Goal: Information Seeking & Learning: Learn about a topic

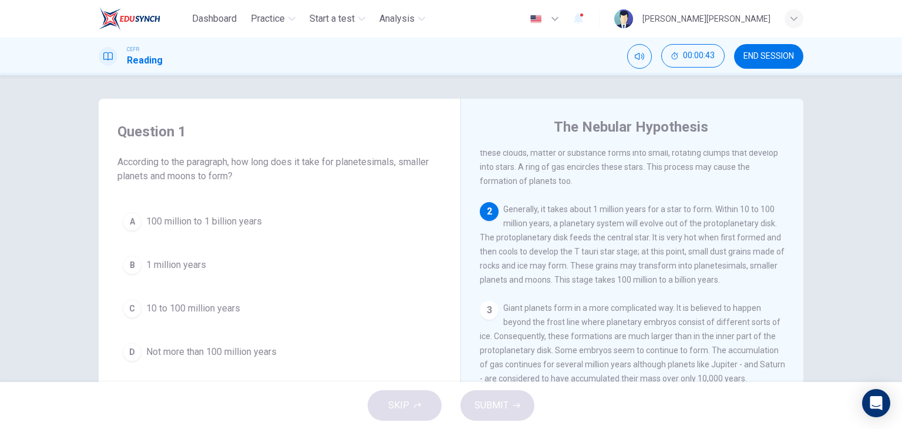
scroll to position [117, 0]
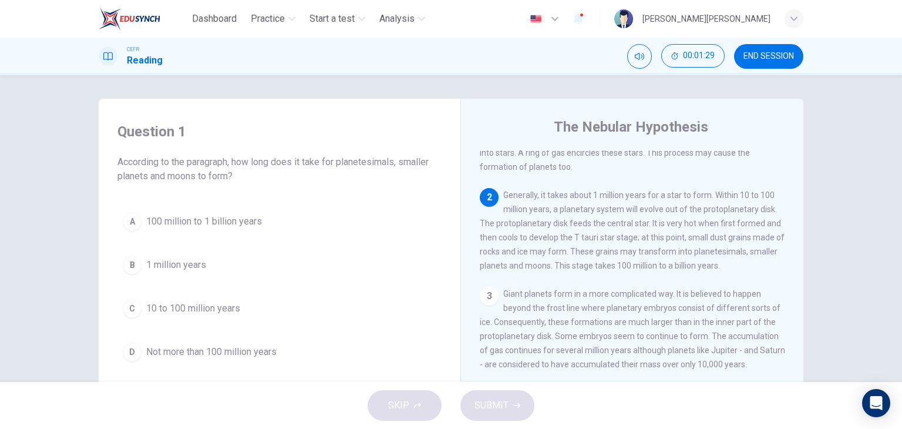
click at [237, 222] on span "100 million to 1 billion years" at bounding box center [204, 221] width 116 height 14
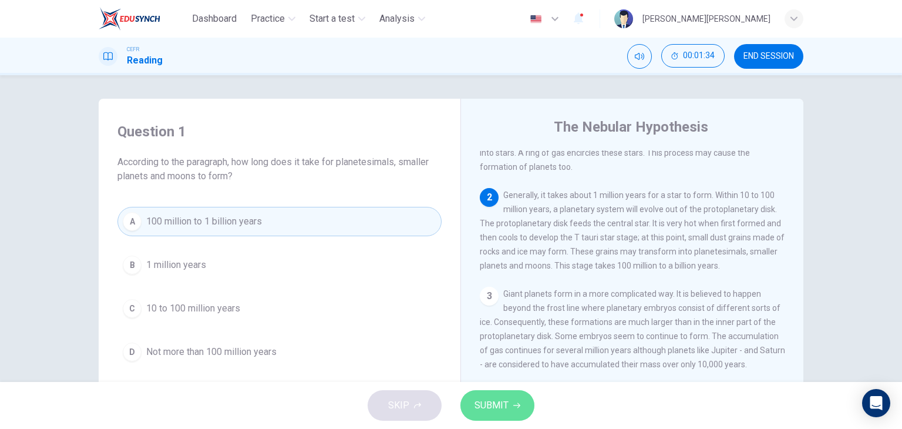
click at [497, 402] on span "SUBMIT" at bounding box center [491, 405] width 34 height 16
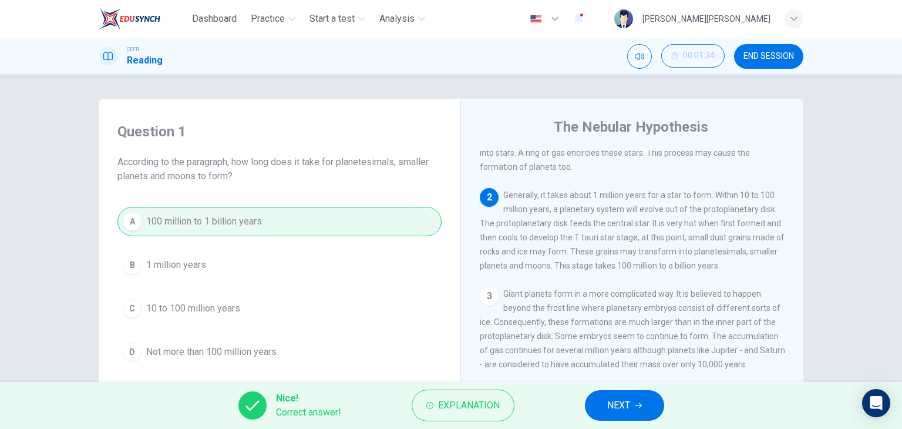
click at [619, 416] on button "NEXT" at bounding box center [624, 405] width 79 height 31
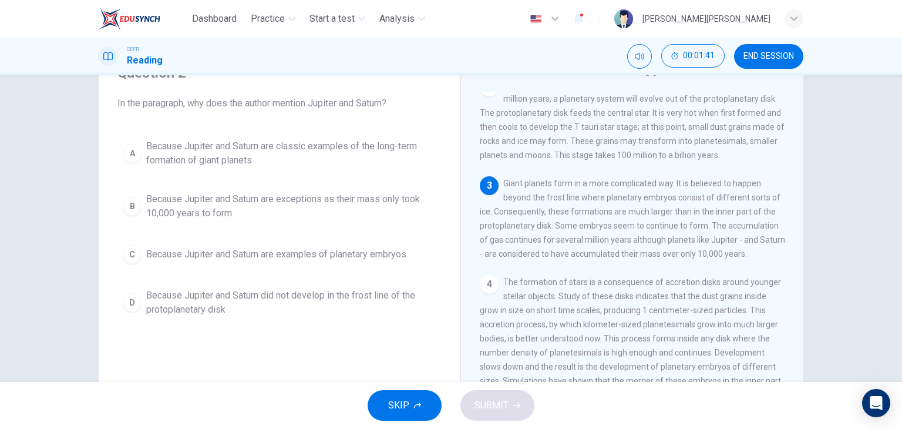
scroll to position [163, 0]
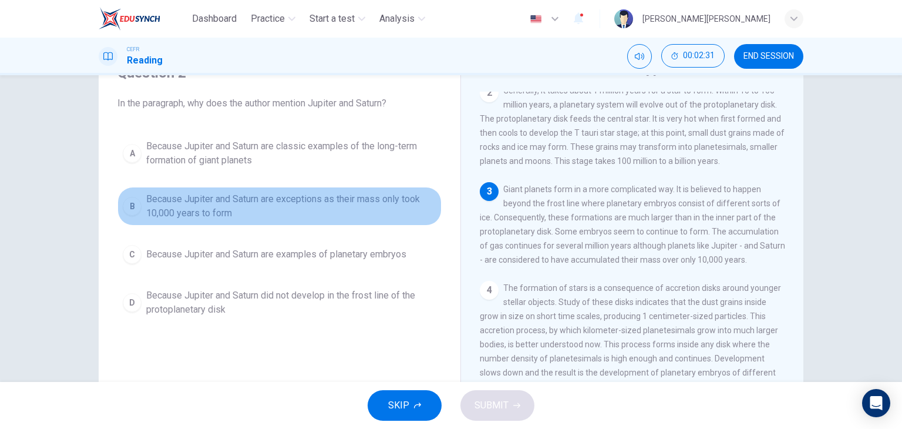
click at [341, 203] on span "Because Jupiter and Saturn are exceptions as their mass only took 10,000 years …" at bounding box center [291, 206] width 290 height 28
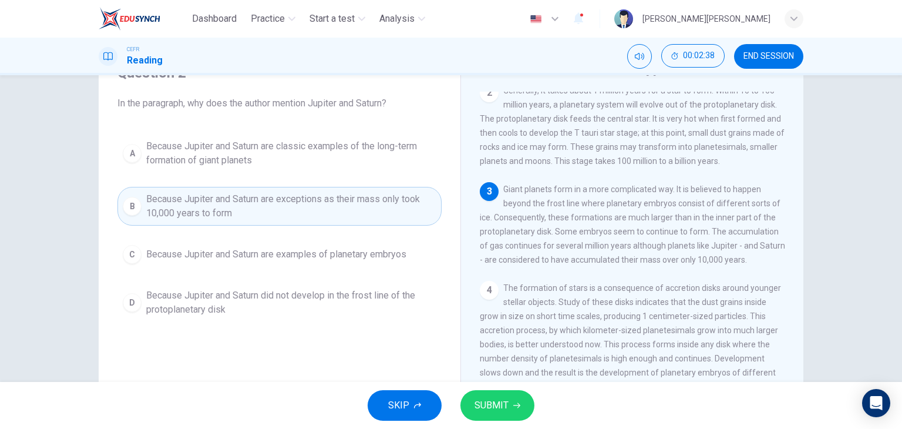
click at [504, 407] on span "SUBMIT" at bounding box center [491, 405] width 34 height 16
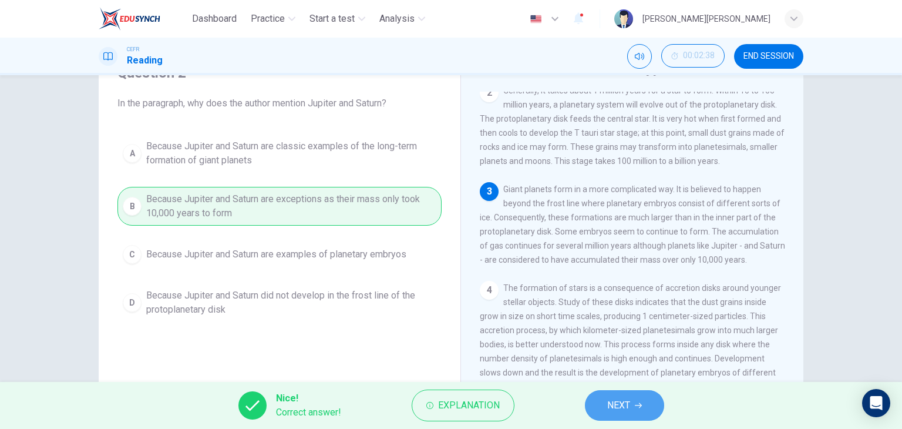
click at [599, 408] on button "NEXT" at bounding box center [624, 405] width 79 height 31
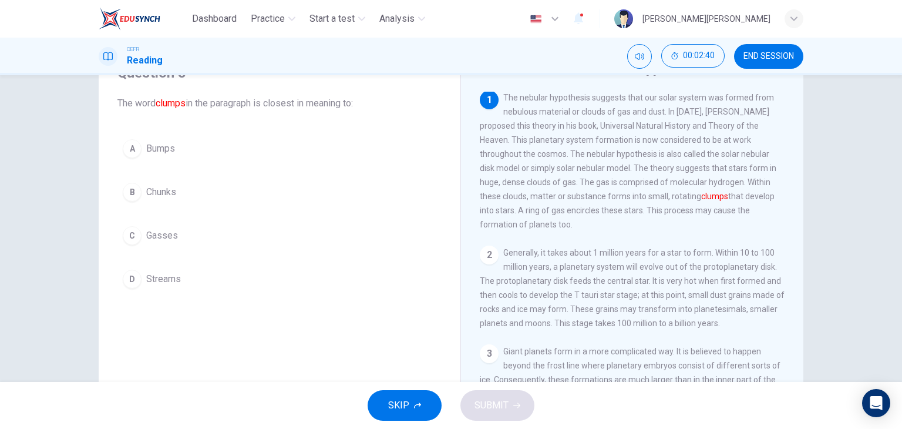
scroll to position [0, 0]
click at [186, 181] on button "B Chunks" at bounding box center [279, 191] width 324 height 29
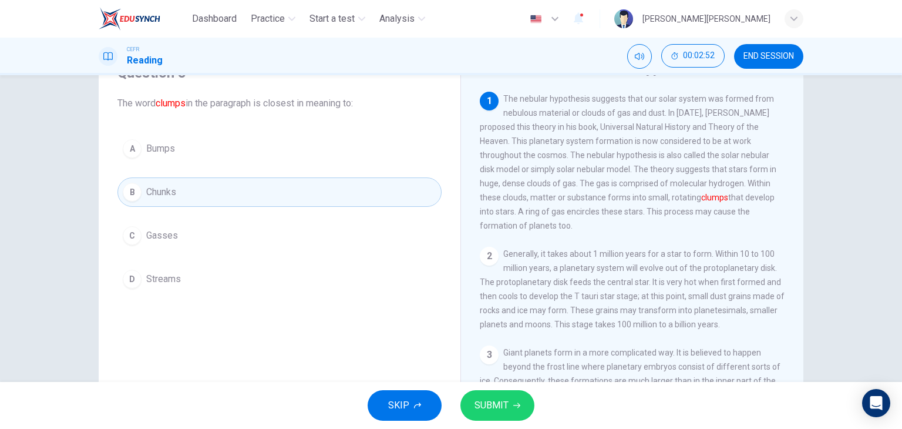
click at [511, 411] on button "SUBMIT" at bounding box center [497, 405] width 74 height 31
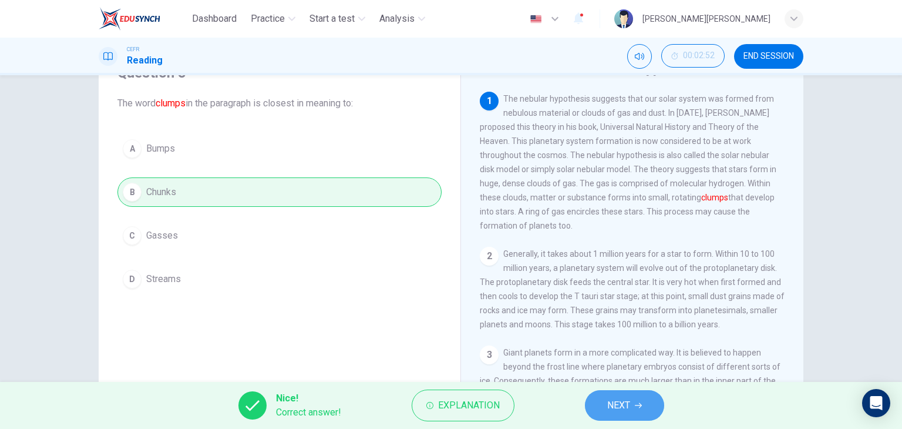
click at [627, 402] on span "NEXT" at bounding box center [618, 405] width 23 height 16
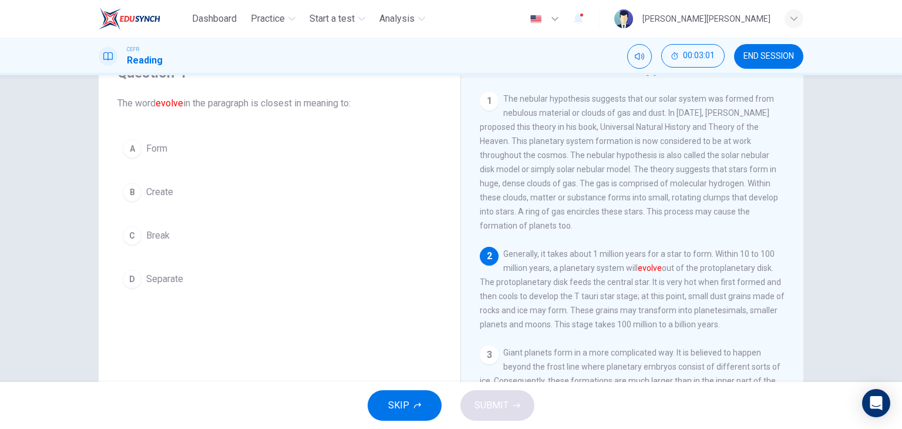
click at [151, 140] on button "A Form" at bounding box center [279, 148] width 324 height 29
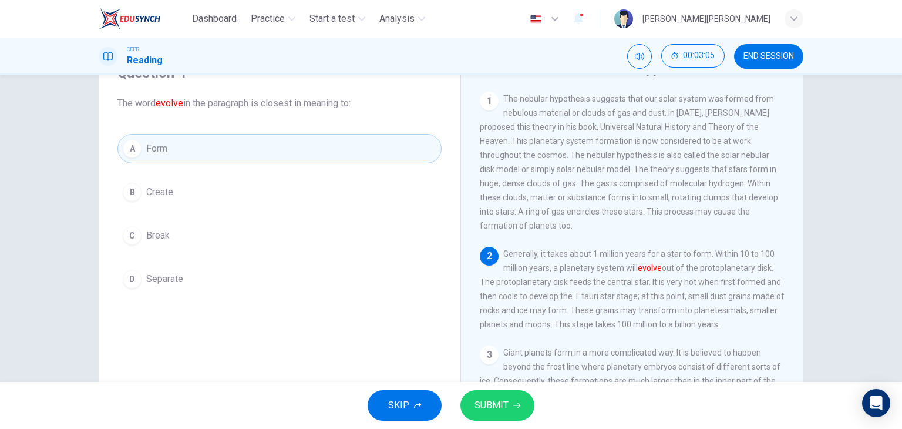
drag, startPoint x: 499, startPoint y: 405, endPoint x: 478, endPoint y: 311, distance: 96.3
click at [478, 311] on div "Dashboard Practice Start a test Analysis English en ​ LOUIS SHAROSS M.SHASHI CE…" at bounding box center [451, 214] width 902 height 429
click at [170, 246] on button "C Break" at bounding box center [279, 235] width 324 height 29
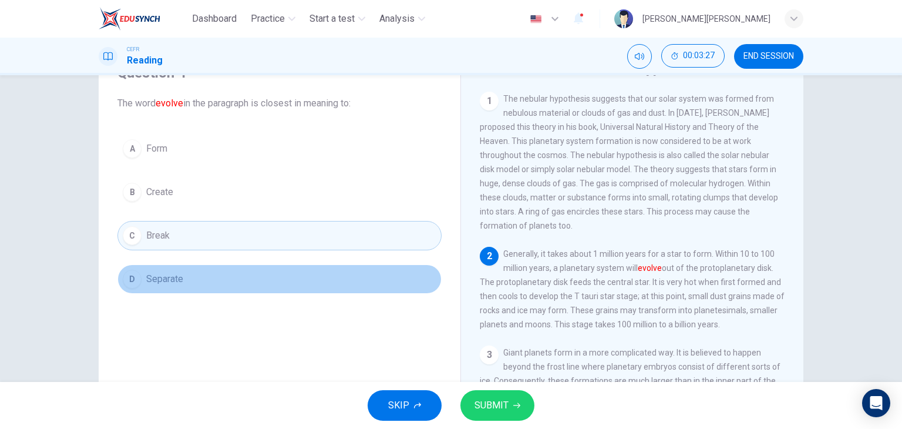
click at [200, 285] on button "D Separate" at bounding box center [279, 278] width 324 height 29
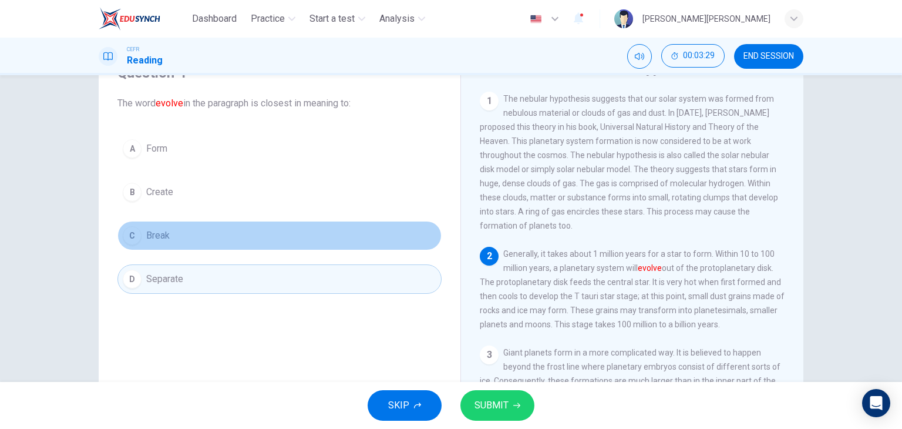
click at [256, 240] on button "C Break" at bounding box center [279, 235] width 324 height 29
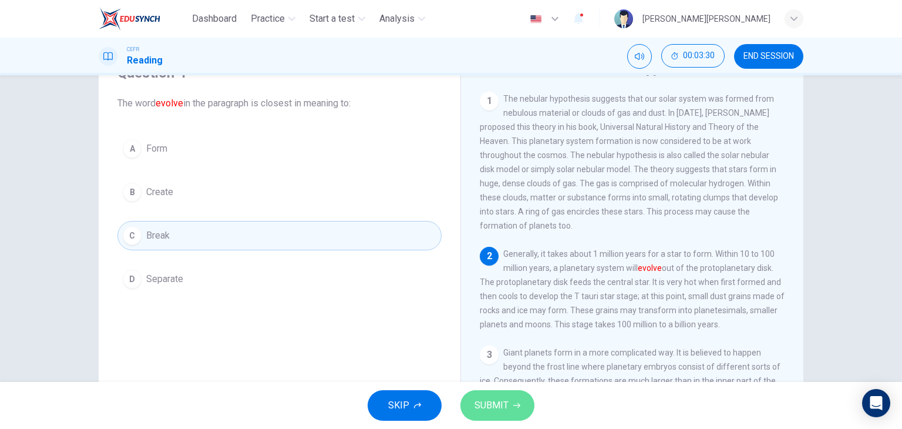
click at [498, 412] on span "SUBMIT" at bounding box center [491, 405] width 34 height 16
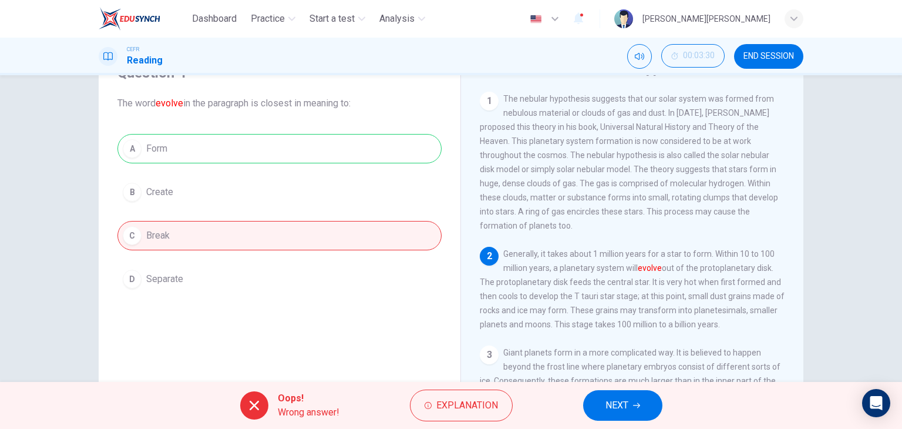
click at [604, 406] on button "NEXT" at bounding box center [622, 405] width 79 height 31
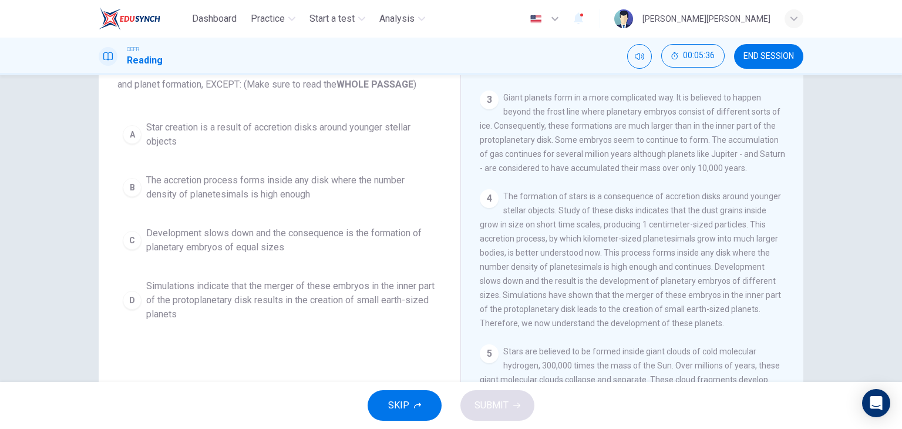
scroll to position [90, 0]
click at [225, 252] on span "Development slows down and the consequence is the formation of planetary embryo…" at bounding box center [291, 242] width 290 height 28
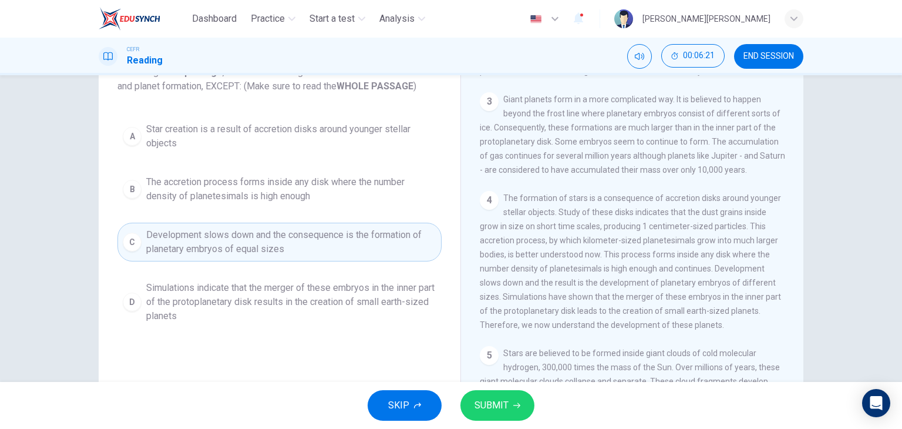
click at [481, 395] on button "SUBMIT" at bounding box center [497, 405] width 74 height 31
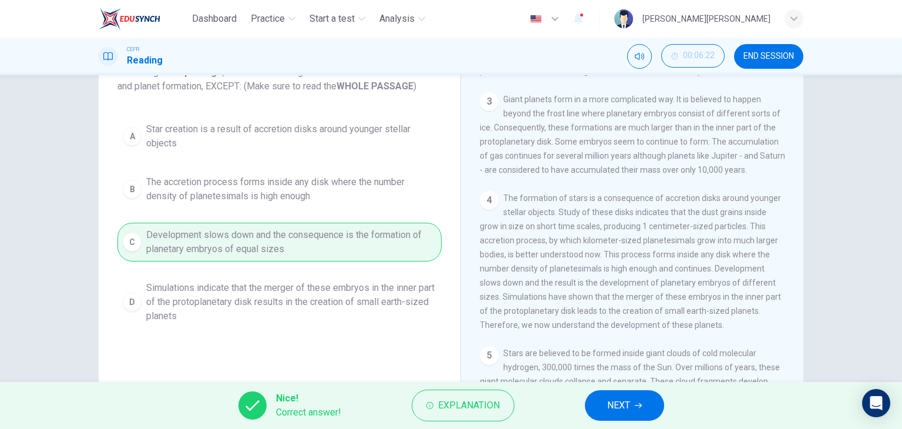
click at [627, 405] on span "NEXT" at bounding box center [618, 405] width 23 height 16
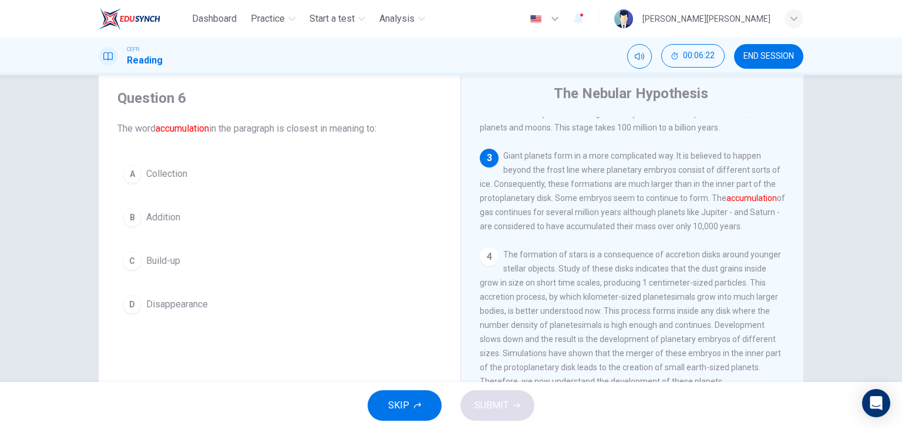
scroll to position [31, 0]
click at [201, 181] on button "A Collection" at bounding box center [279, 175] width 324 height 29
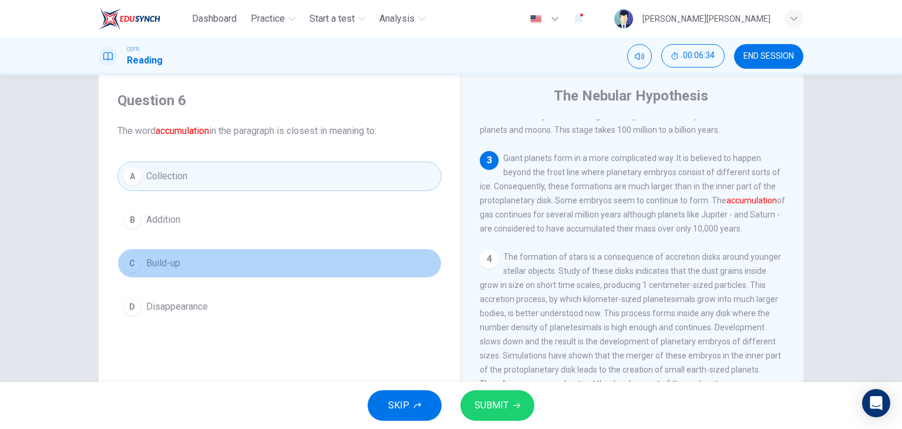
click at [203, 257] on button "C Build-up" at bounding box center [279, 262] width 324 height 29
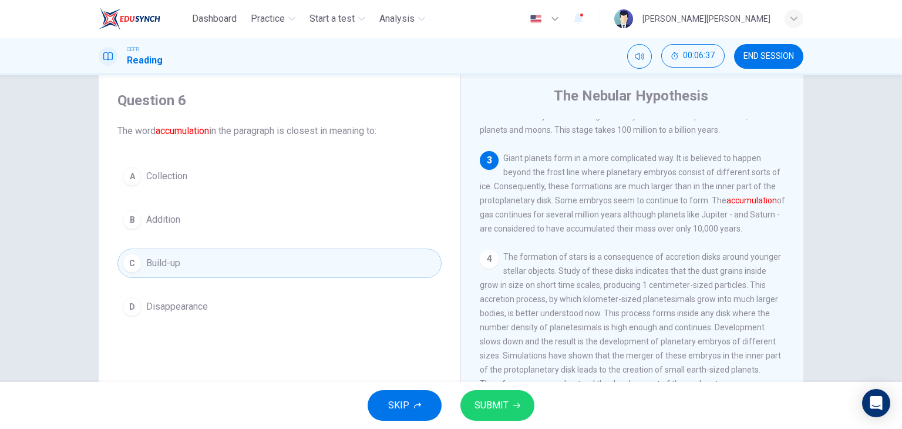
click at [486, 399] on span "SUBMIT" at bounding box center [491, 405] width 34 height 16
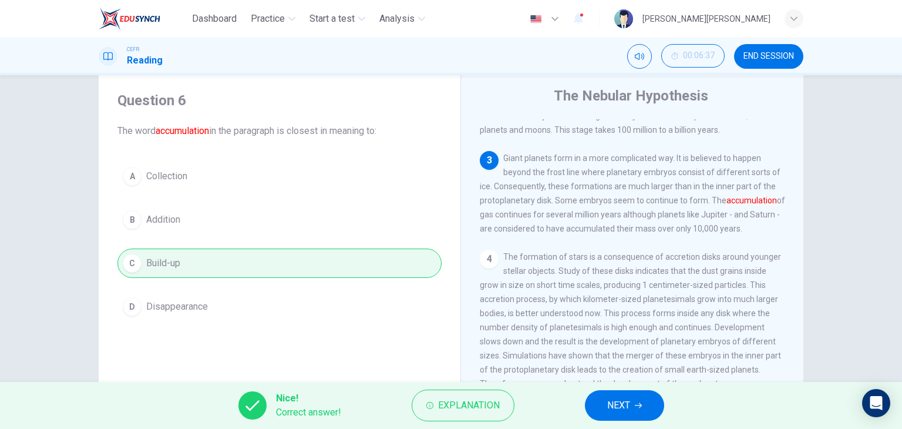
click at [637, 415] on button "NEXT" at bounding box center [624, 405] width 79 height 31
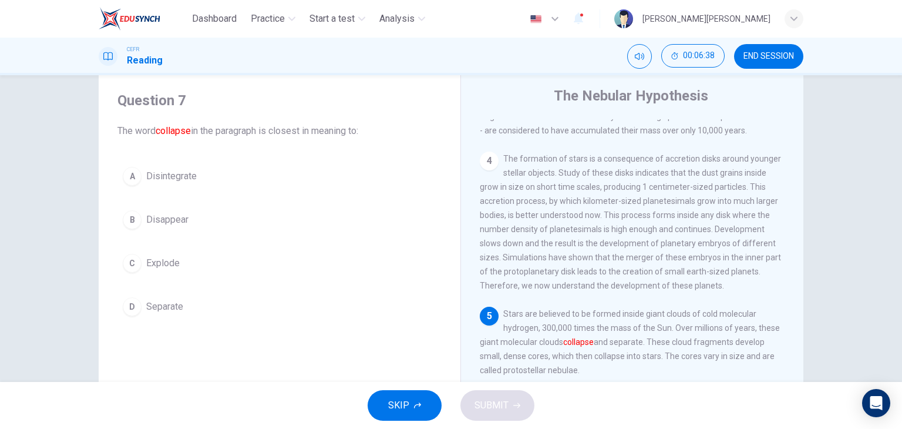
scroll to position [339, 0]
click at [238, 179] on button "A Disintegrate" at bounding box center [279, 175] width 324 height 29
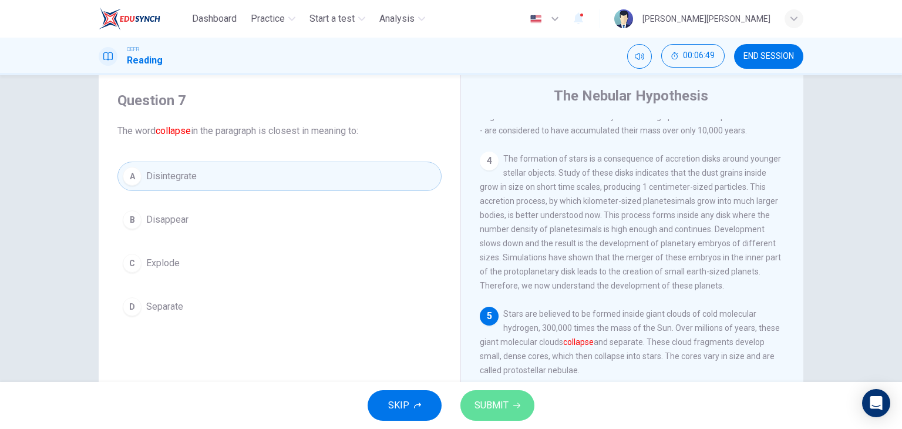
click at [507, 399] on span "SUBMIT" at bounding box center [491, 405] width 34 height 16
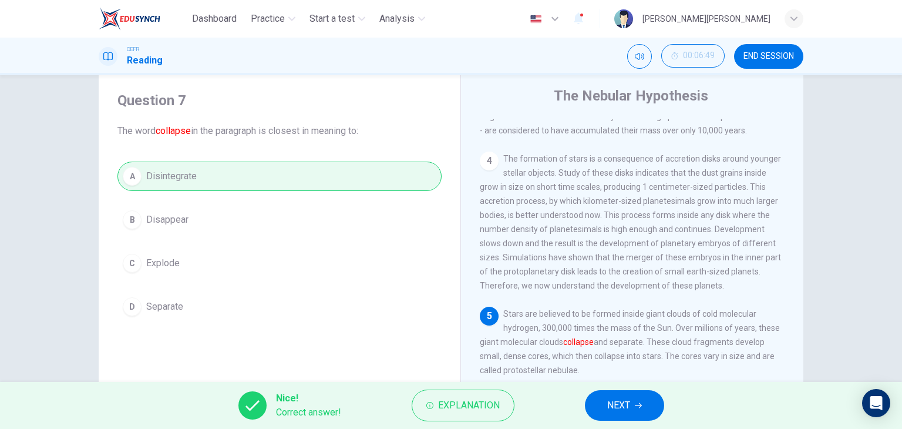
click at [617, 405] on span "NEXT" at bounding box center [618, 405] width 23 height 16
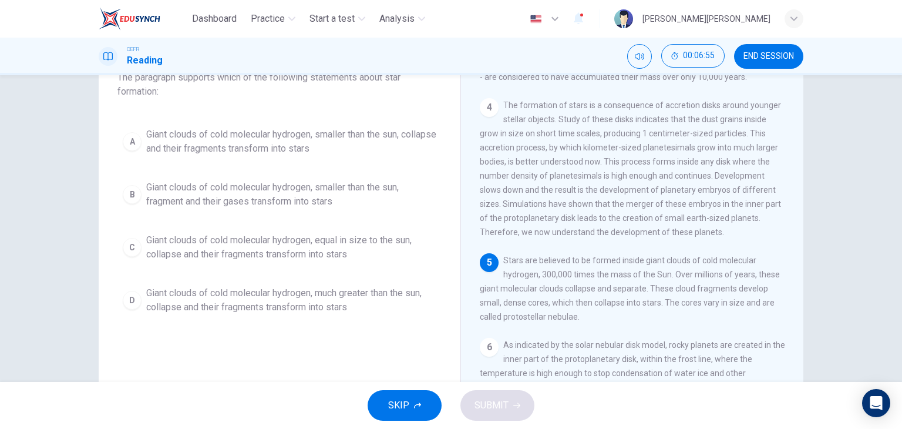
scroll to position [90, 0]
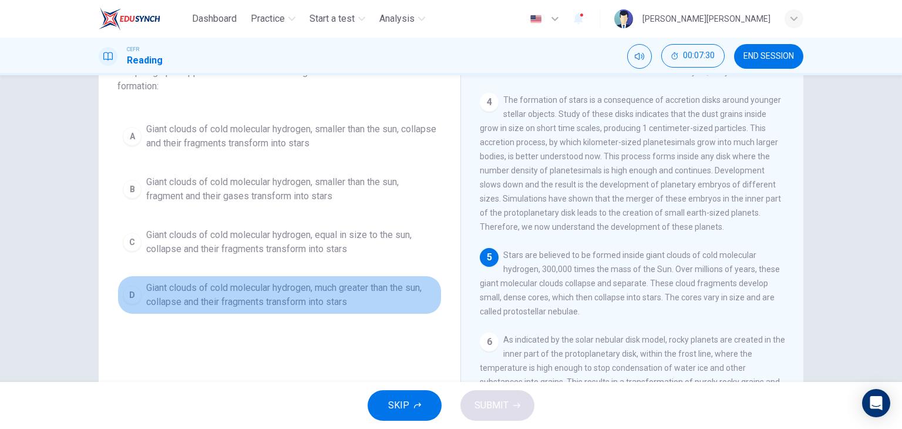
click at [244, 293] on span "Giant clouds of cold molecular hydrogen, much greater than the sun, collapse an…" at bounding box center [291, 295] width 290 height 28
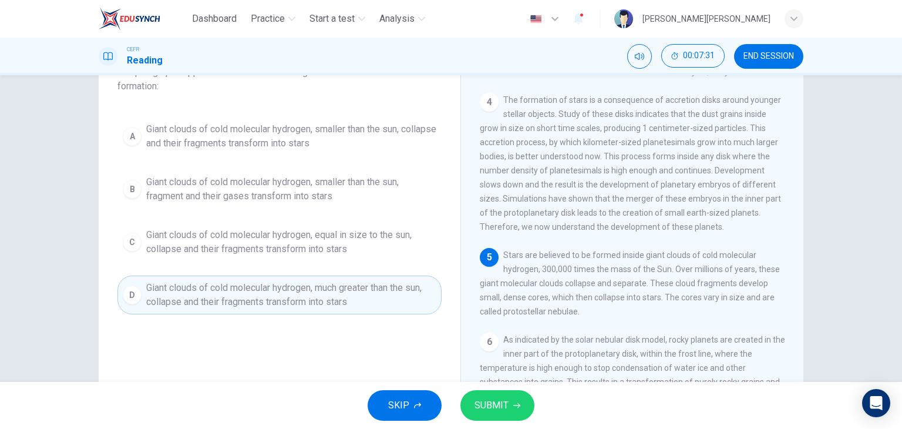
click at [516, 408] on icon "button" at bounding box center [516, 405] width 7 height 7
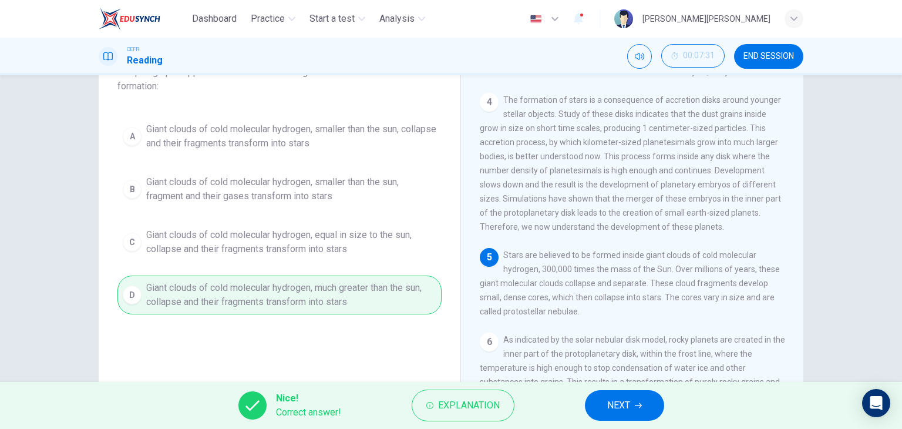
click at [646, 410] on button "NEXT" at bounding box center [624, 405] width 79 height 31
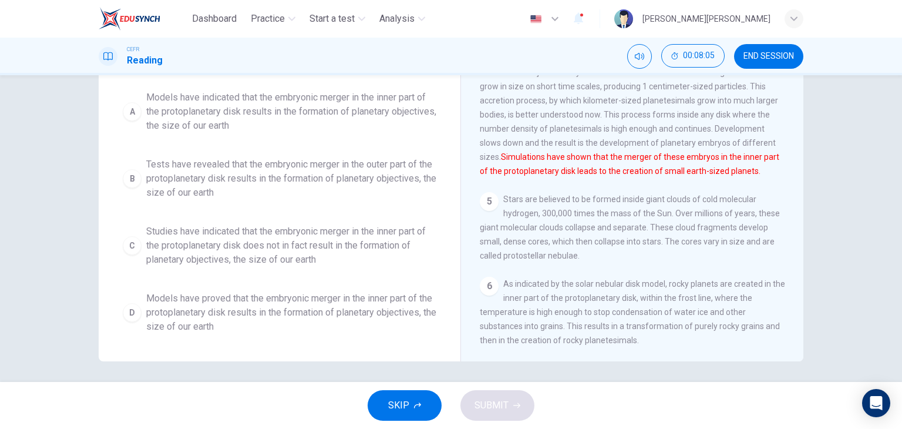
scroll to position [149, 0]
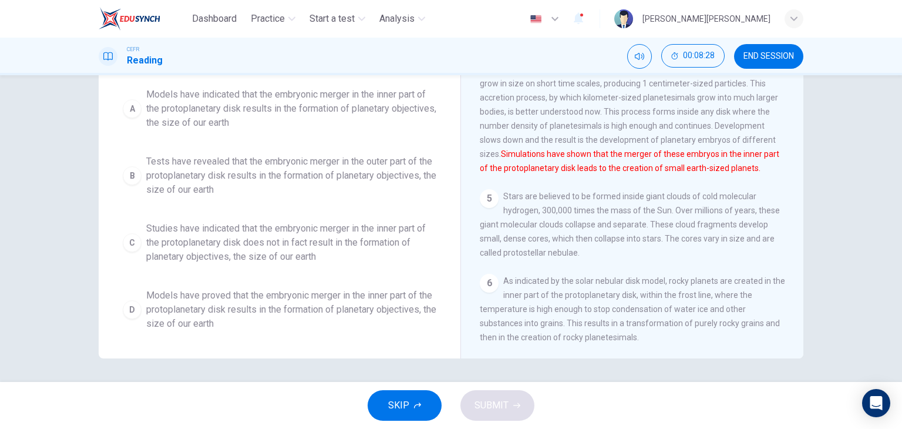
click at [266, 312] on span "Models have proved that the embryonic merger in the inner part of the protoplan…" at bounding box center [291, 309] width 290 height 42
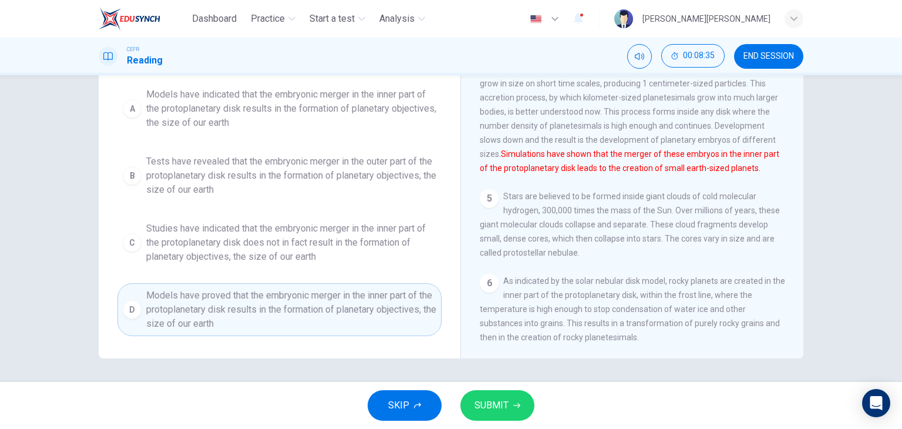
click at [487, 397] on span "SUBMIT" at bounding box center [491, 405] width 34 height 16
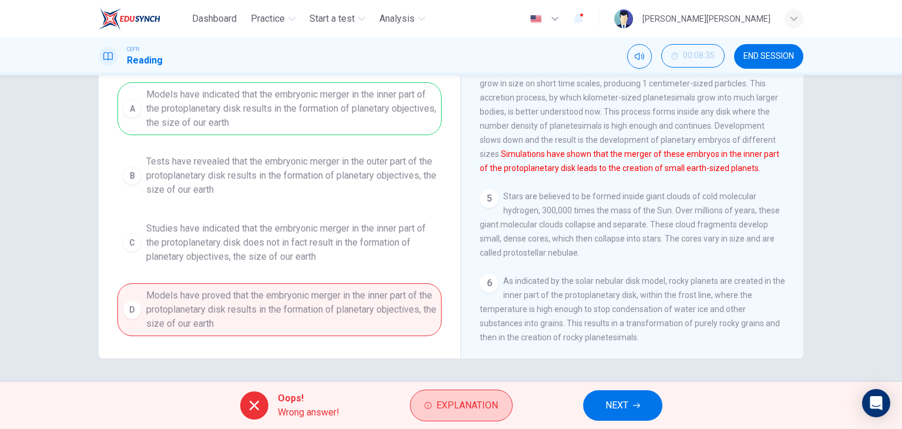
click at [446, 407] on span "Explanation" at bounding box center [467, 405] width 62 height 16
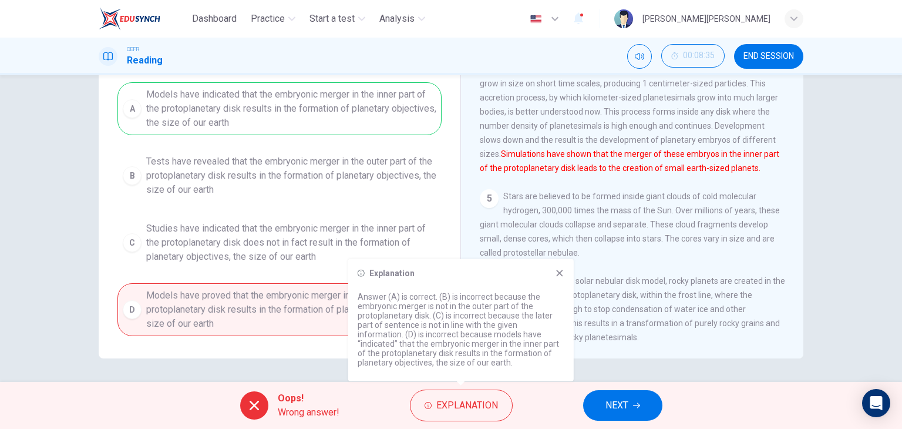
click at [560, 268] on icon at bounding box center [559, 272] width 9 height 9
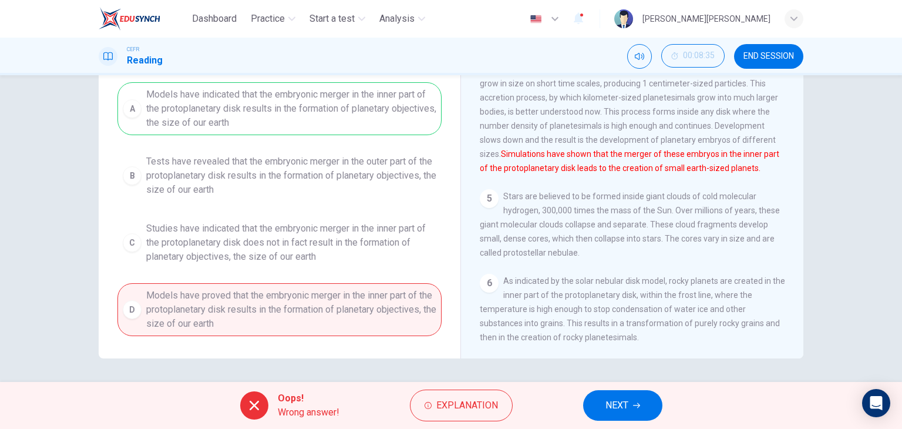
click at [640, 403] on icon "button" at bounding box center [636, 405] width 7 height 7
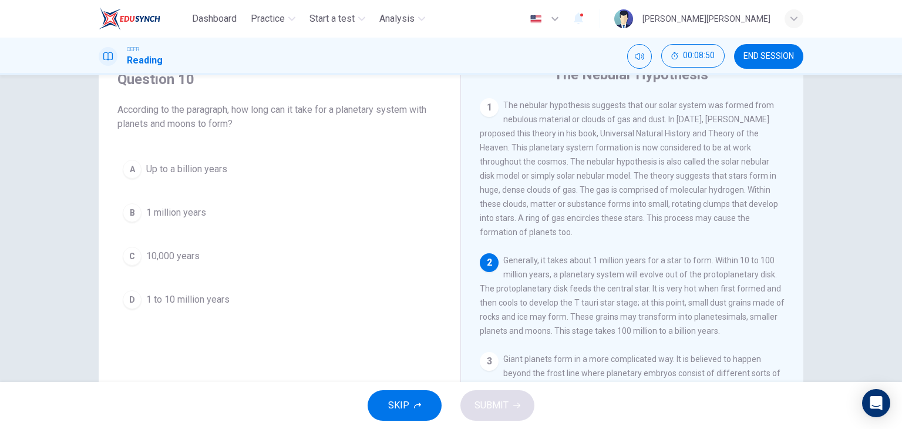
scroll to position [59, 0]
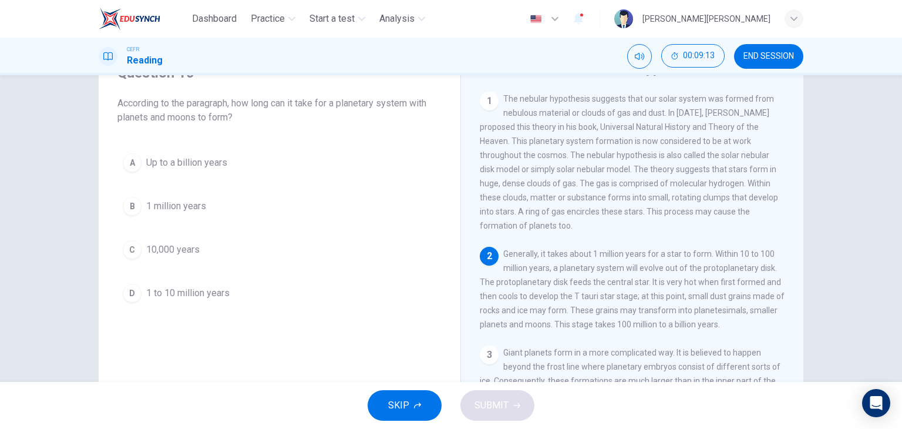
click at [224, 165] on span "Up to a billion years" at bounding box center [186, 163] width 81 height 14
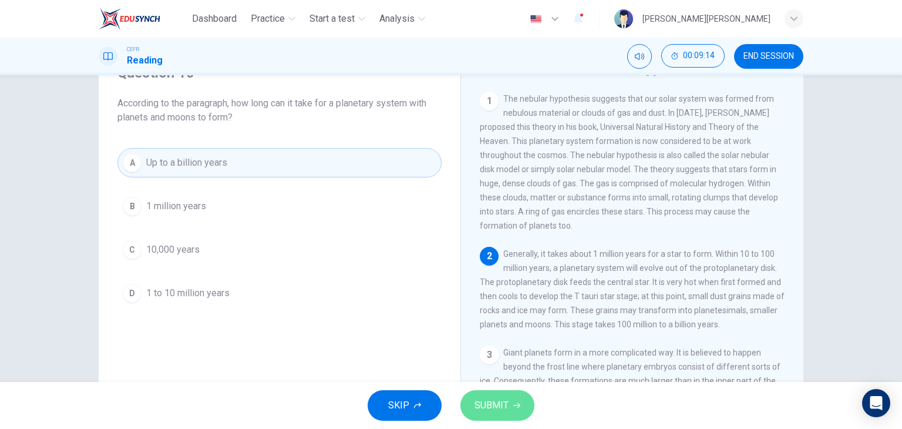
click at [504, 407] on span "SUBMIT" at bounding box center [491, 405] width 34 height 16
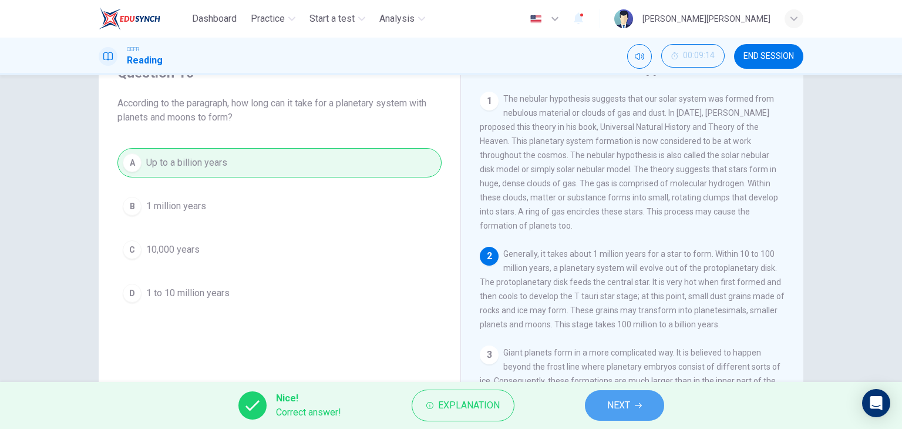
click at [627, 407] on span "NEXT" at bounding box center [618, 405] width 23 height 16
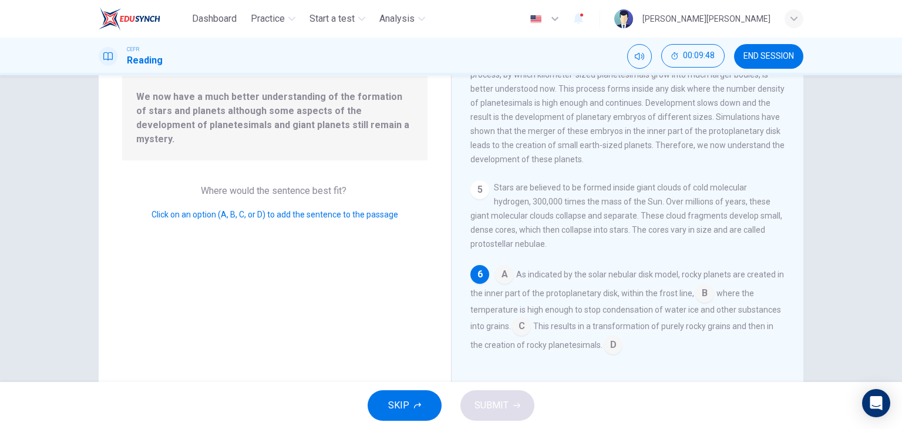
scroll to position [149, 0]
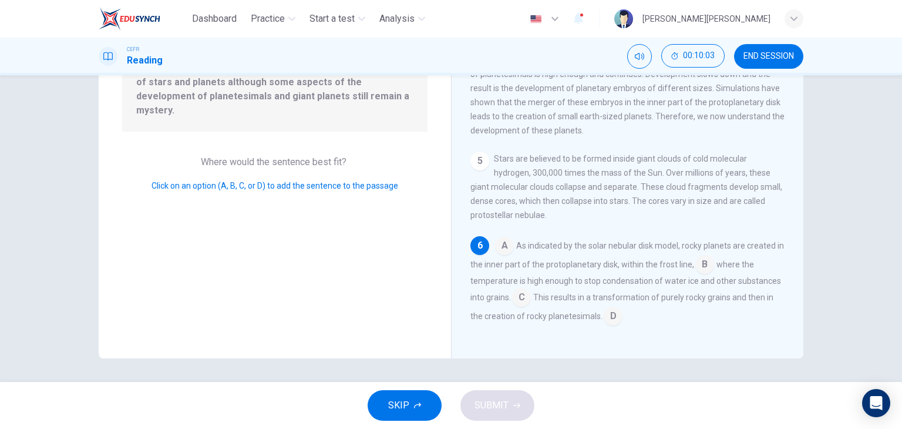
click at [607, 318] on input at bounding box center [613, 317] width 19 height 19
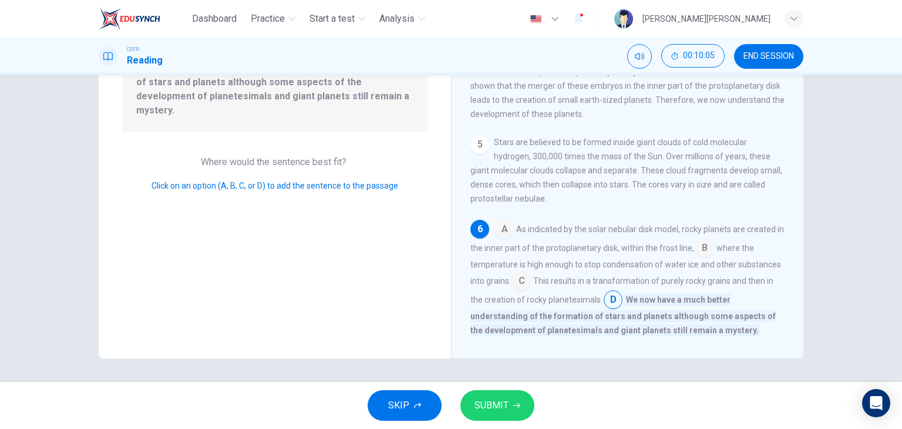
click at [523, 402] on button "SUBMIT" at bounding box center [497, 405] width 74 height 31
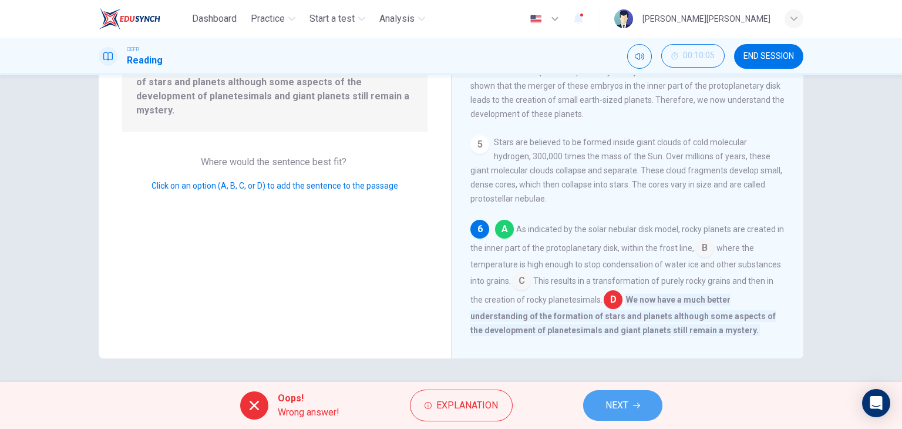
click at [611, 407] on span "NEXT" at bounding box center [616, 405] width 23 height 16
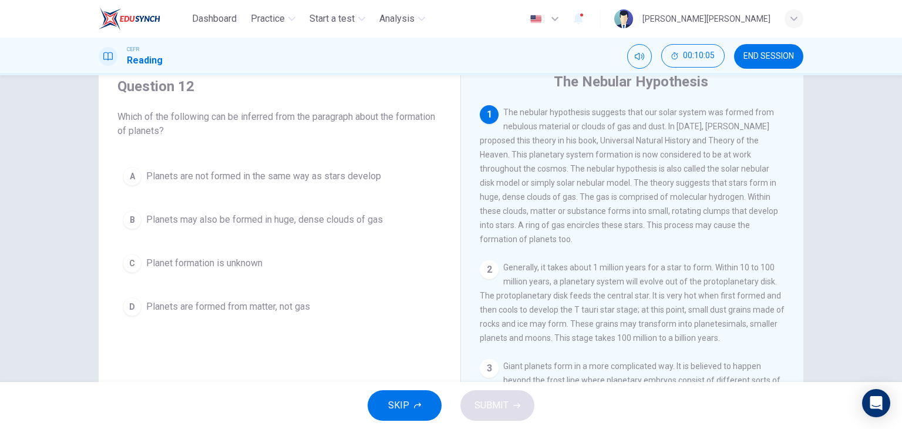
scroll to position [31, 0]
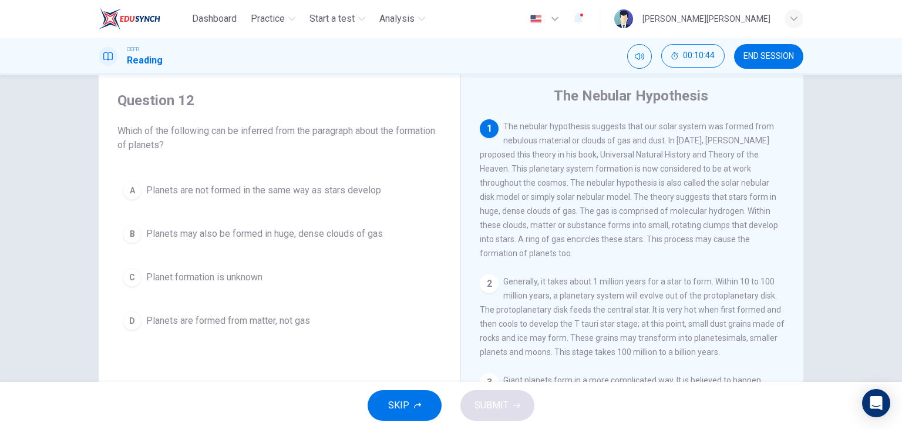
click at [284, 240] on button "B Planets may also be formed in huge, dense clouds of gas" at bounding box center [279, 233] width 324 height 29
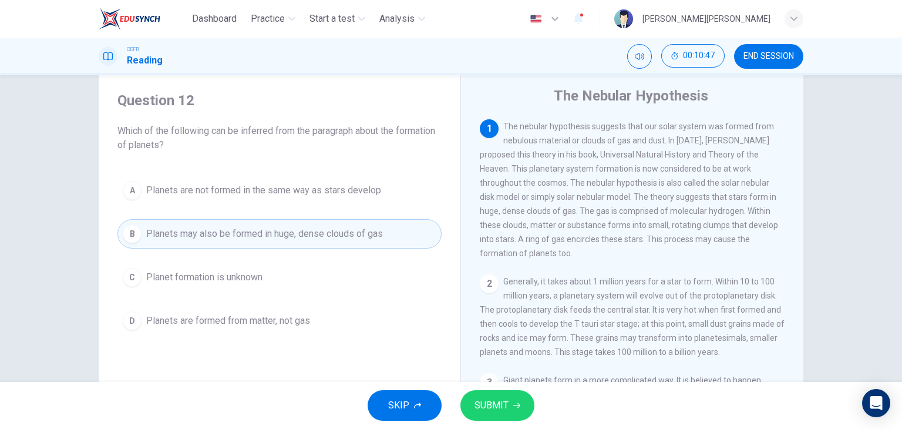
click at [502, 407] on span "SUBMIT" at bounding box center [491, 405] width 34 height 16
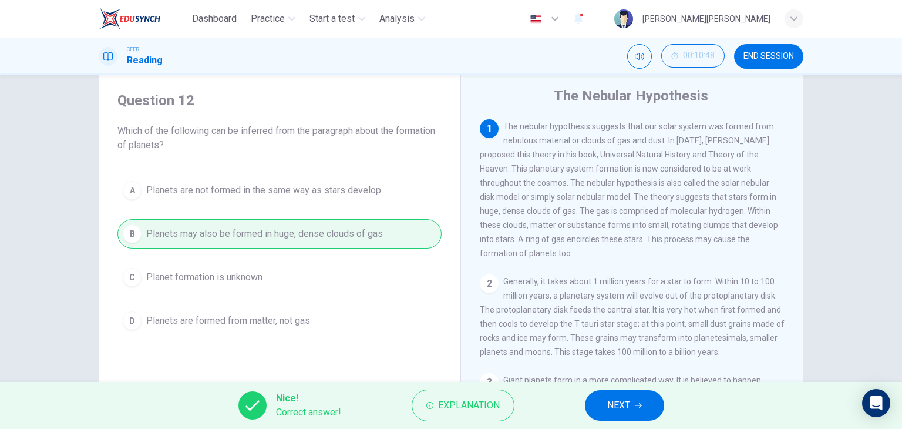
click at [631, 413] on button "NEXT" at bounding box center [624, 405] width 79 height 31
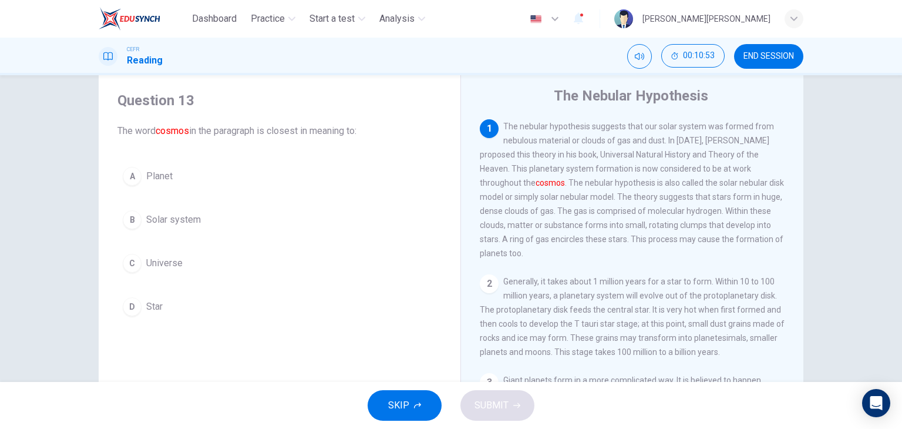
click at [191, 265] on button "C Universe" at bounding box center [279, 262] width 324 height 29
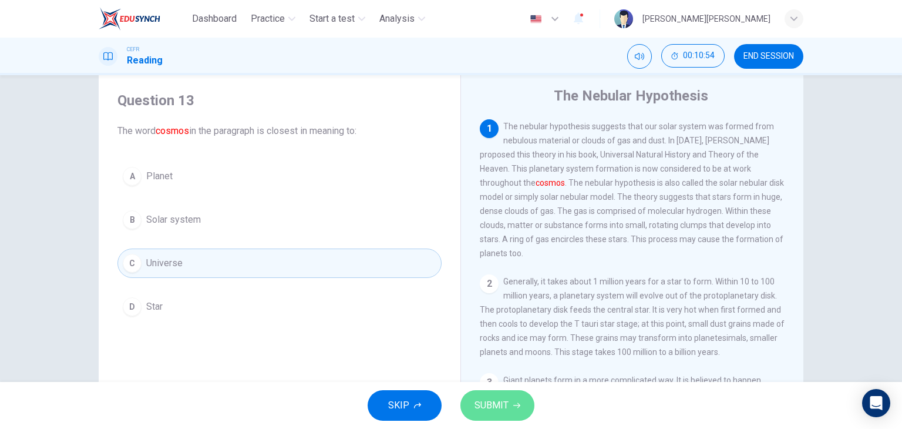
click at [493, 412] on span "SUBMIT" at bounding box center [491, 405] width 34 height 16
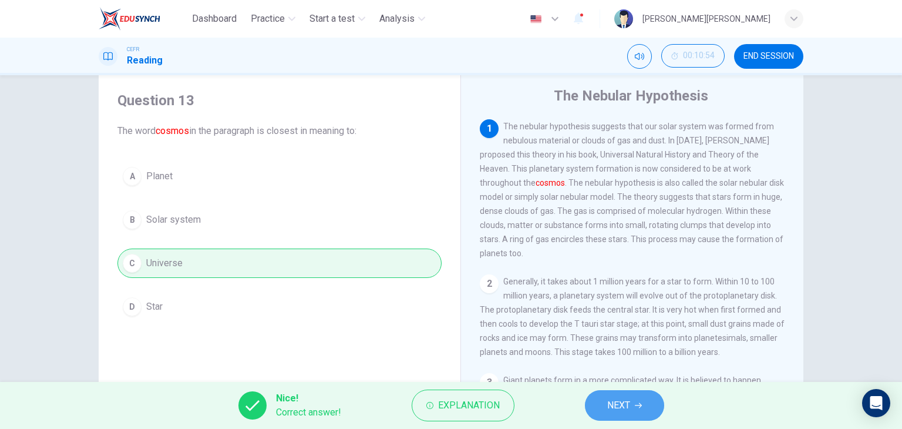
click at [639, 408] on icon "button" at bounding box center [638, 405] width 7 height 7
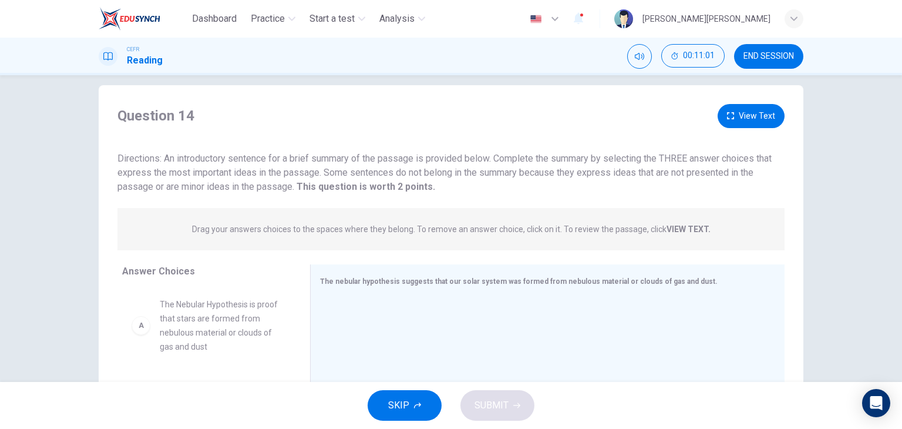
scroll to position [0, 0]
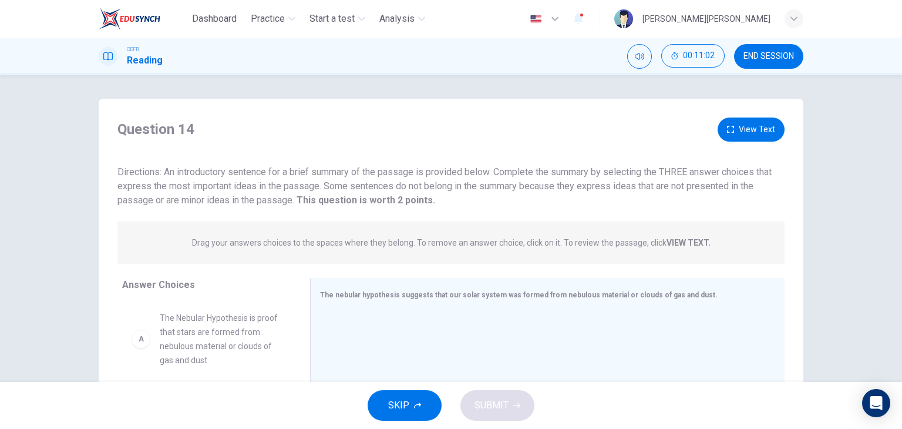
click at [757, 130] on button "View Text" at bounding box center [751, 129] width 67 height 24
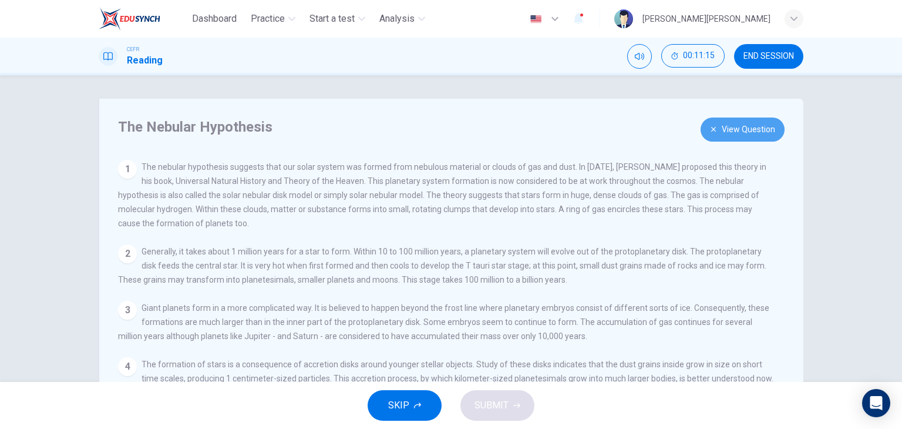
click at [757, 130] on button "View Question" at bounding box center [743, 129] width 84 height 24
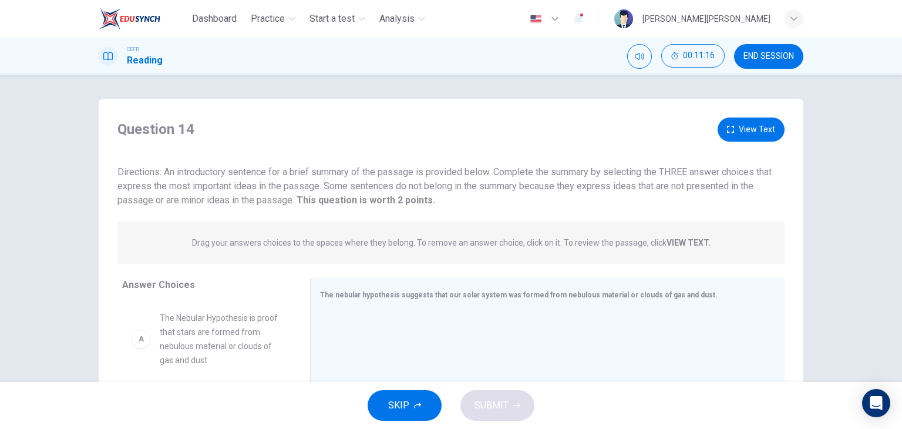
click at [757, 130] on button "View Text" at bounding box center [751, 129] width 67 height 24
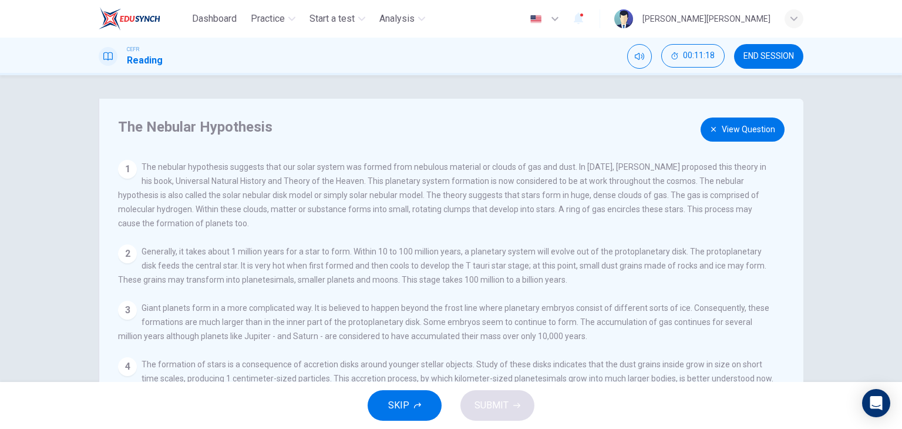
click at [757, 130] on button "View Question" at bounding box center [743, 129] width 84 height 24
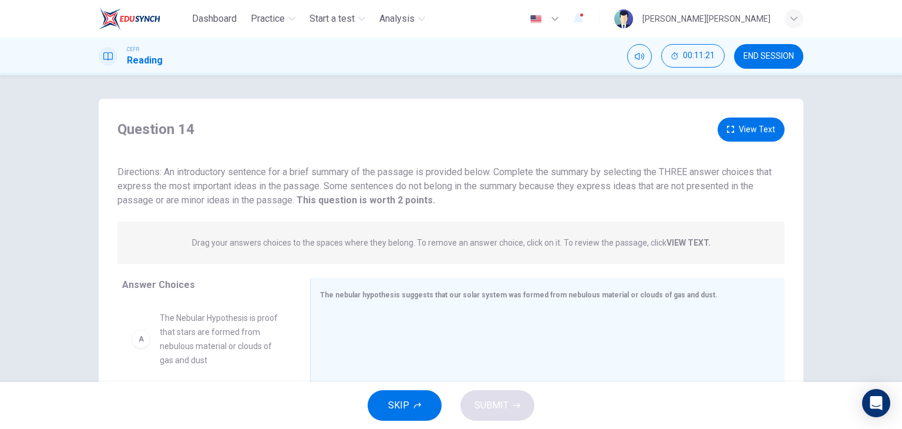
click at [757, 130] on button "View Text" at bounding box center [751, 129] width 67 height 24
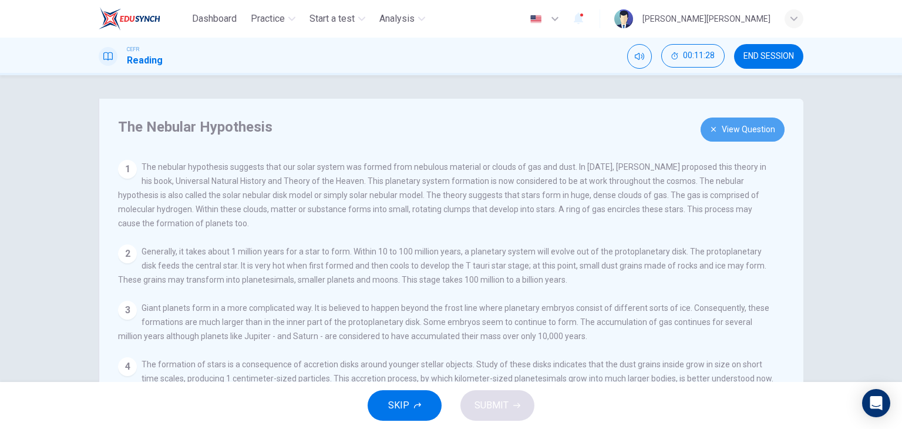
click at [757, 130] on button "View Question" at bounding box center [743, 129] width 84 height 24
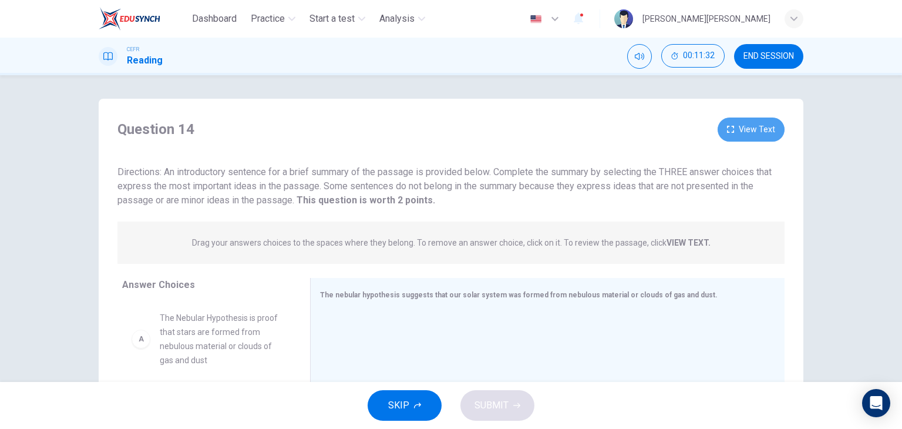
click at [725, 137] on button "View Text" at bounding box center [751, 129] width 67 height 24
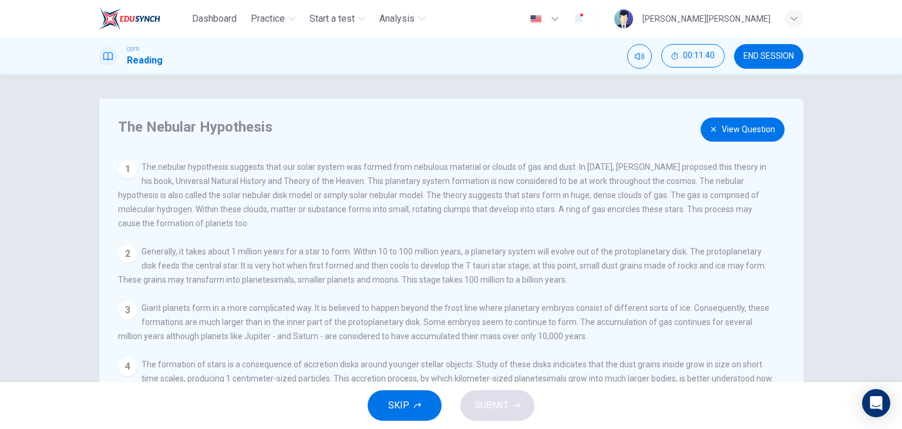
click at [725, 137] on button "View Question" at bounding box center [743, 129] width 84 height 24
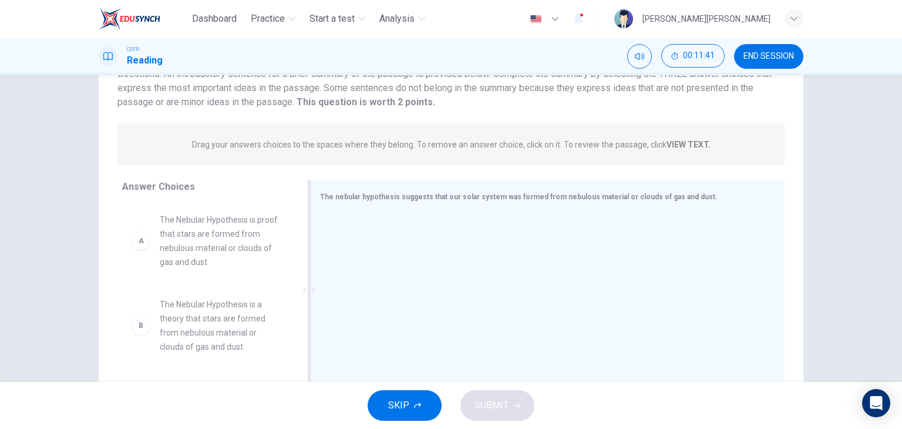
scroll to position [117, 0]
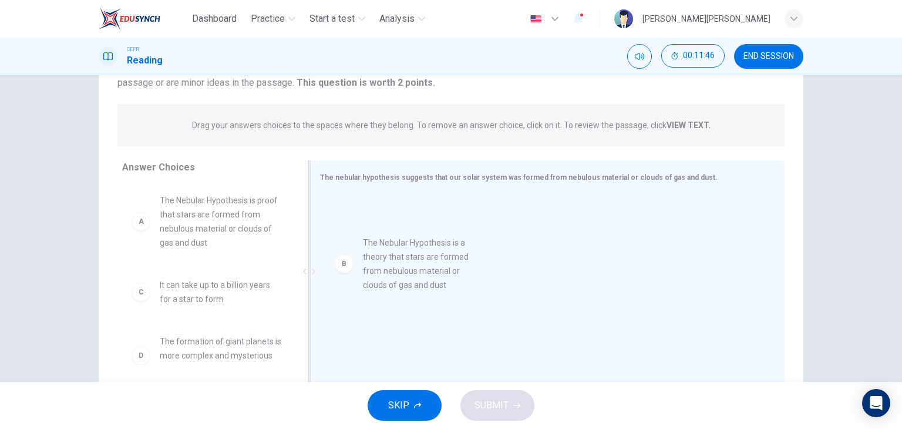
drag, startPoint x: 213, startPoint y: 303, endPoint x: 422, endPoint y: 260, distance: 214.1
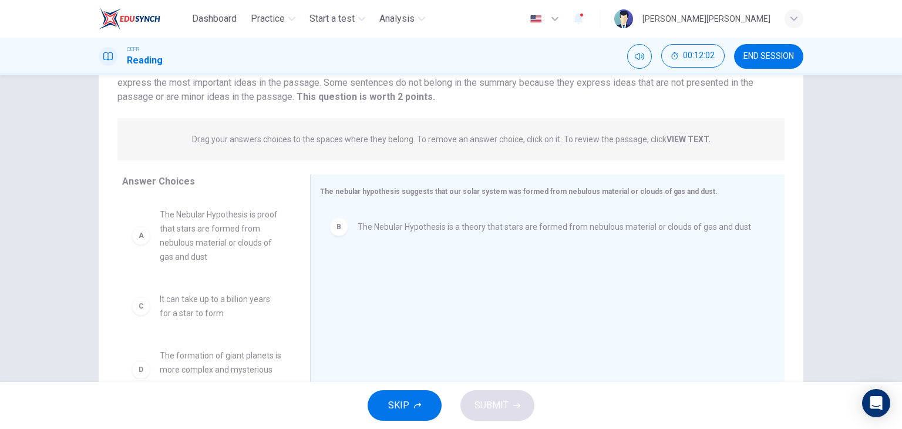
scroll to position [0, 0]
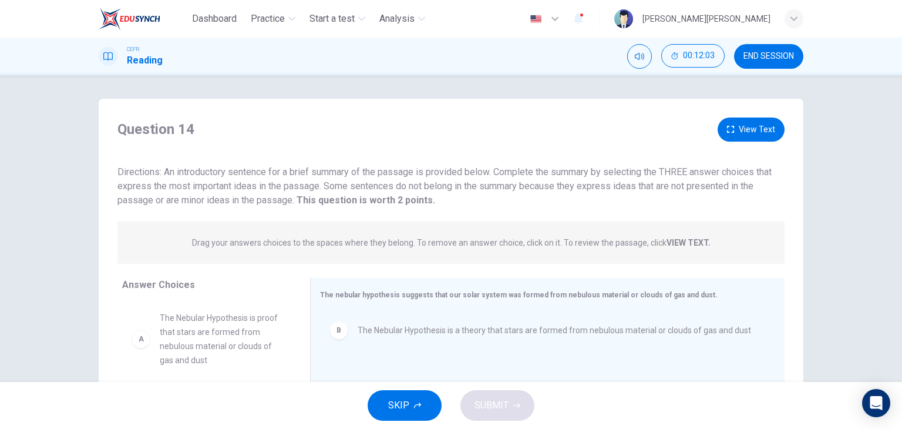
click at [732, 137] on button "View Text" at bounding box center [751, 129] width 67 height 24
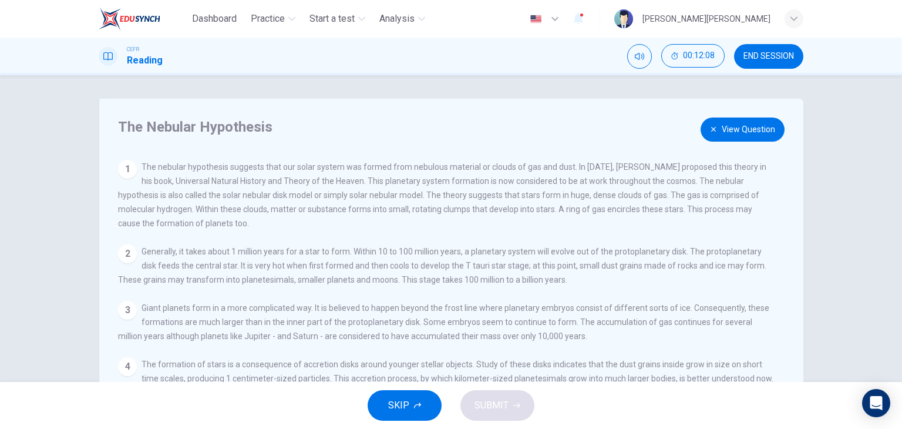
click at [725, 137] on button "View Question" at bounding box center [743, 129] width 84 height 24
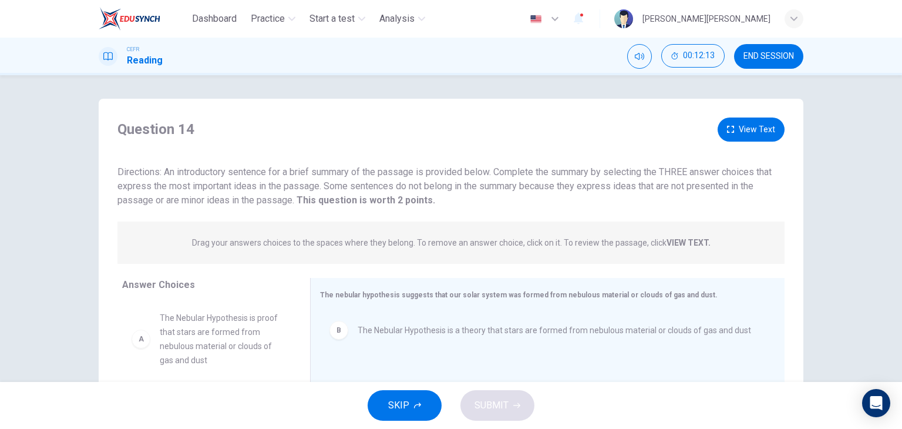
click at [735, 138] on button "View Text" at bounding box center [751, 129] width 67 height 24
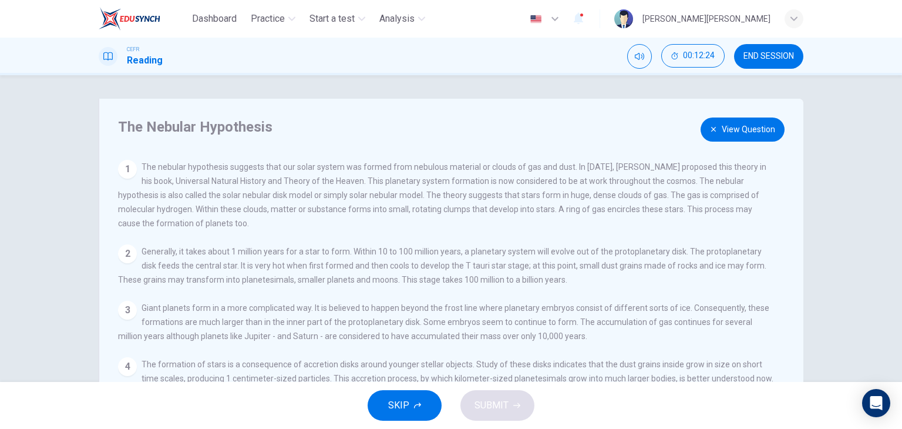
click at [745, 136] on button "View Question" at bounding box center [743, 129] width 84 height 24
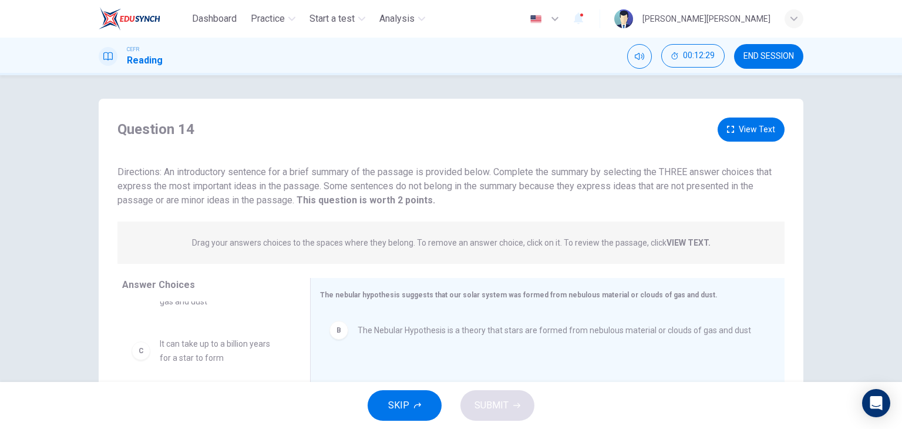
click at [738, 134] on button "View Text" at bounding box center [751, 129] width 67 height 24
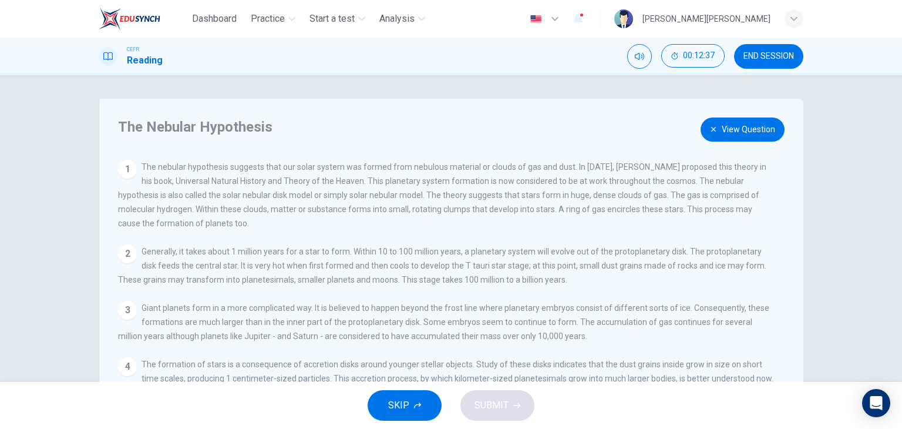
click at [726, 130] on button "View Question" at bounding box center [743, 129] width 84 height 24
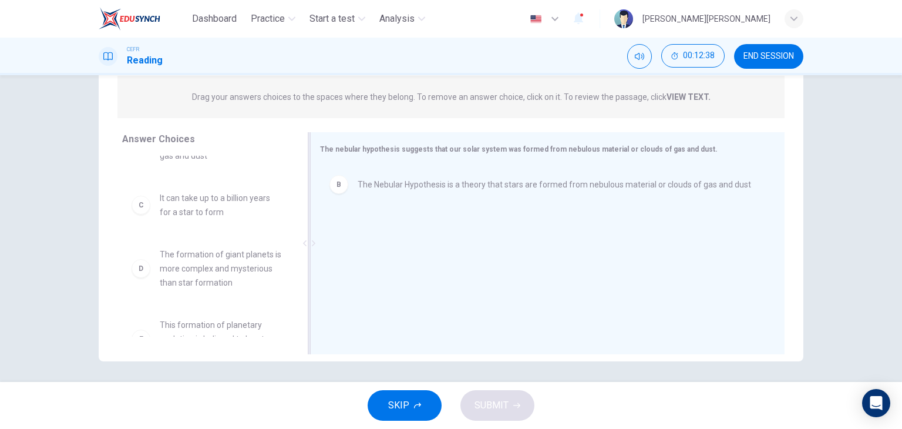
scroll to position [149, 0]
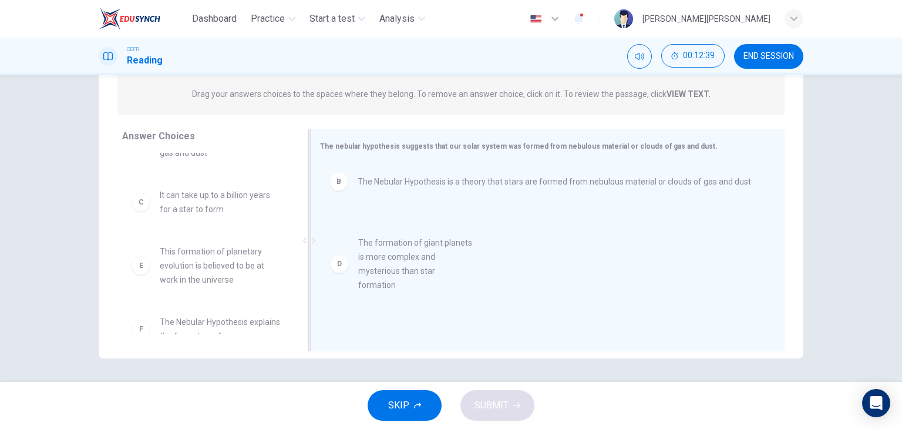
drag, startPoint x: 166, startPoint y: 267, endPoint x: 371, endPoint y: 259, distance: 205.1
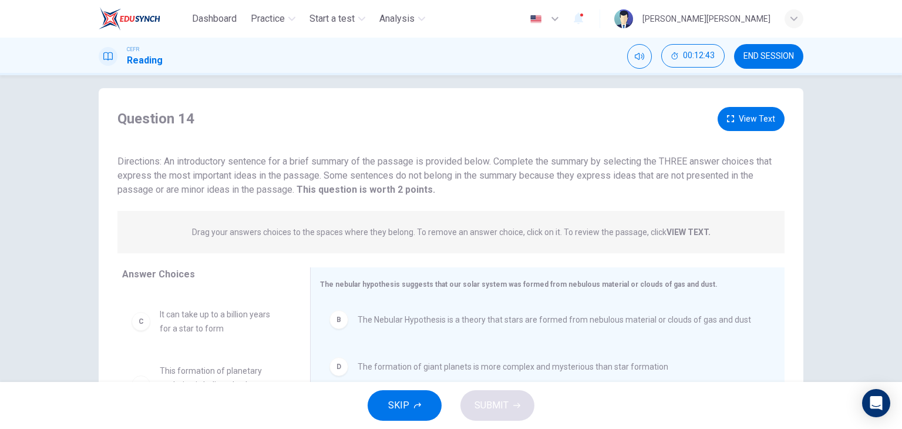
scroll to position [0, 0]
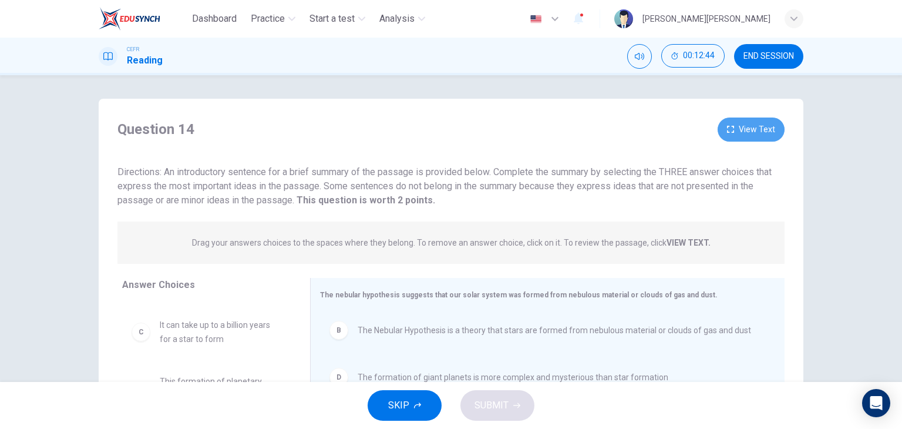
click at [763, 126] on button "View Text" at bounding box center [751, 129] width 67 height 24
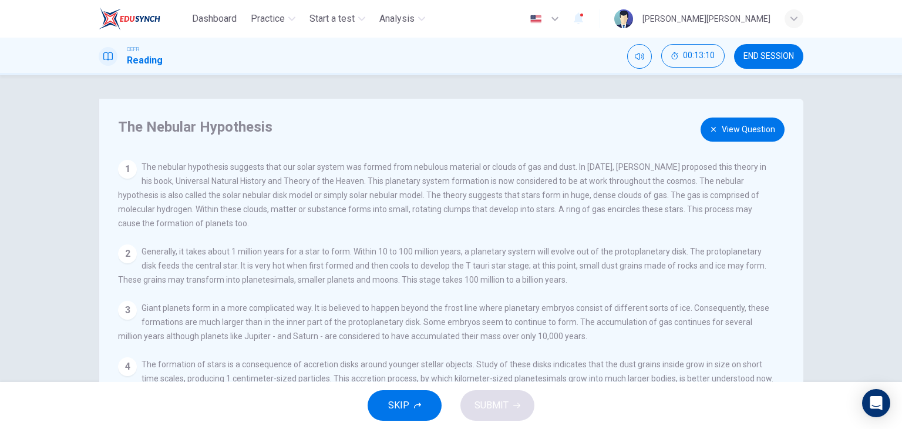
click at [749, 121] on button "View Question" at bounding box center [743, 129] width 84 height 24
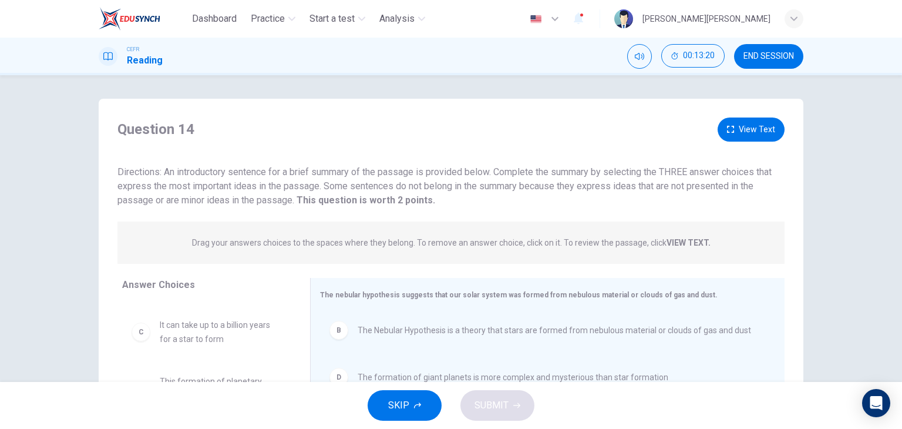
click at [746, 133] on button "View Text" at bounding box center [751, 129] width 67 height 24
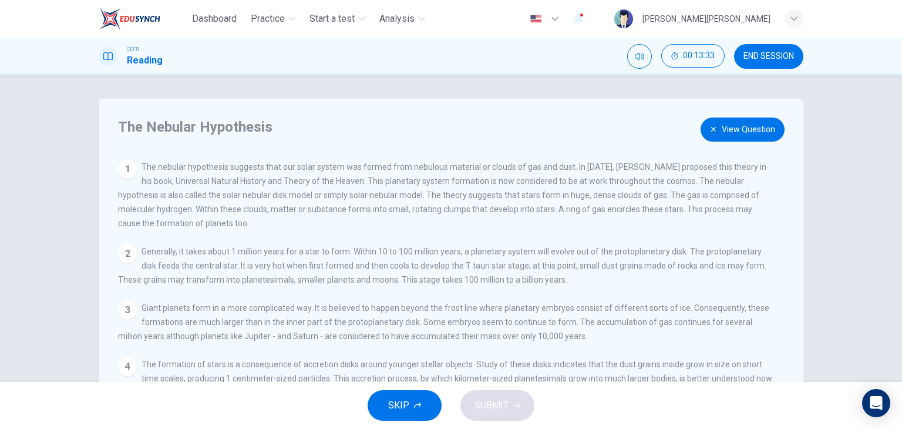
click at [710, 127] on icon "button" at bounding box center [713, 129] width 7 height 7
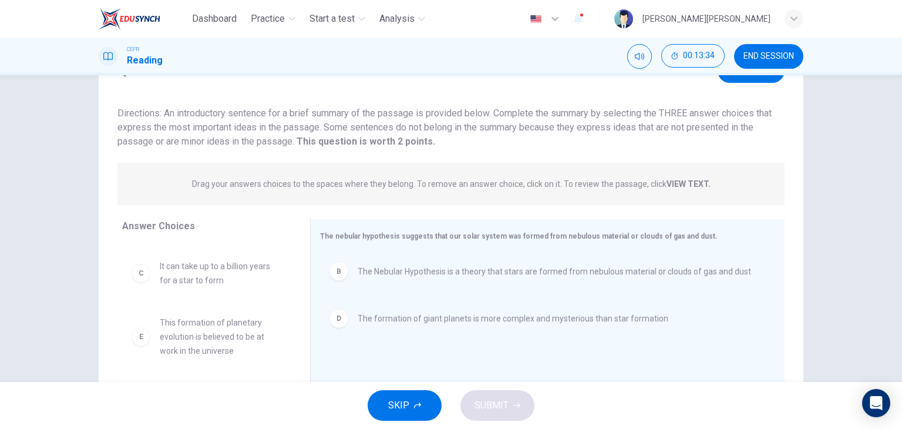
scroll to position [149, 0]
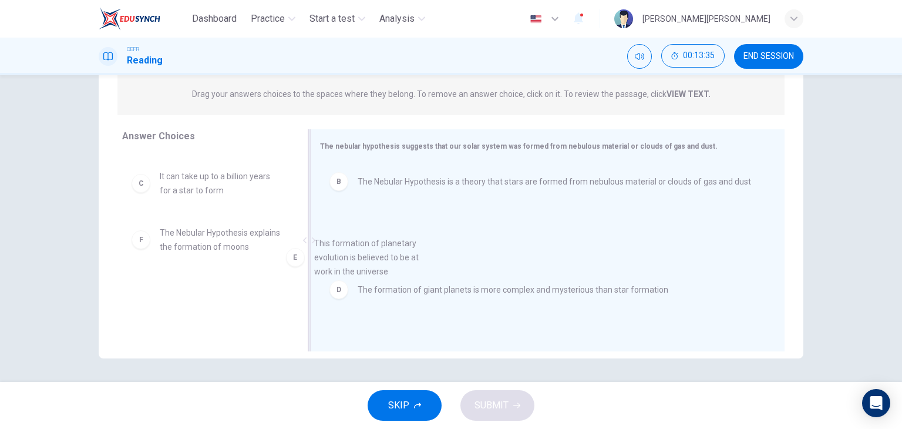
drag, startPoint x: 195, startPoint y: 247, endPoint x: 385, endPoint y: 273, distance: 192.0
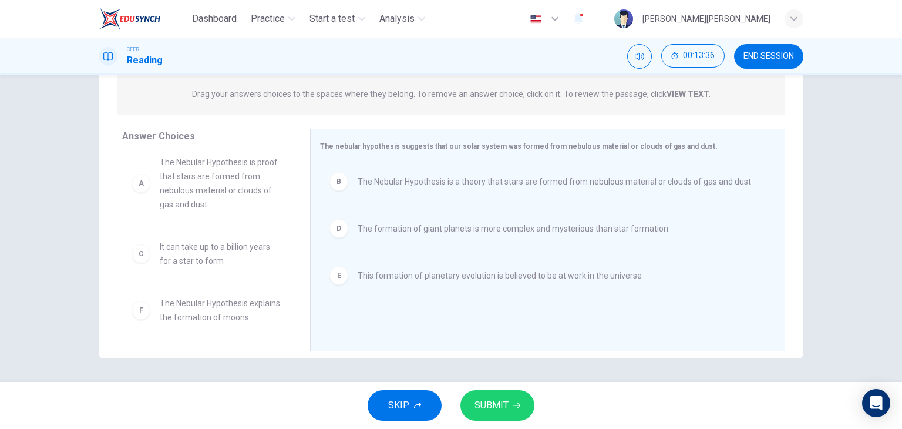
scroll to position [21, 0]
click at [494, 407] on span "SUBMIT" at bounding box center [491, 405] width 34 height 16
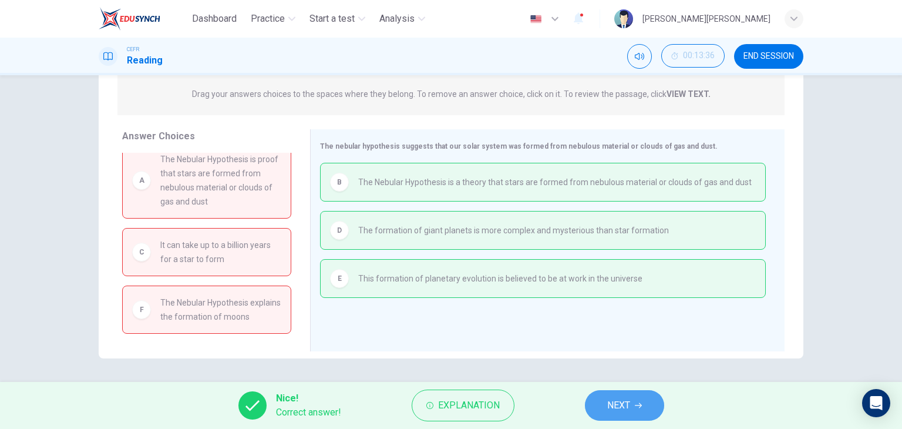
click at [613, 402] on span "NEXT" at bounding box center [618, 405] width 23 height 16
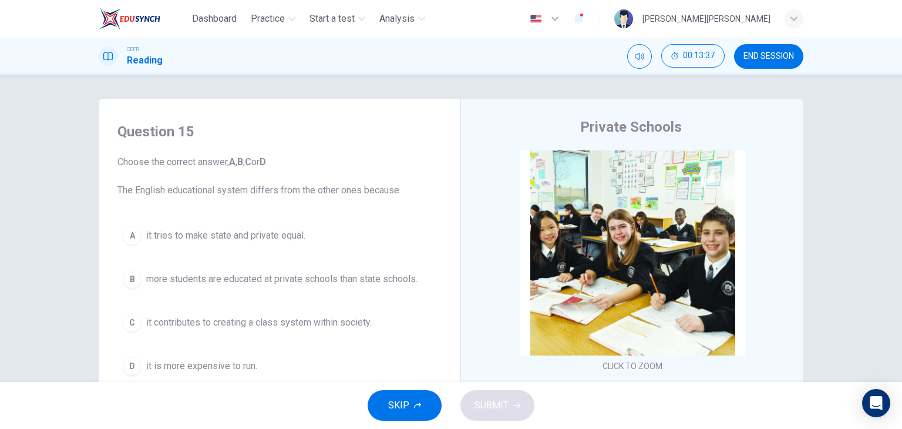
click at [773, 52] on span "END SESSION" at bounding box center [768, 56] width 50 height 9
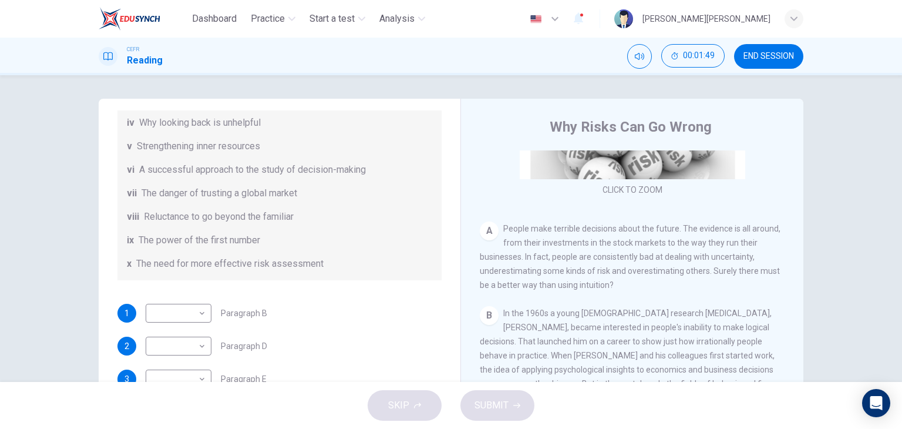
scroll to position [225, 0]
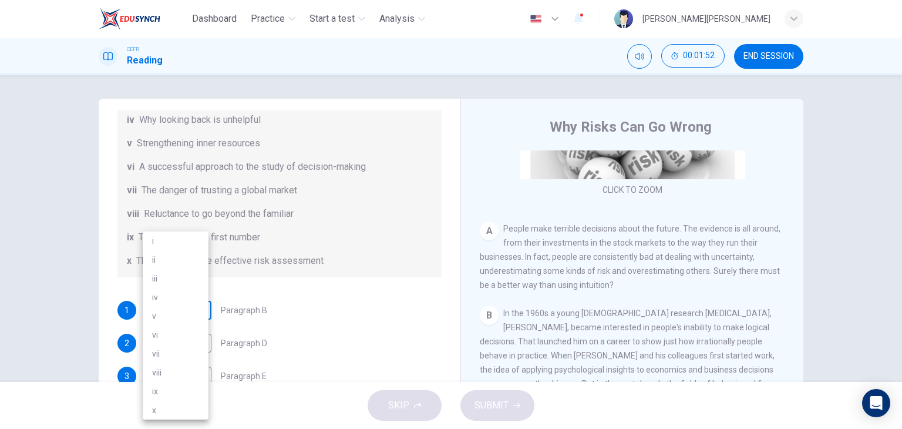
click at [188, 304] on body "Dashboard Practice Start a test Analysis English en ​ LOUIS SHAROSS M.SHASHI CE…" at bounding box center [451, 214] width 902 height 429
click at [179, 338] on li "vi" at bounding box center [176, 334] width 66 height 19
type input "vi"
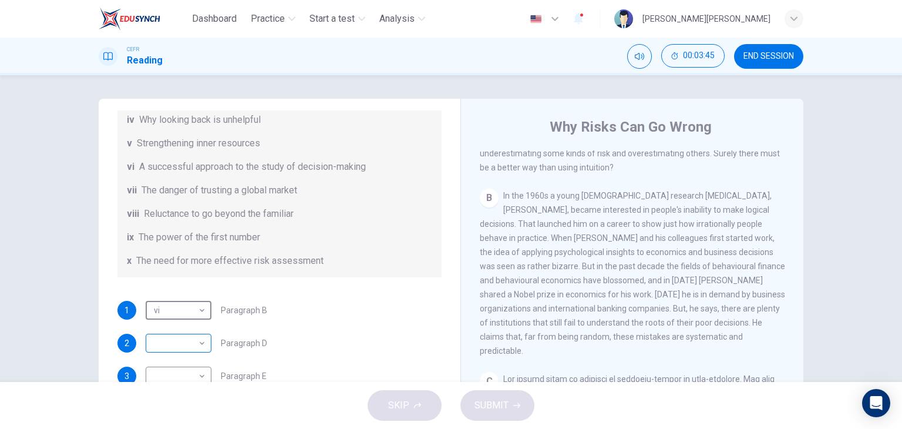
click at [184, 348] on body "Dashboard Practice Start a test Analysis English en ​ LOUIS SHAROSS M.SHASHI CE…" at bounding box center [451, 214] width 902 height 429
click at [174, 319] on li "v" at bounding box center [176, 316] width 66 height 19
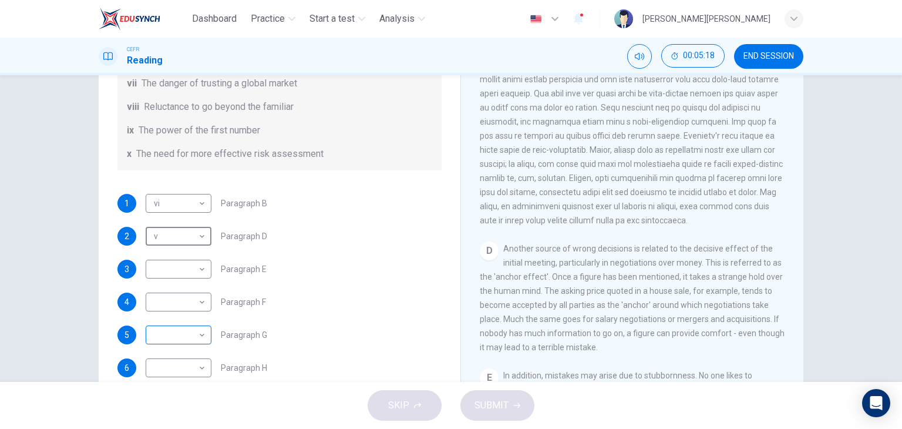
scroll to position [117, 0]
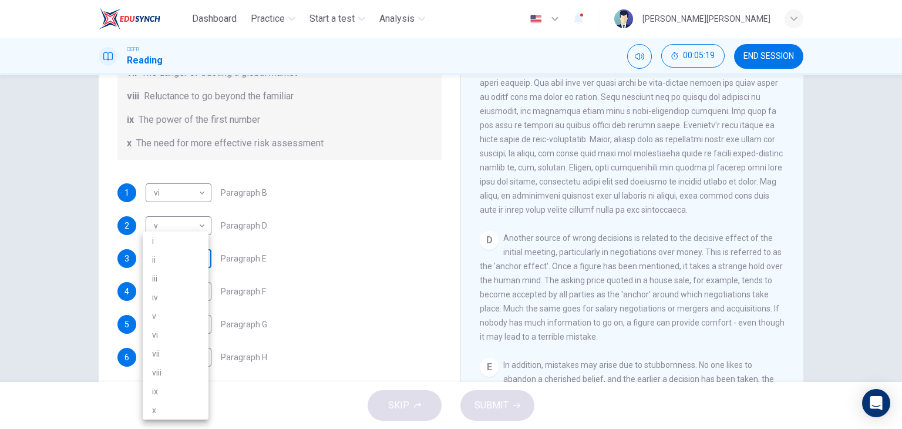
click at [176, 255] on body "Dashboard Practice Start a test Analysis English en ​ LOUIS SHAROSS M.SHASHI CE…" at bounding box center [451, 214] width 902 height 429
click at [338, 224] on div at bounding box center [451, 214] width 902 height 429
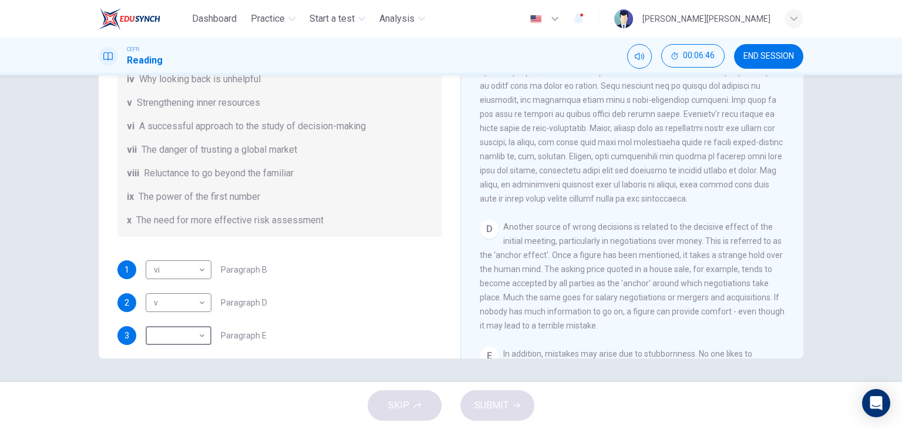
scroll to position [528, 0]
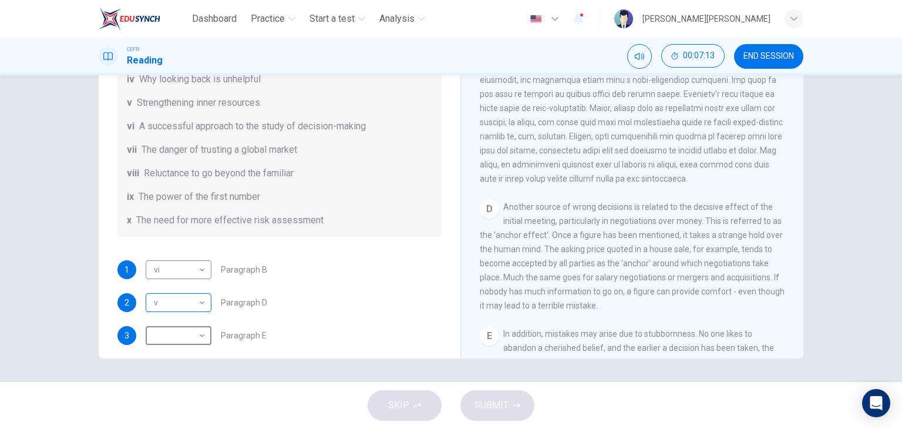
click at [169, 301] on body "Dashboard Practice Start a test Analysis English en ​ LOUIS SHAROSS M.SHASHI CE…" at bounding box center [451, 214] width 902 height 429
click at [179, 392] on li "ix" at bounding box center [176, 391] width 66 height 19
type input "ix"
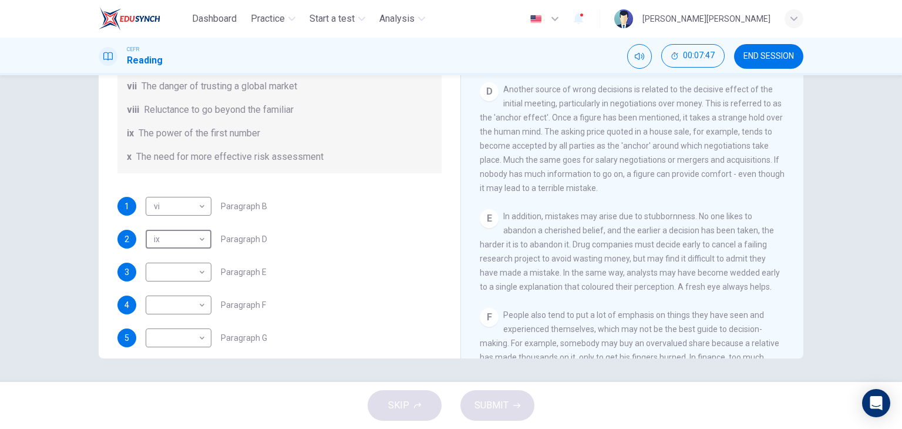
scroll to position [225, 0]
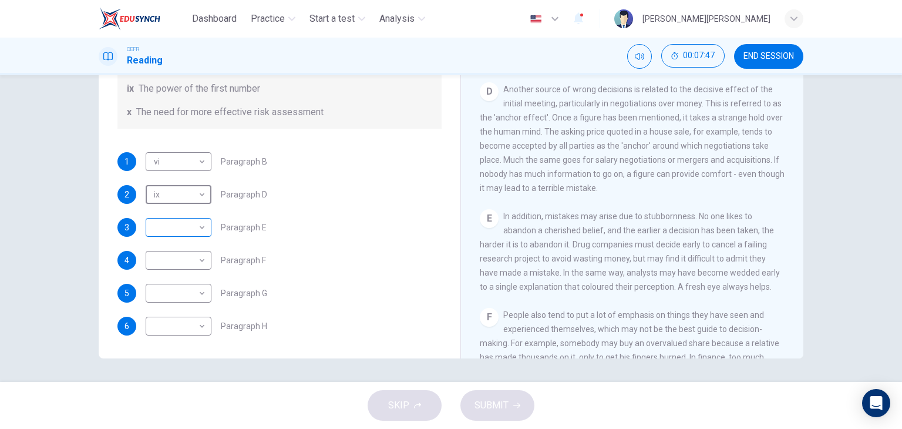
click at [162, 231] on body "Dashboard Practice Start a test Analysis English en ​ LOUIS SHAROSS M.SHASHI CE…" at bounding box center [451, 214] width 902 height 429
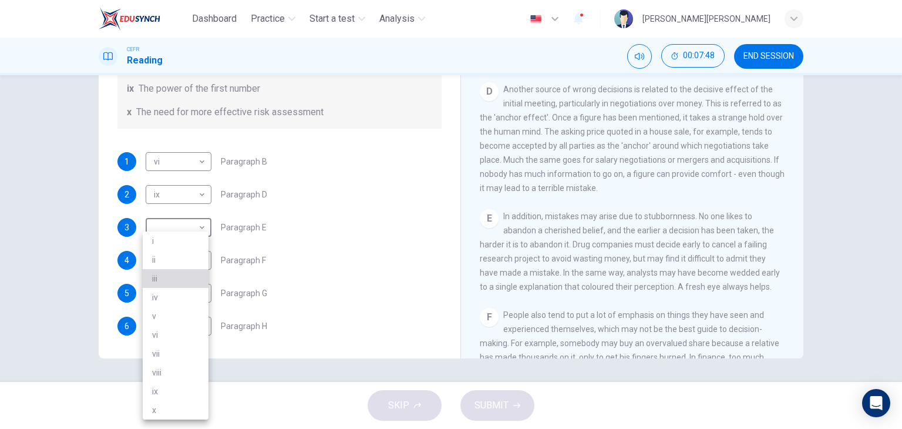
click at [174, 272] on li "iii" at bounding box center [176, 278] width 66 height 19
type input "iii"
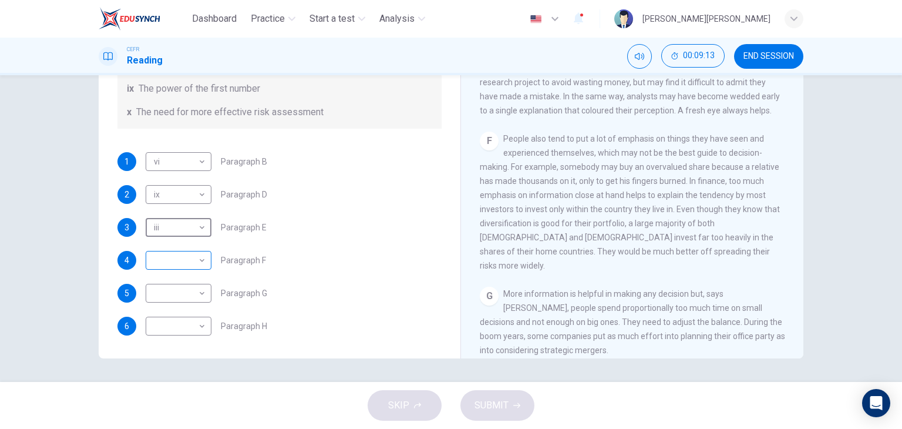
click at [204, 253] on div "​ ​" at bounding box center [179, 260] width 66 height 19
click at [194, 257] on body "Dashboard Practice Start a test Analysis English en ​ LOUIS SHAROSS M.SHASHI CE…" at bounding box center [451, 214] width 902 height 429
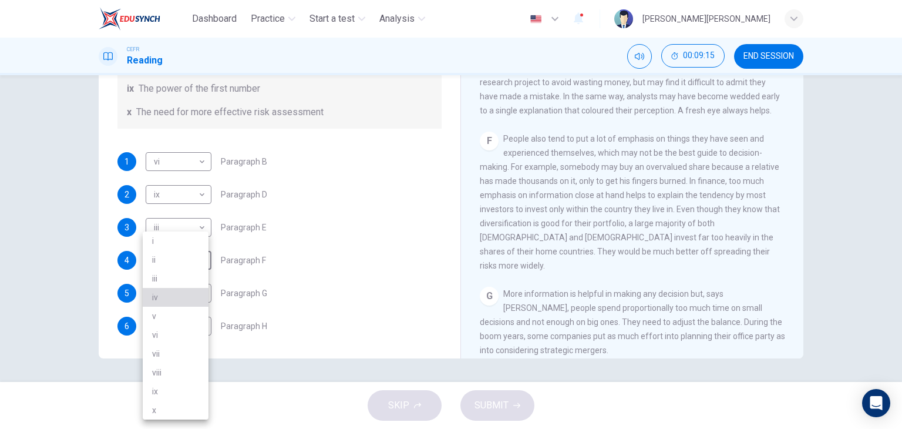
click at [180, 302] on li "iv" at bounding box center [176, 297] width 66 height 19
type input "iv"
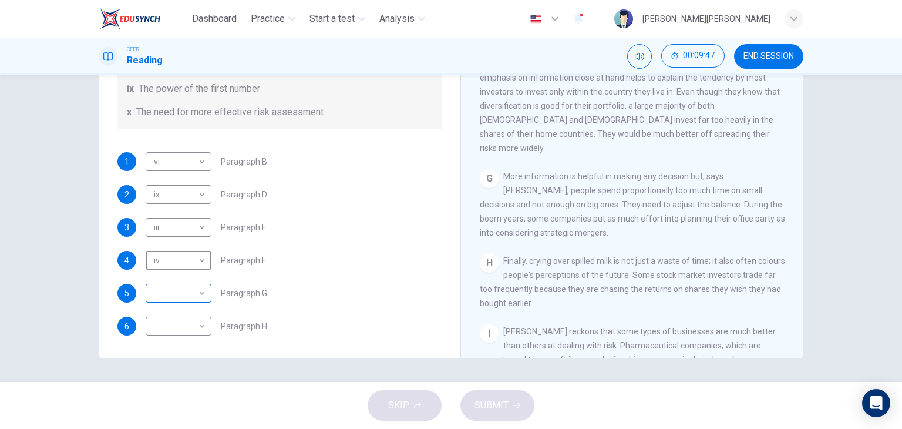
click at [188, 287] on body "Dashboard Practice Start a test Analysis English en ​ LOUIS SHAROSS M.SHASHI CE…" at bounding box center [451, 214] width 902 height 429
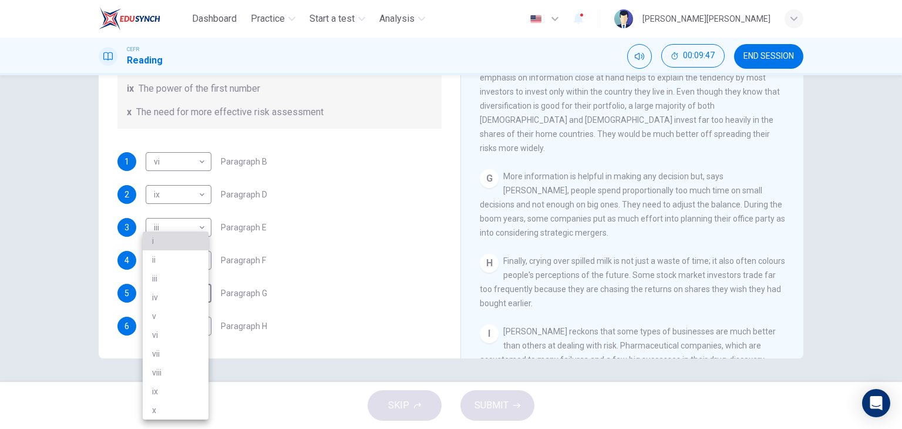
click at [182, 240] on li "i" at bounding box center [176, 240] width 66 height 19
type input "i"
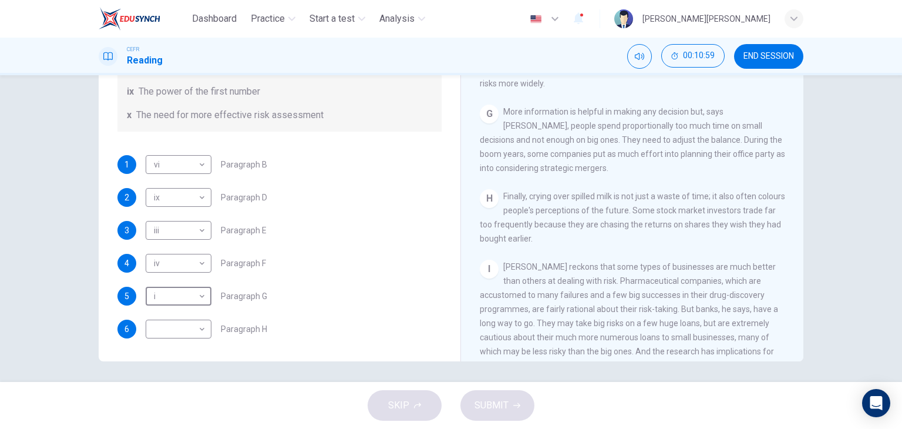
scroll to position [149, 0]
click at [184, 328] on body "Dashboard Practice Start a test Analysis English en ​ LOUIS SHAROSS M.SHASHI CE…" at bounding box center [451, 214] width 902 height 429
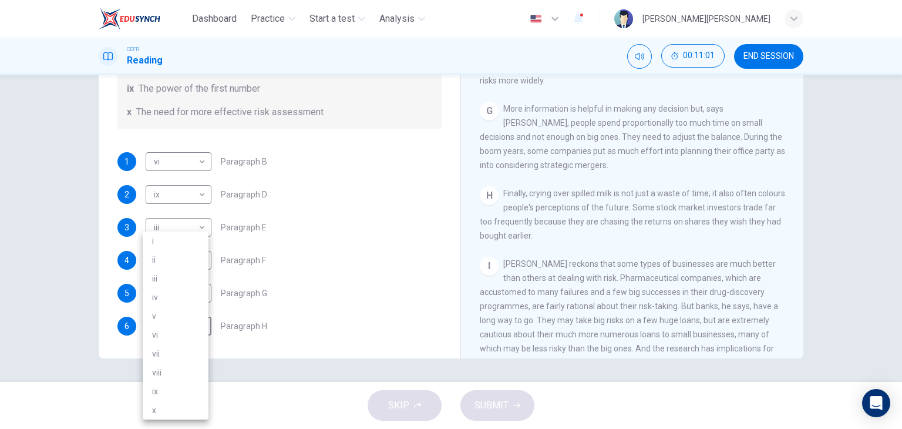
click at [176, 295] on li "iv" at bounding box center [176, 297] width 66 height 19
type input "iv"
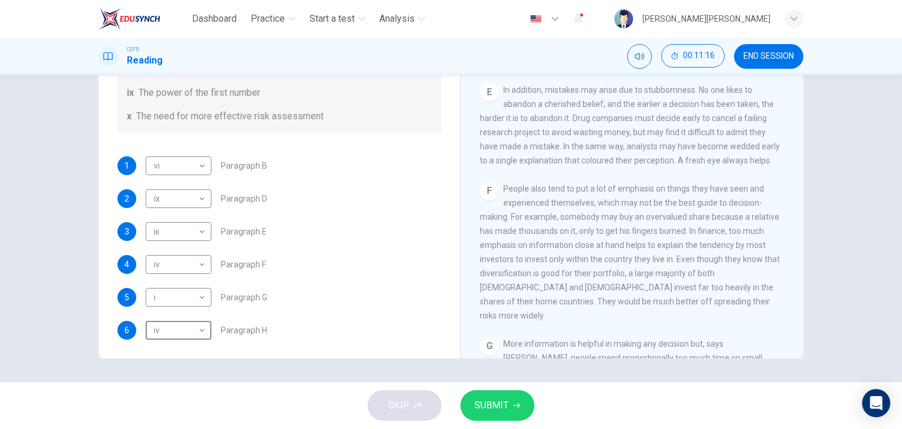
scroll to position [225, 0]
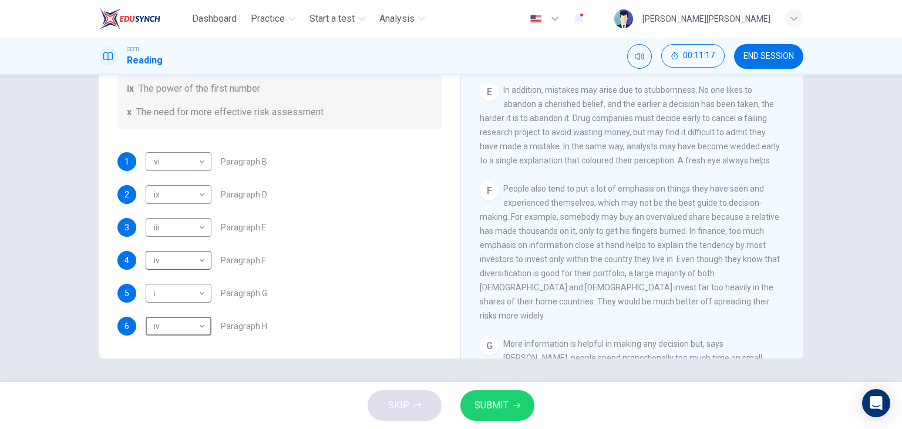
click at [177, 254] on body "Dashboard Practice Start a test Analysis English en ​ LOUIS SHAROSS M.SHASHI CE…" at bounding box center [451, 214] width 902 height 429
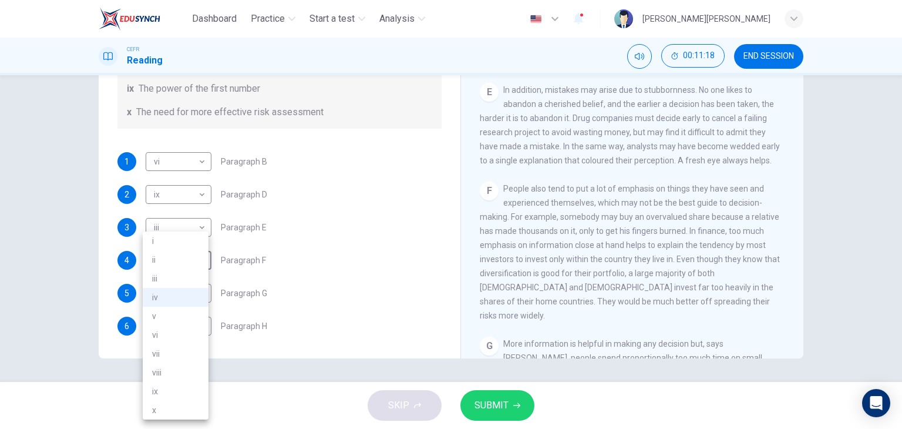
click at [164, 368] on li "viii" at bounding box center [176, 372] width 66 height 19
type input "viii"
click at [500, 407] on span "SUBMIT" at bounding box center [491, 405] width 34 height 16
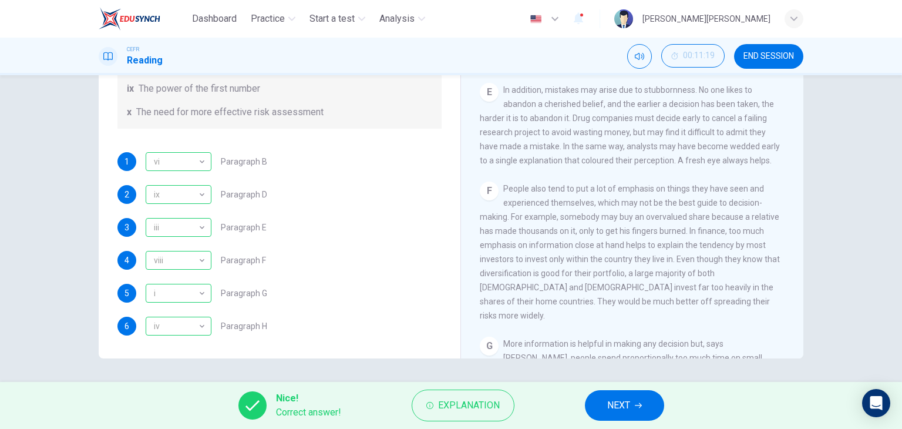
click at [630, 414] on button "NEXT" at bounding box center [624, 405] width 79 height 31
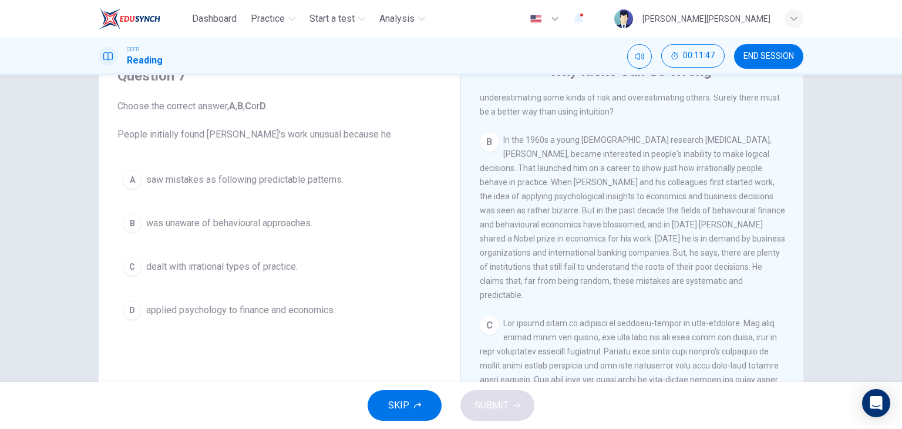
scroll to position [59, 0]
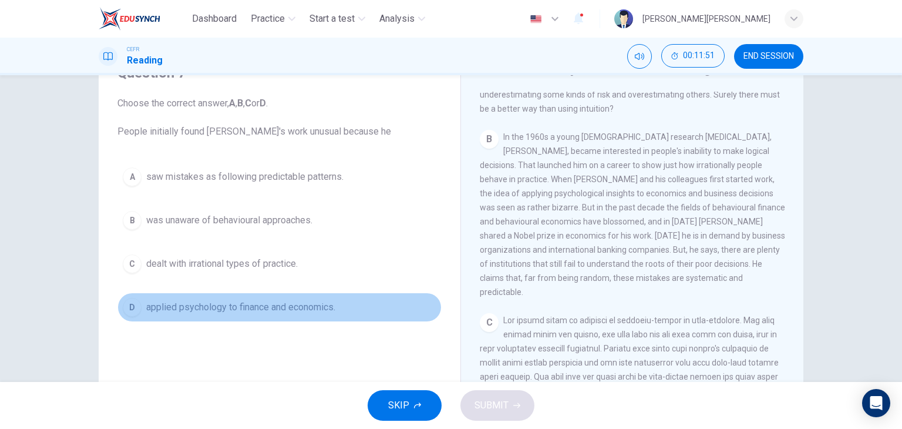
click at [321, 309] on span "applied psychology to finance and economics." at bounding box center [240, 307] width 189 height 14
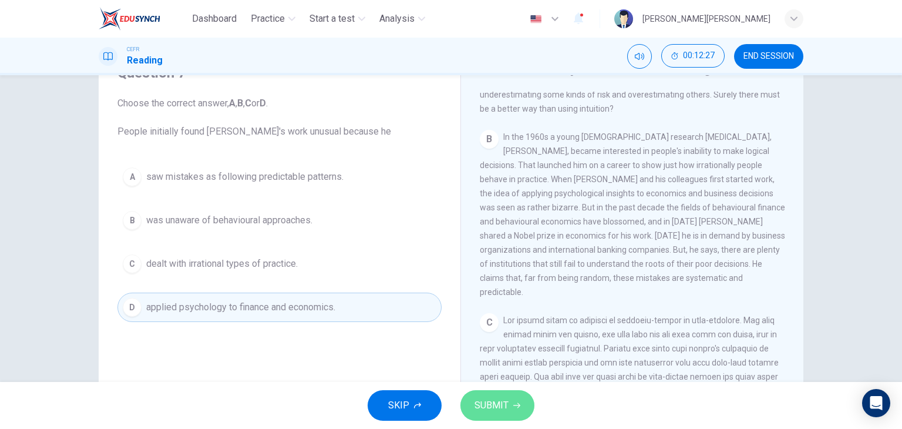
click at [510, 393] on button "SUBMIT" at bounding box center [497, 405] width 74 height 31
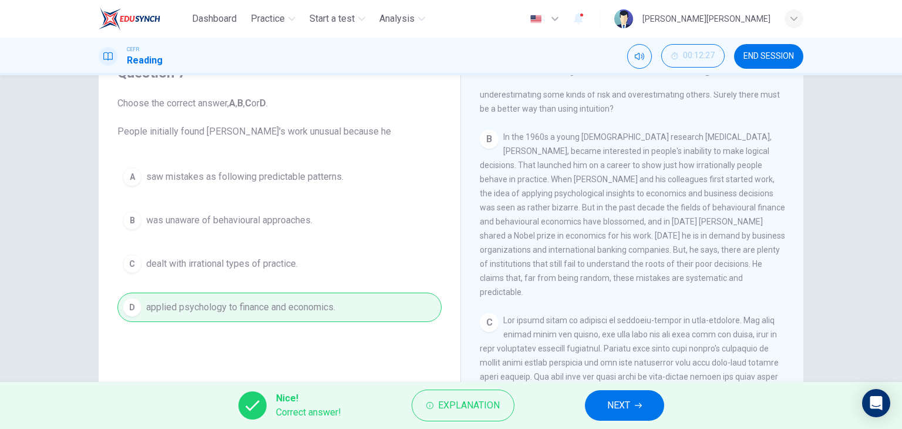
click at [607, 405] on span "NEXT" at bounding box center [618, 405] width 23 height 16
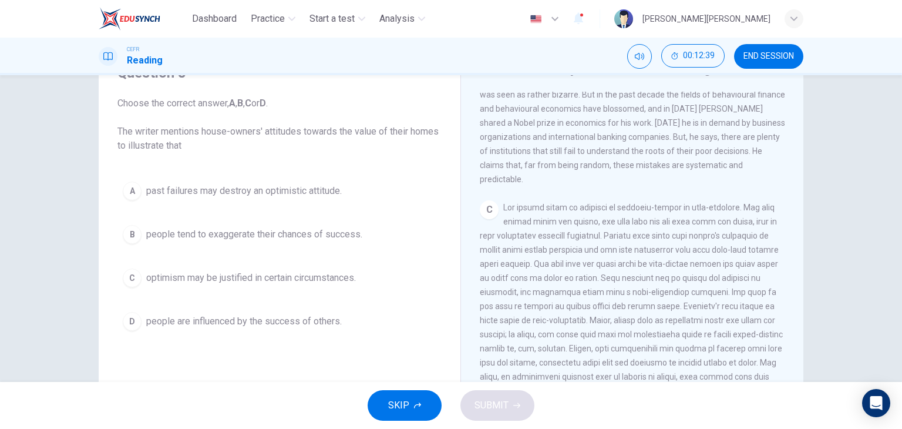
scroll to position [411, 0]
click at [334, 235] on span "people tend to exaggerate their chances of success." at bounding box center [254, 234] width 216 height 14
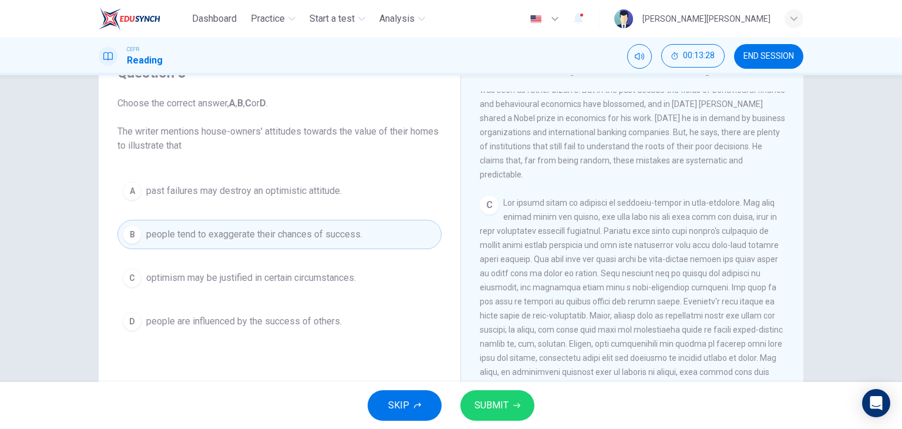
click at [505, 407] on span "SUBMIT" at bounding box center [491, 405] width 34 height 16
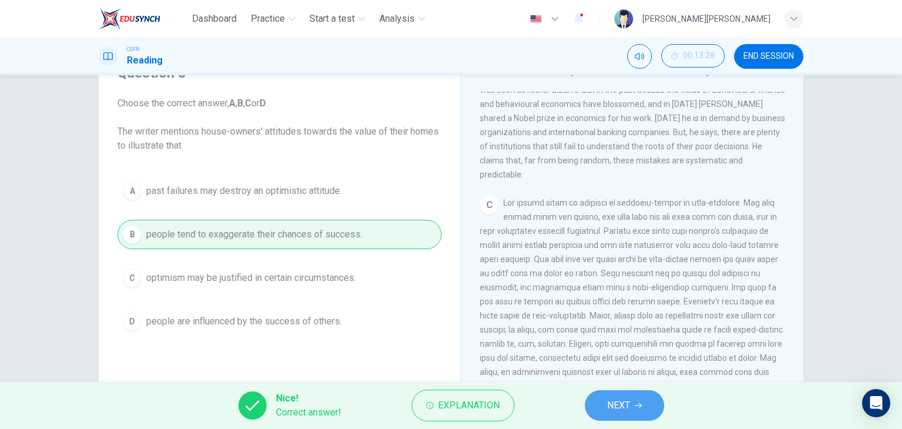
click at [604, 403] on button "NEXT" at bounding box center [624, 405] width 79 height 31
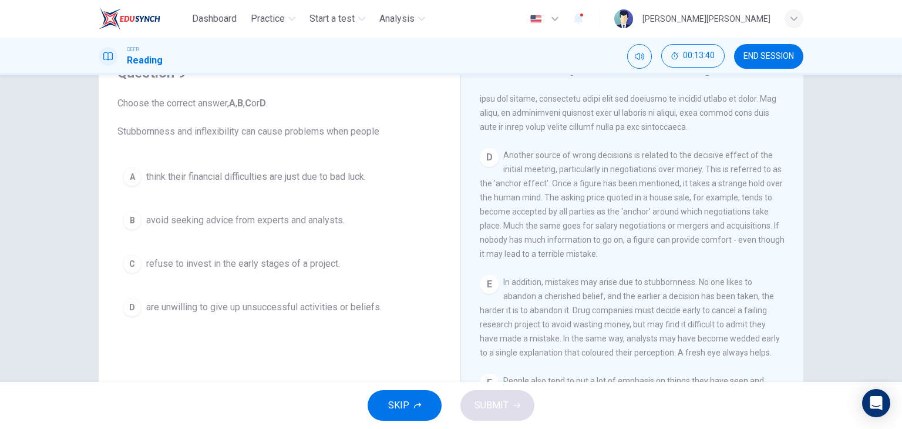
scroll to position [705, 0]
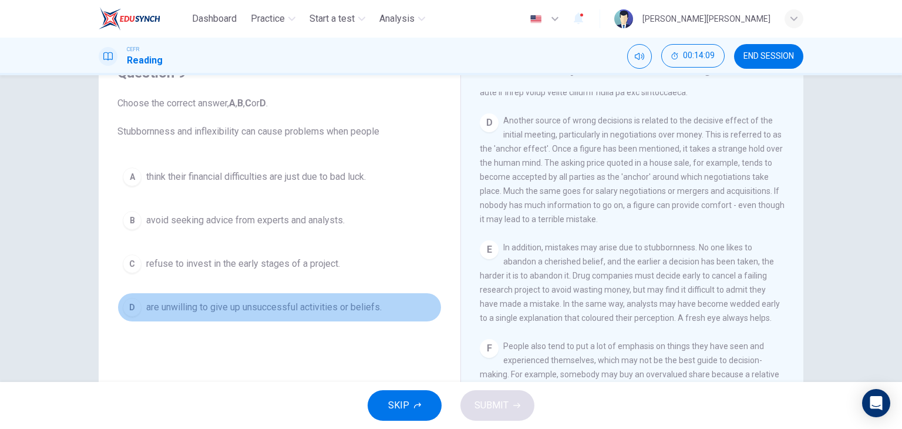
click at [322, 306] on span "are unwilling to give up unsuccessful activities or beliefs." at bounding box center [263, 307] width 235 height 14
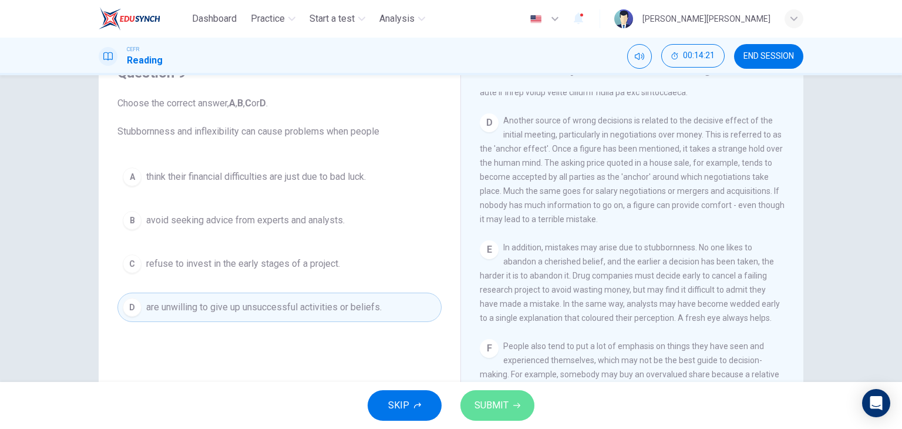
click at [498, 405] on span "SUBMIT" at bounding box center [491, 405] width 34 height 16
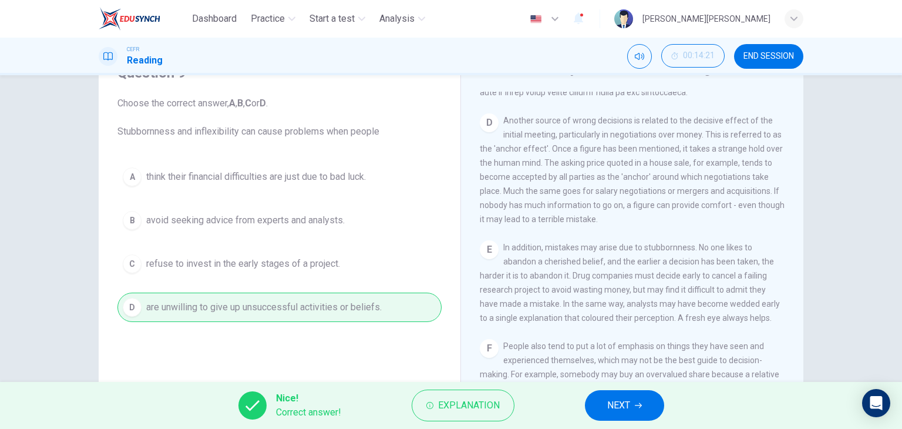
click at [635, 416] on button "NEXT" at bounding box center [624, 405] width 79 height 31
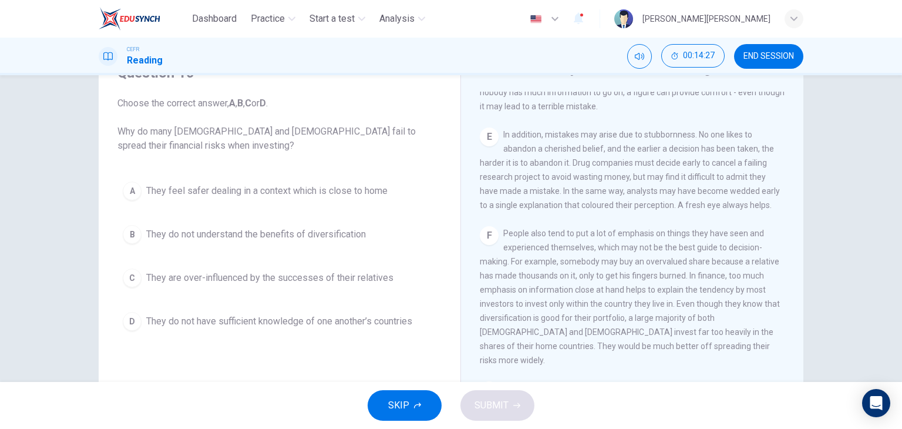
scroll to position [822, 0]
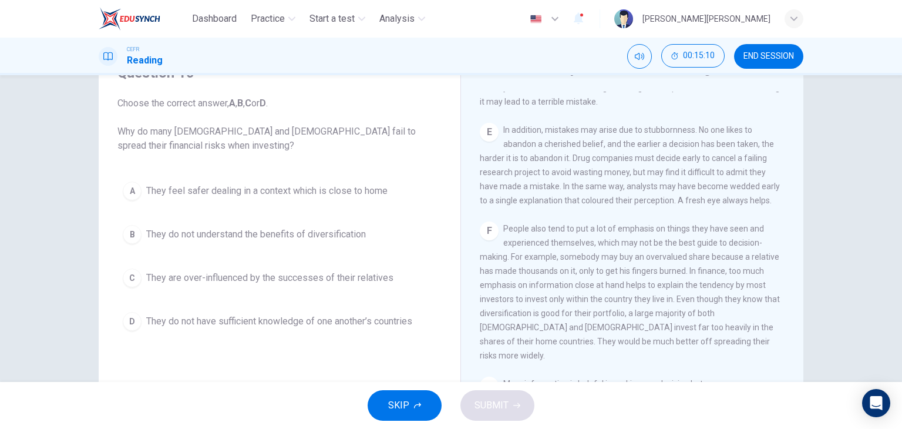
click at [366, 200] on button "A They feel safer dealing in a context which is close to home" at bounding box center [279, 190] width 324 height 29
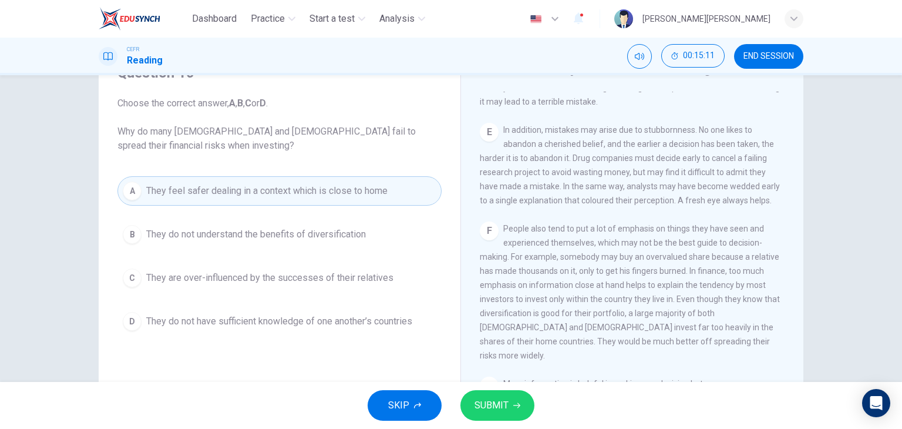
click at [507, 405] on span "SUBMIT" at bounding box center [491, 405] width 34 height 16
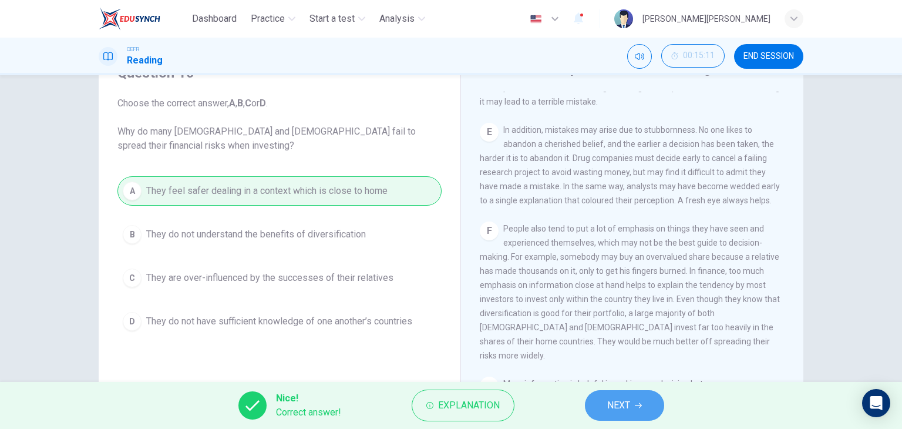
click at [619, 395] on button "NEXT" at bounding box center [624, 405] width 79 height 31
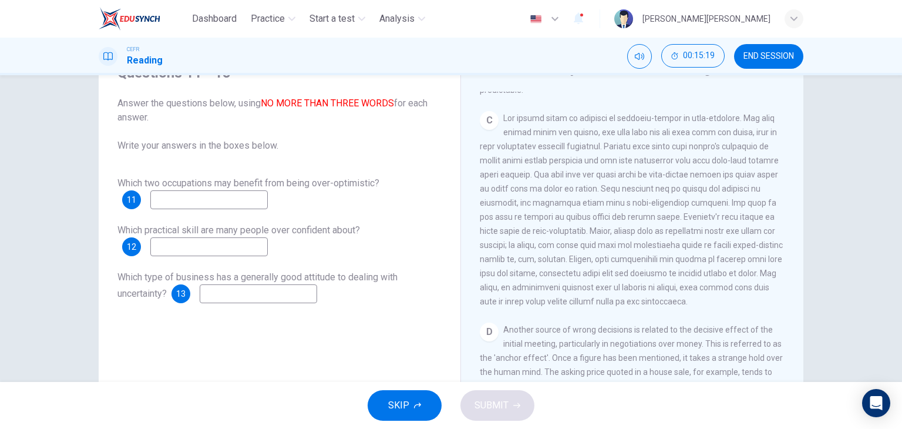
scroll to position [470, 0]
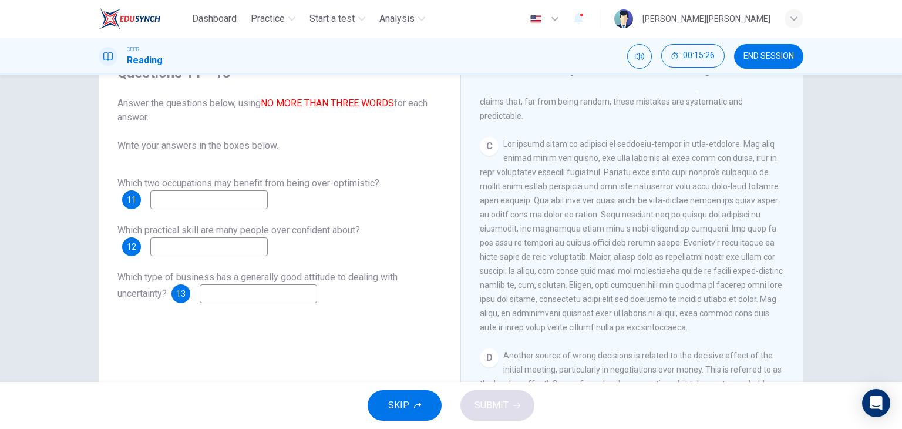
click at [225, 207] on input at bounding box center [208, 199] width 117 height 19
type input "Managers and sportsmen"
click at [188, 248] on input at bounding box center [208, 246] width 117 height 19
type input "Driving"
click at [274, 299] on input at bounding box center [258, 293] width 117 height 19
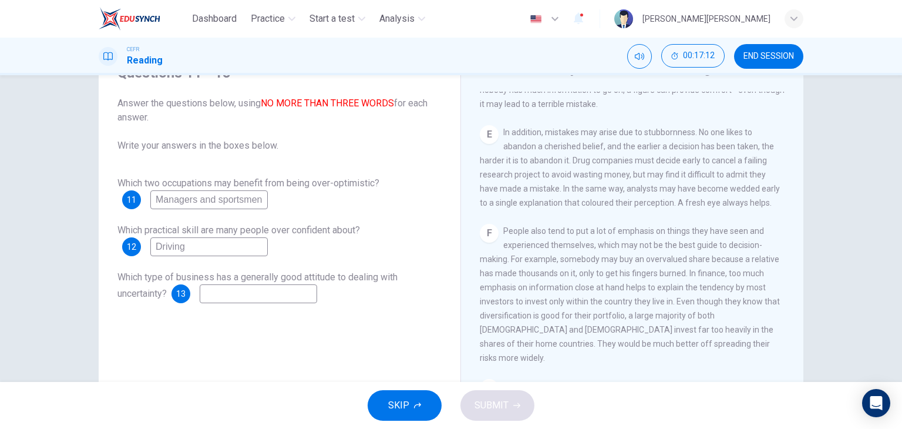
scroll to position [822, 0]
type input "Sports"
click at [512, 399] on button "SUBMIT" at bounding box center [497, 405] width 74 height 31
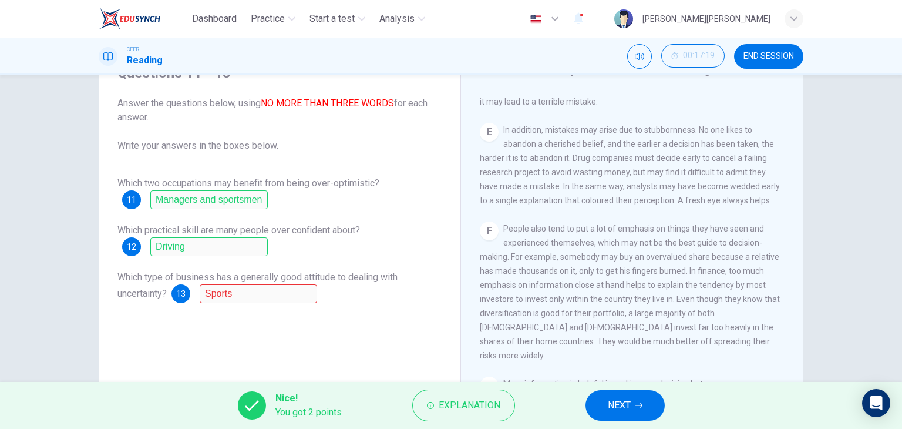
click at [650, 409] on button "NEXT" at bounding box center [624, 405] width 79 height 31
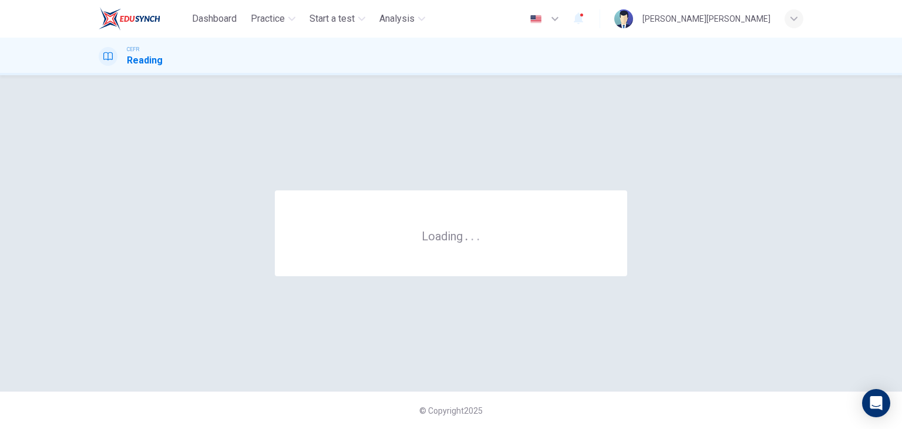
scroll to position [0, 0]
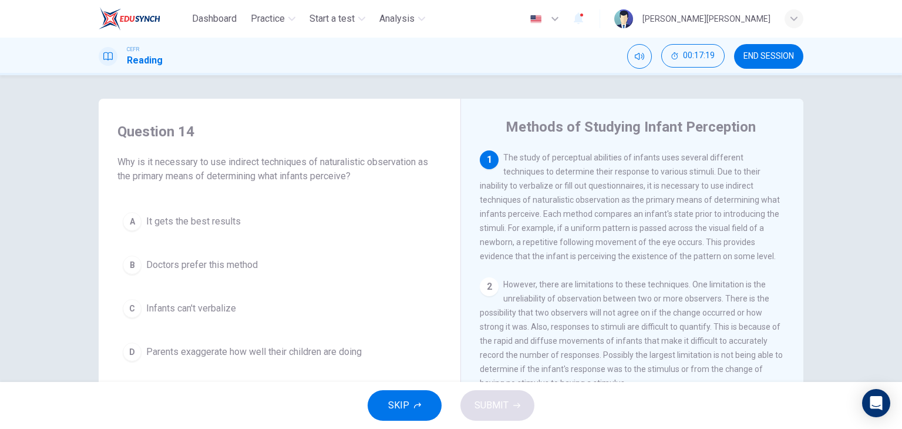
click at [770, 59] on span "END SESSION" at bounding box center [768, 56] width 50 height 9
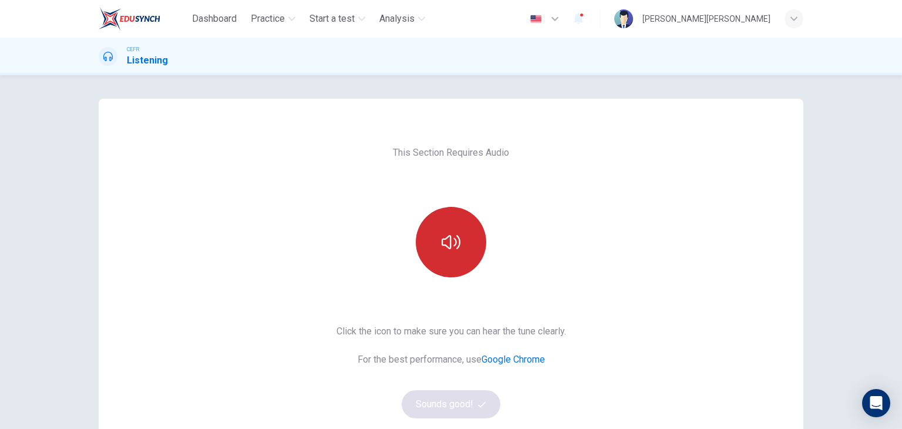
click at [450, 238] on icon "button" at bounding box center [451, 242] width 19 height 19
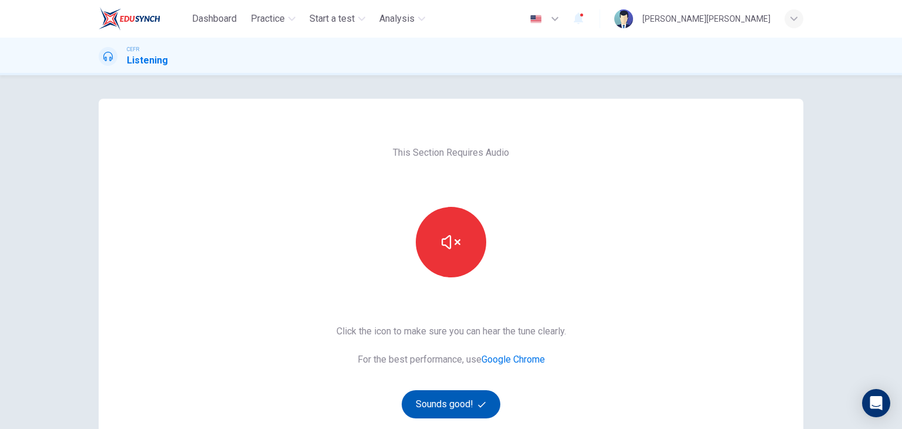
click at [473, 407] on button "Sounds good!" at bounding box center [451, 404] width 99 height 28
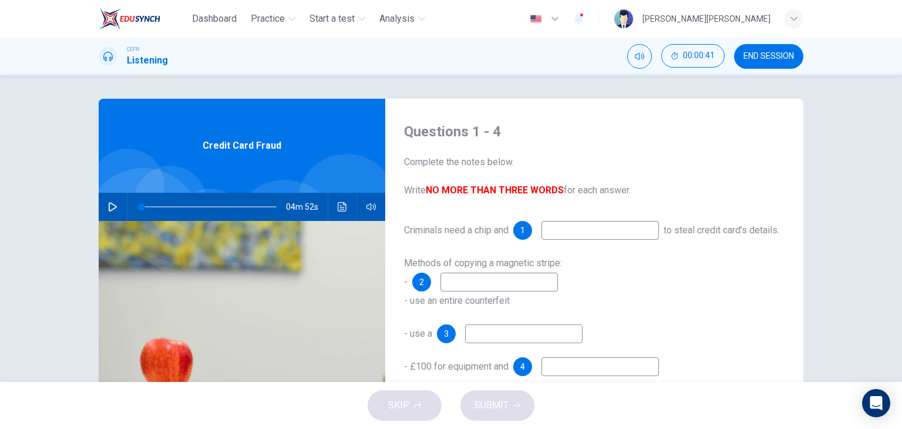
click at [111, 194] on button "button" at bounding box center [112, 207] width 19 height 28
type input "0"
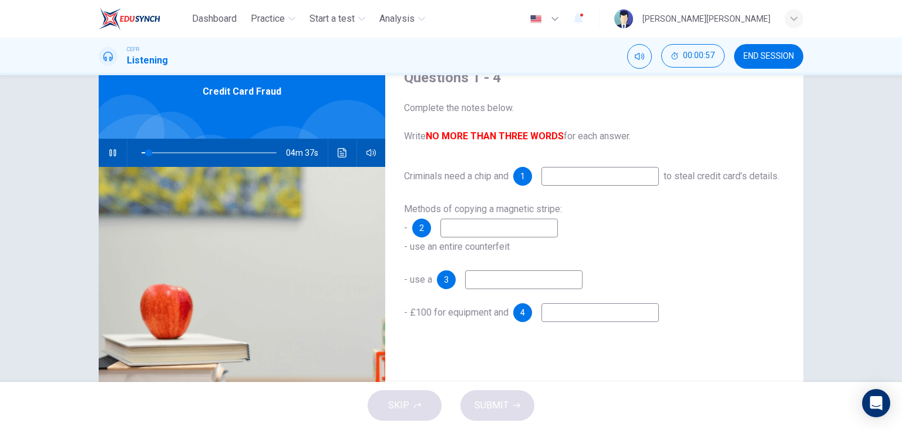
scroll to position [59, 0]
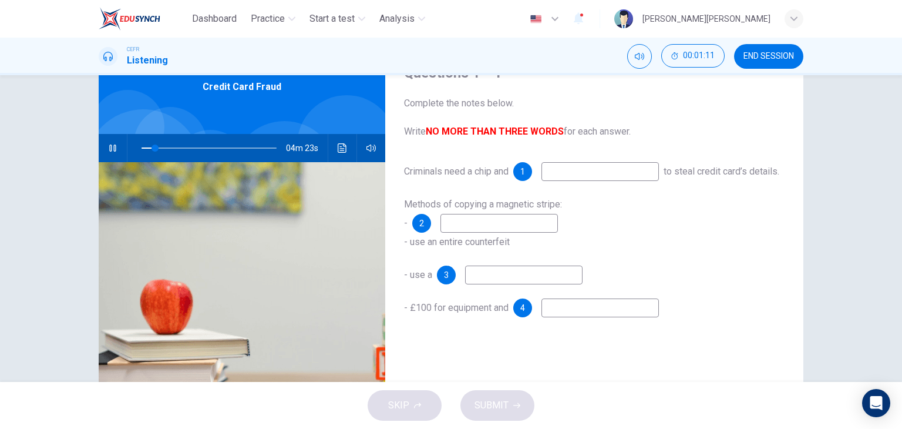
click at [613, 169] on input at bounding box center [599, 171] width 117 height 19
type input "12"
type input "pin"
type input "19"
type input "pin"
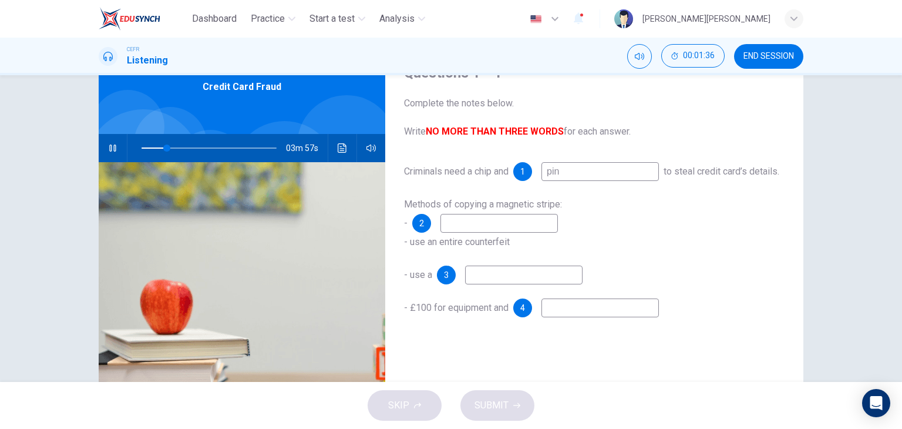
click at [520, 233] on input at bounding box center [498, 223] width 117 height 19
type input "19"
type input "mo"
type input "19"
type input "modify a"
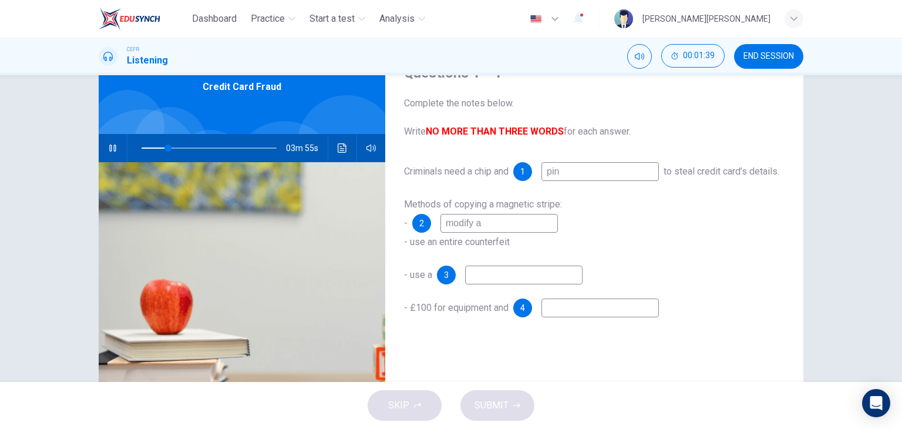
type input "19"
type input "modify a"
type input "20"
type input "modify a termi"
type input "20"
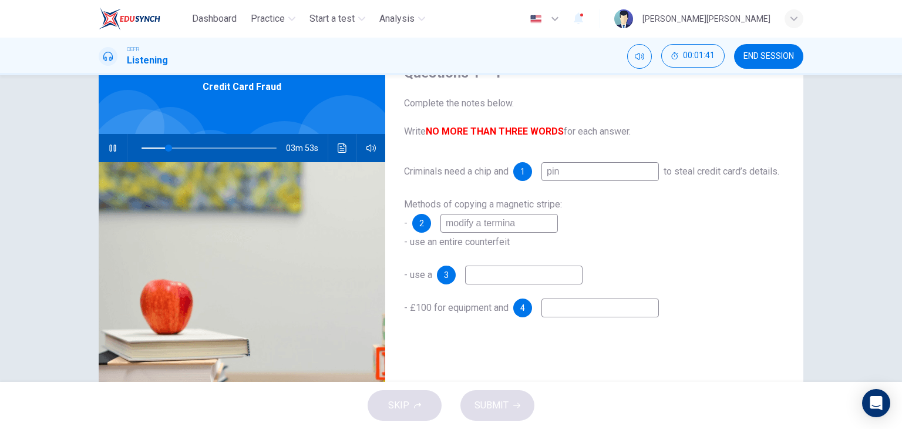
type input "modify a terminal"
type input "23"
type input "modify a terminal"
click at [487, 284] on input at bounding box center [523, 274] width 117 height 19
type input "28"
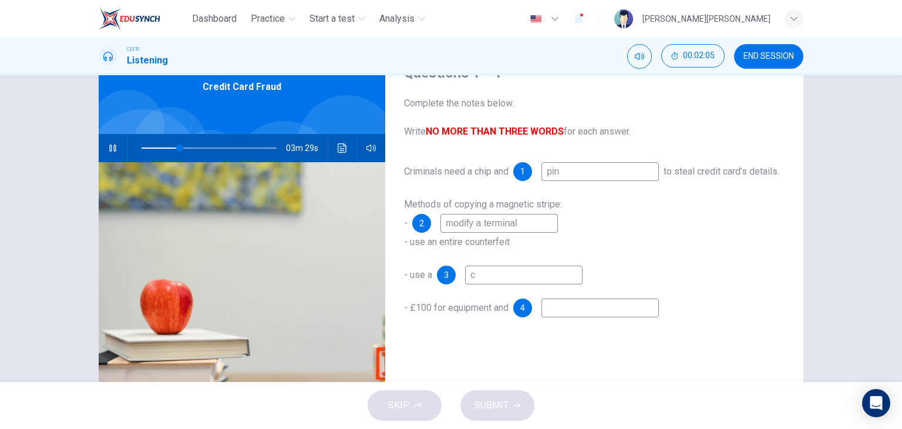
type input "co"
type input "29"
type input "concea"
type input "29"
type input "concealed ca"
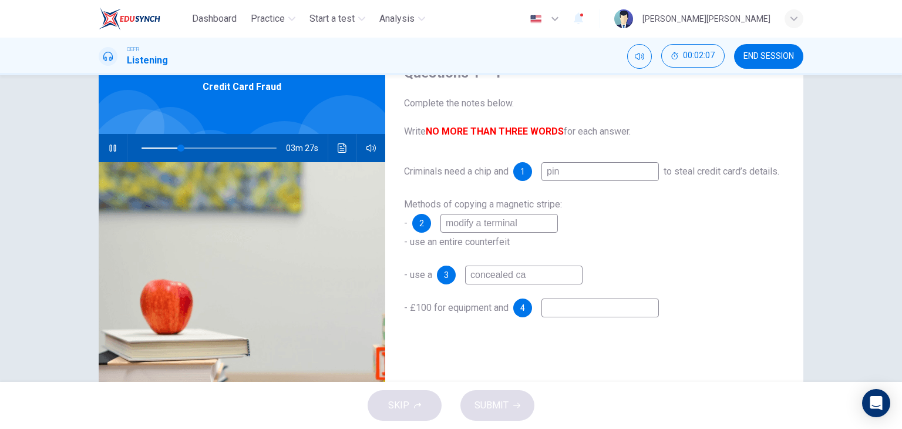
type input "29"
type input "concealed camera"
type input "31"
type input "concealed camera"
click at [600, 317] on input at bounding box center [599, 307] width 117 height 19
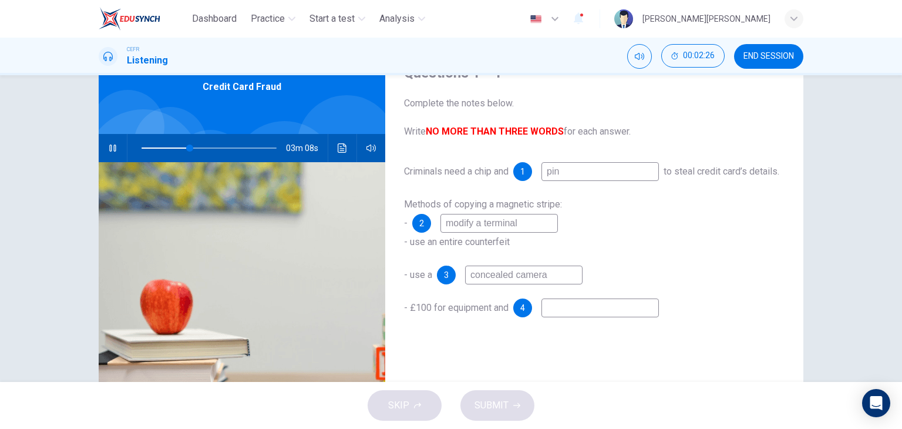
type input "36"
type input "r"
type input "36"
type input "ra"
type input "36"
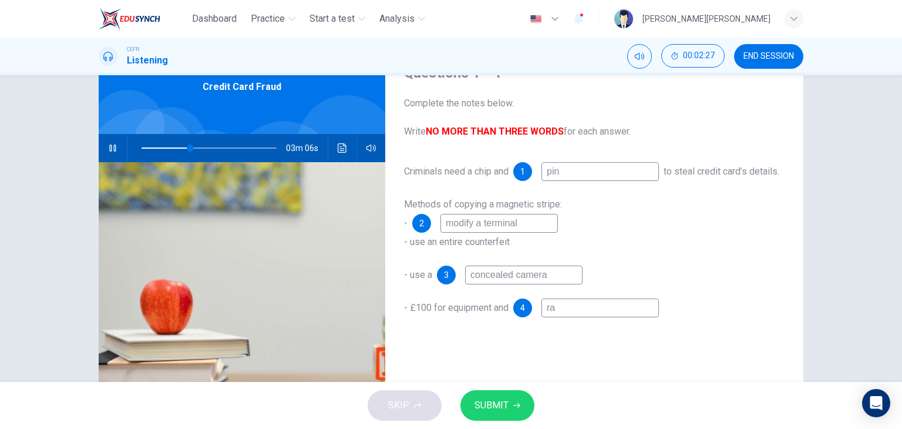
type input "raw"
type input "36"
type input "raw"
type input "36"
type input "raw p"
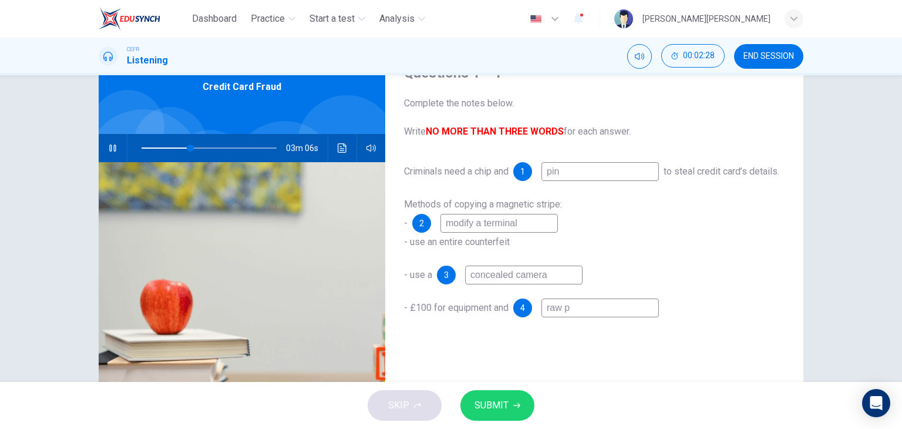
type input "36"
type input "raw pa"
type input "36"
type input "raw par"
type input "37"
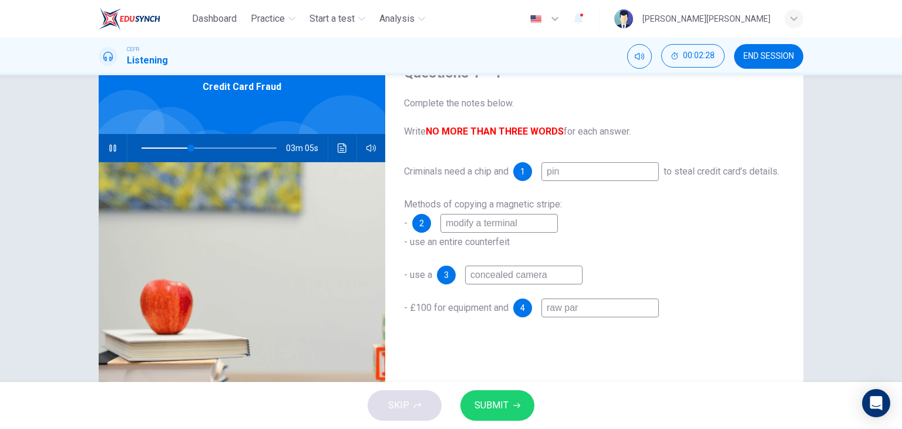
type input "raw part"
type input "37"
type input "raw parts"
type input "37"
type input "raw parts"
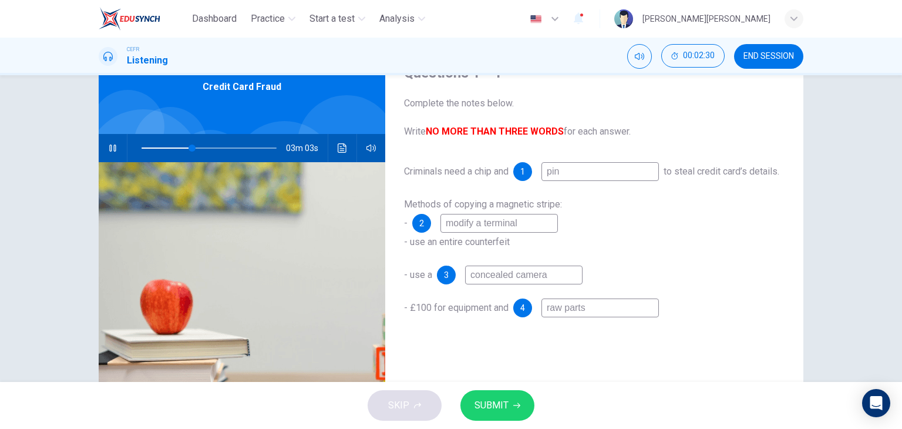
click at [485, 399] on span "SUBMIT" at bounding box center [491, 405] width 34 height 16
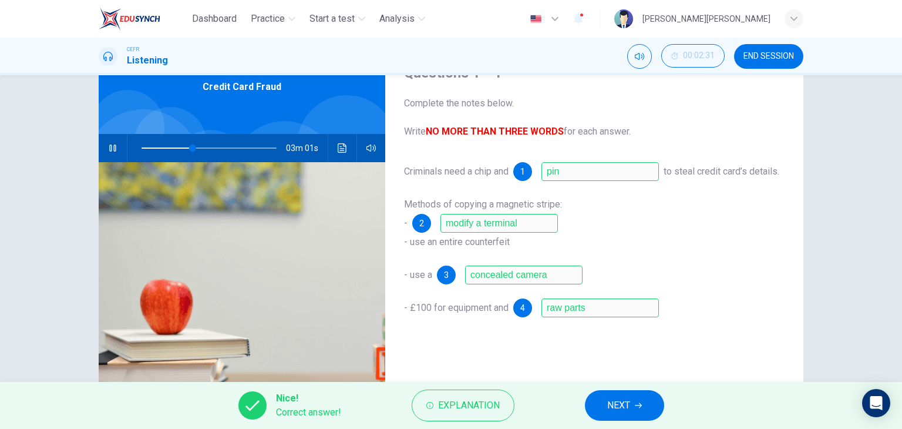
click at [628, 395] on button "NEXT" at bounding box center [624, 405] width 79 height 31
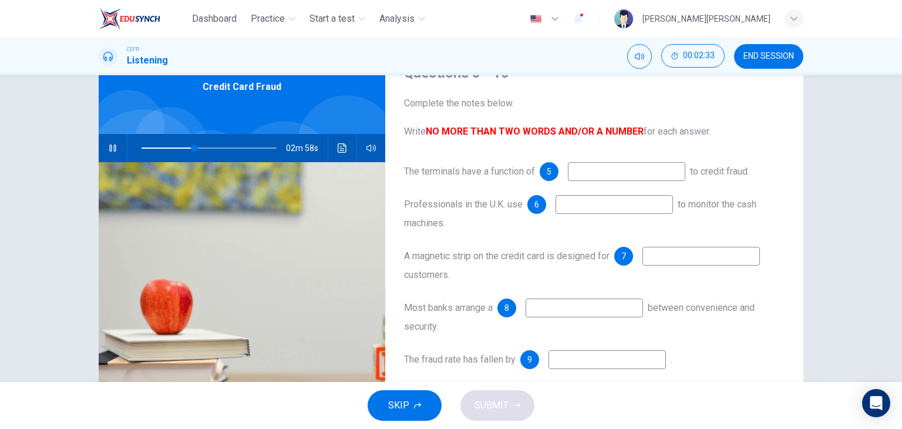
click at [600, 171] on input at bounding box center [626, 171] width 117 height 19
type input "39"
type input "tem"
type input "40"
type input "temper res"
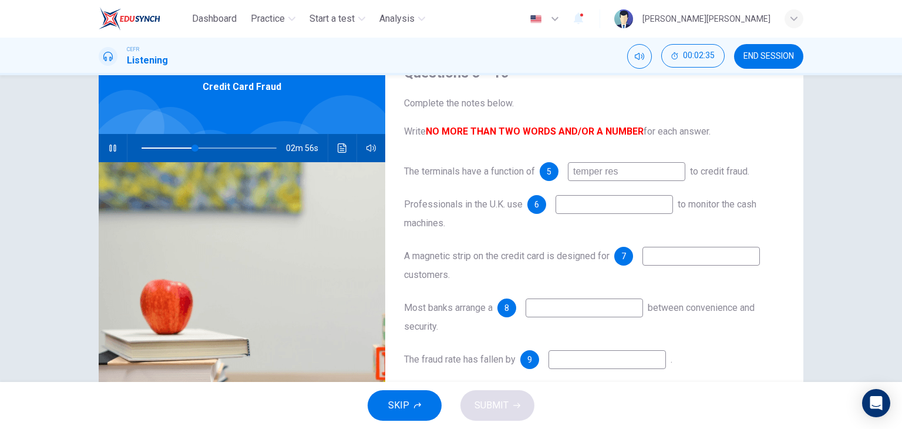
type input "40"
type input "temper resista"
type input "40"
type input "temper resistance"
type input "41"
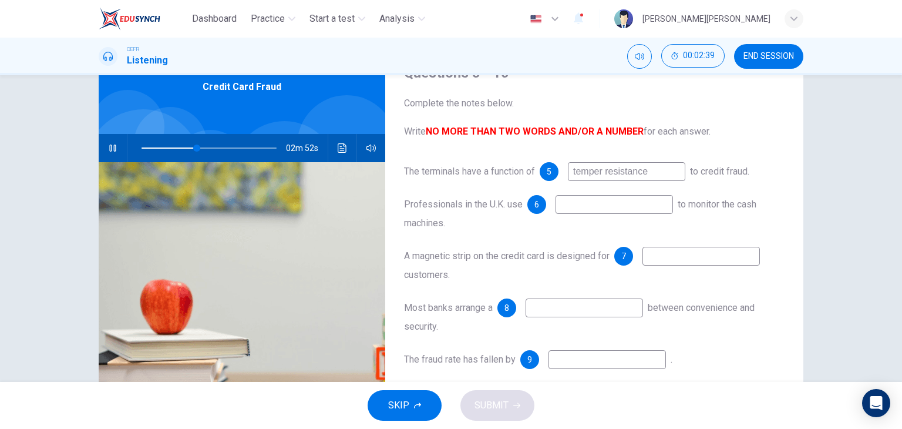
type input "temper resistance"
click at [617, 209] on input at bounding box center [613, 204] width 117 height 19
click at [691, 255] on input at bounding box center [700, 256] width 117 height 19
type input "64"
type input "tra"
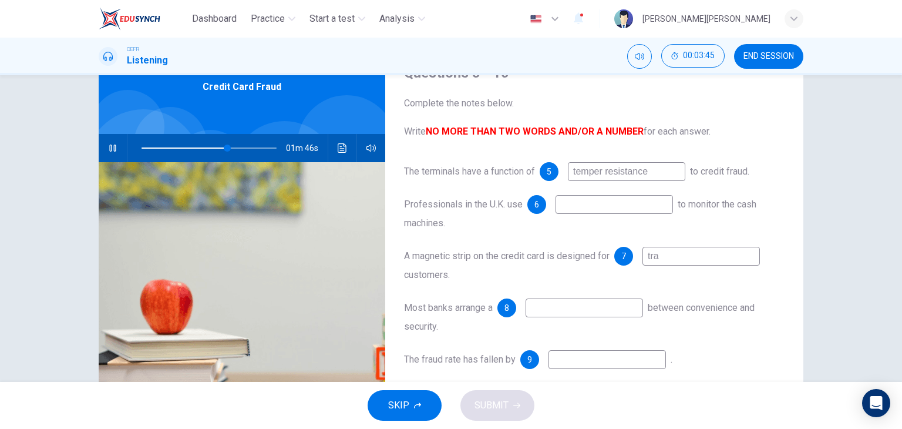
type input "64"
type input "travel"
type input "64"
type input "traveling"
type input "66"
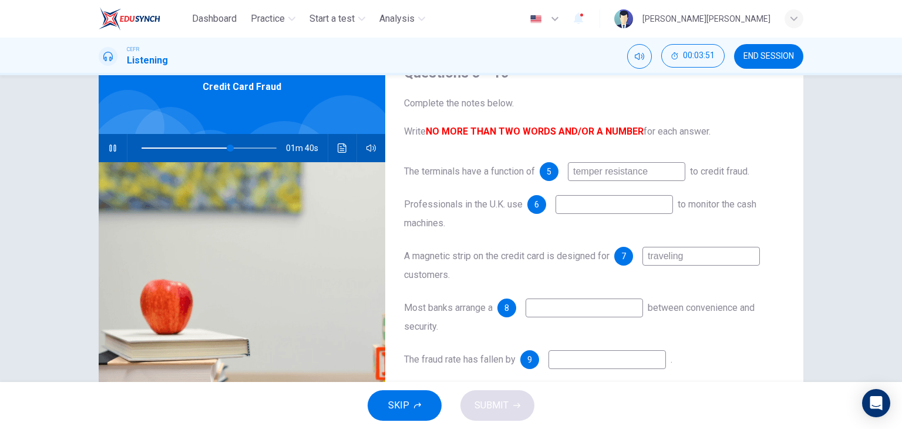
type input "traveling"
type input "70"
type input "traveling"
click at [598, 205] on input at bounding box center [613, 204] width 117 height 19
click at [625, 309] on input at bounding box center [584, 307] width 117 height 19
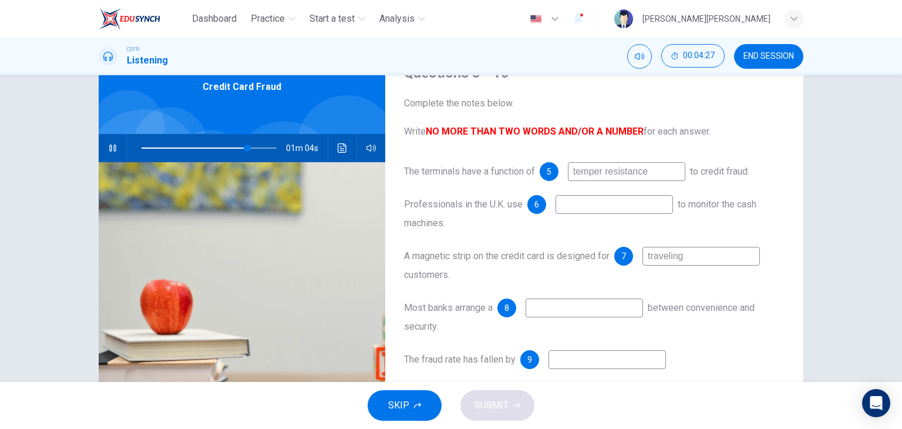
type input "78"
type input "b"
type input "79"
type input "balancce"
type input "79"
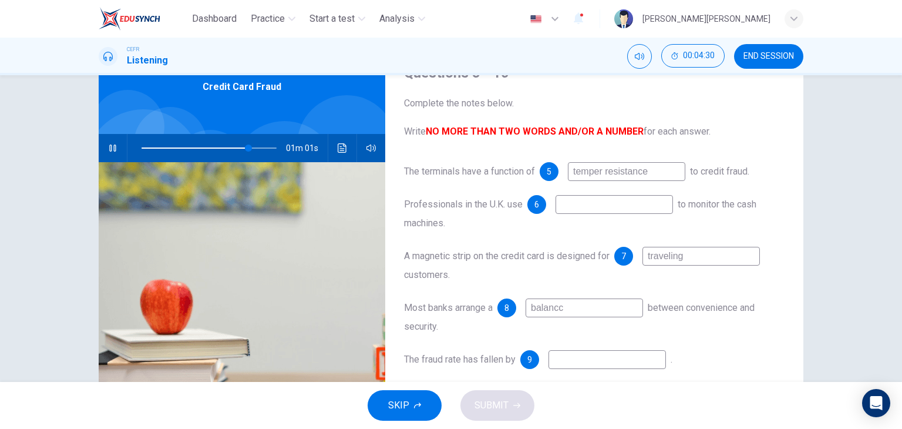
type input "balanc"
type input "79"
type input "balance"
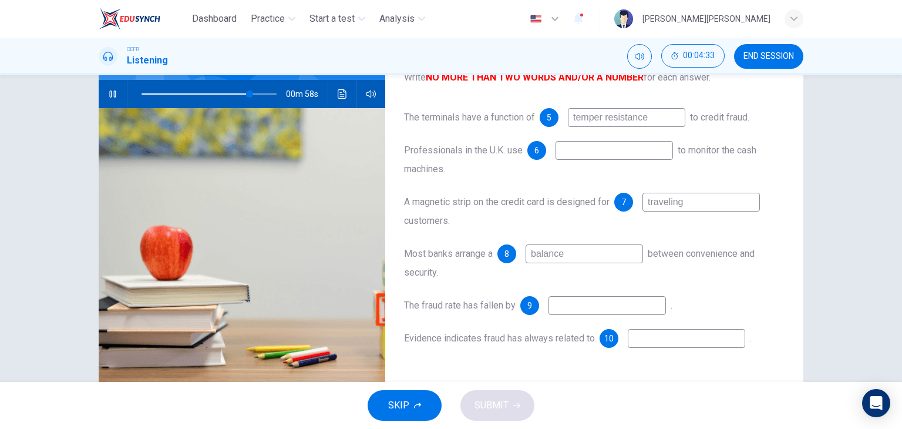
scroll to position [117, 0]
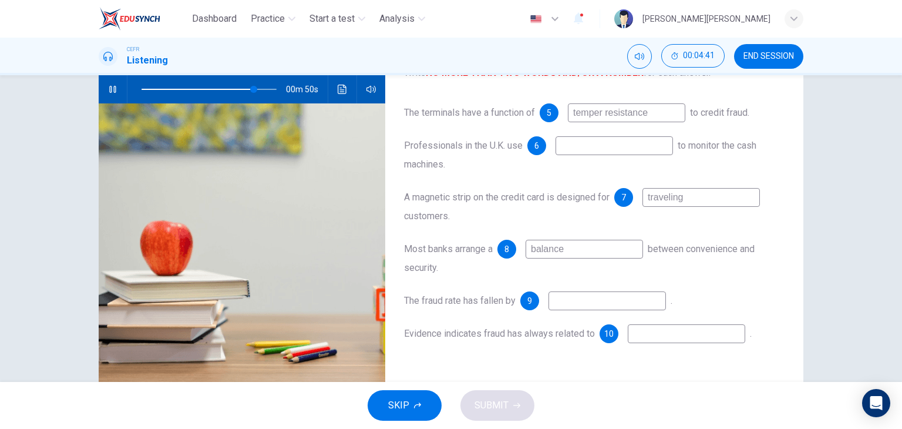
type input "83"
type input "balance"
click at [592, 302] on input at bounding box center [606, 300] width 117 height 19
type input "84"
type input "24"
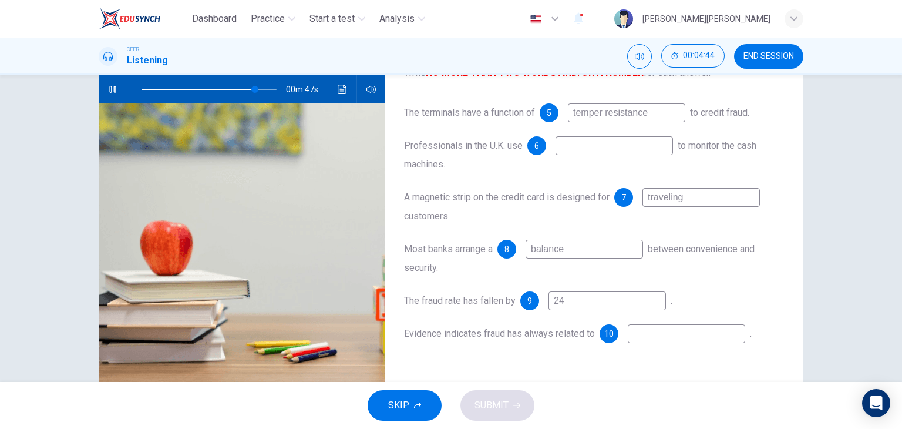
type input "84"
type input "24 percen"
type input "85"
type input "24 percent"
type input "85"
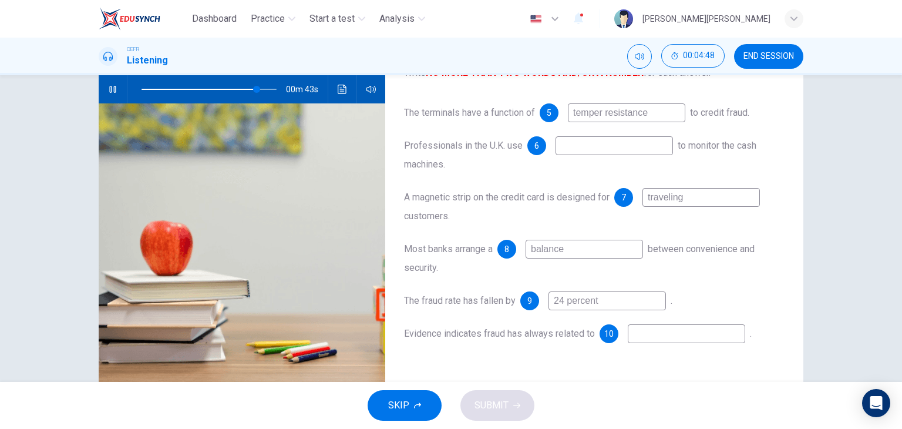
type input "24 percent"
click at [650, 338] on input at bounding box center [686, 333] width 117 height 19
type input "96"
type input "old te"
type input "97"
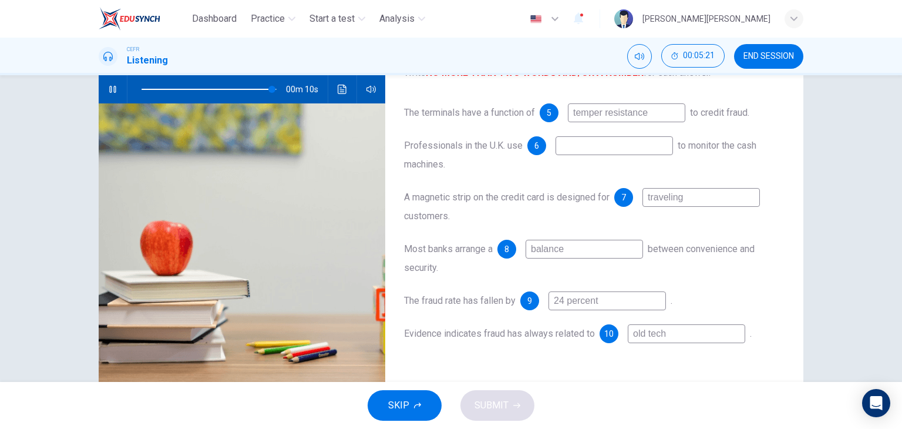
type input "old techn"
type input "97"
type input "old technolog"
type input "97"
type input "old technology"
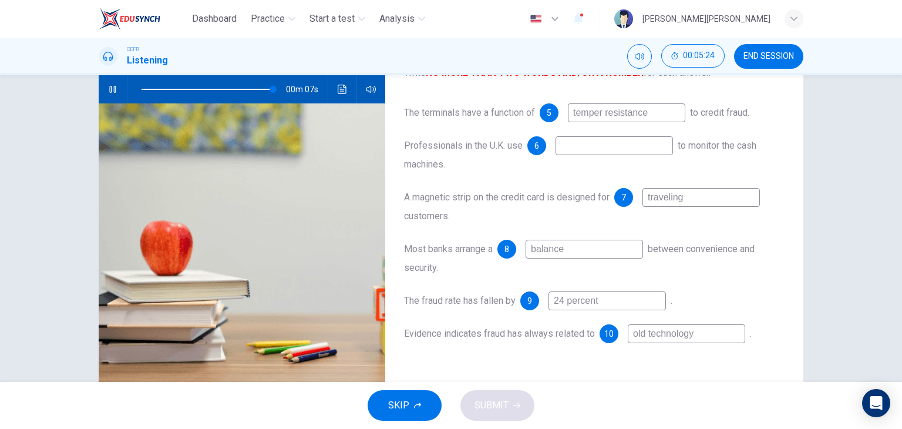
type input "98"
type input "old technology"
click at [618, 149] on input at bounding box center [613, 145] width 117 height 19
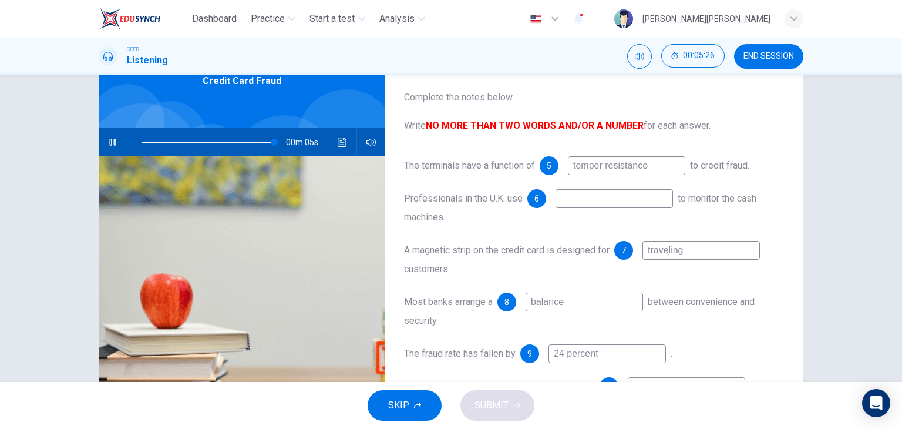
scroll to position [59, 0]
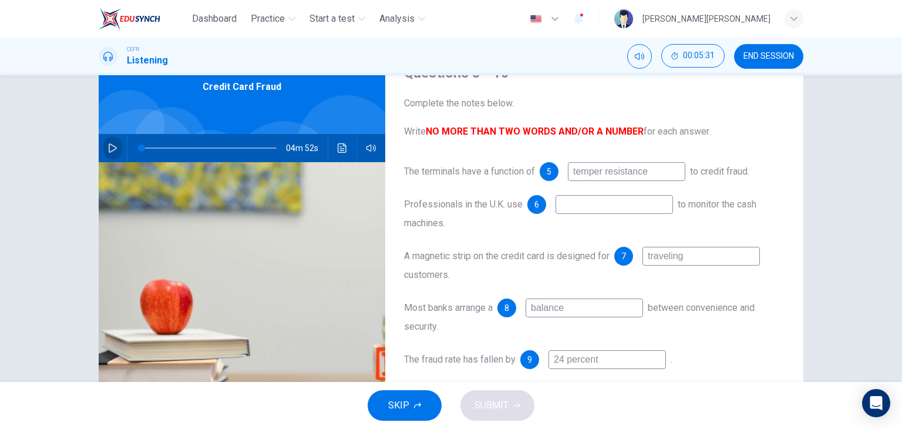
click at [103, 144] on button "button" at bounding box center [112, 148] width 19 height 28
click at [587, 214] on input at bounding box center [613, 204] width 117 height 19
type input "55"
type input "ol"
type input "55"
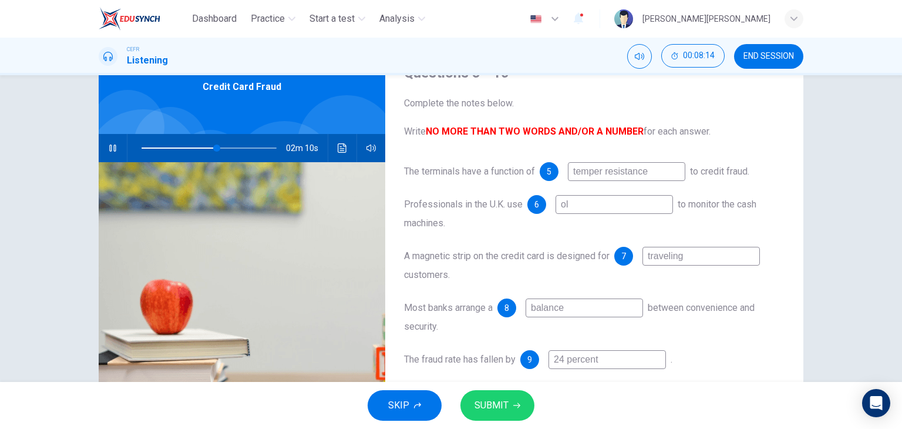
type input "old"
type input "56"
type input "old m"
type input "56"
type input "old me"
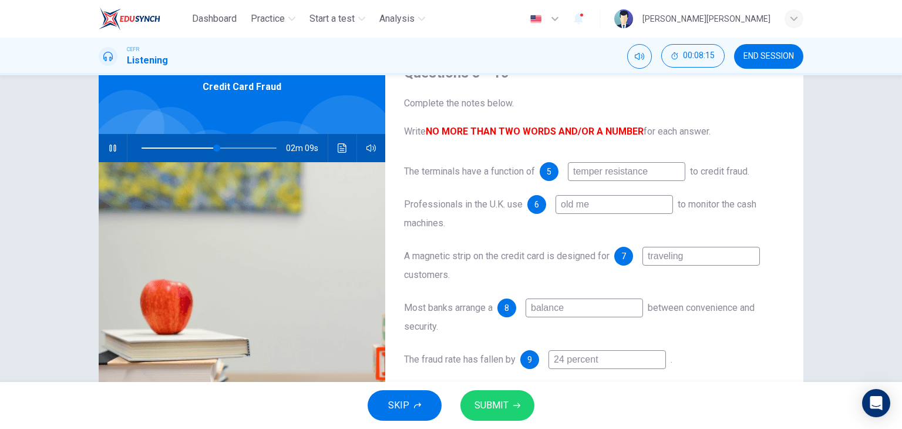
type input "56"
type input "old met"
type input "56"
type input "old meth"
type input "56"
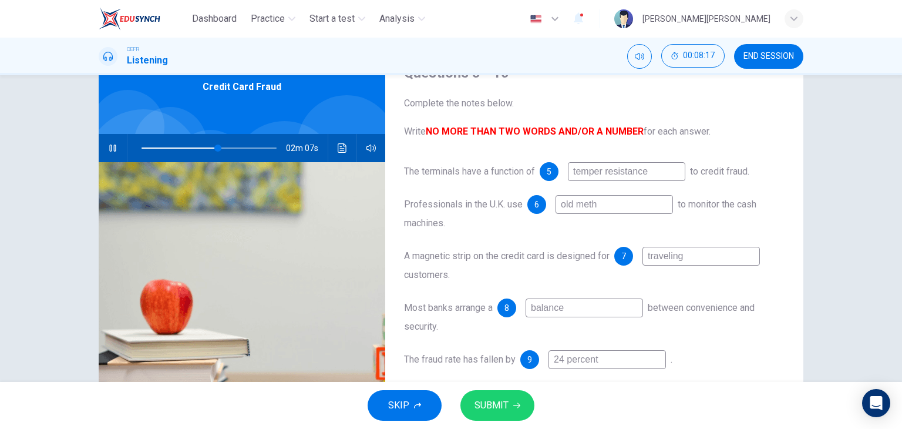
type input "told meth"
type input "57"
type input "[PERSON_NAME]"
type input "57"
type input "the old meth"
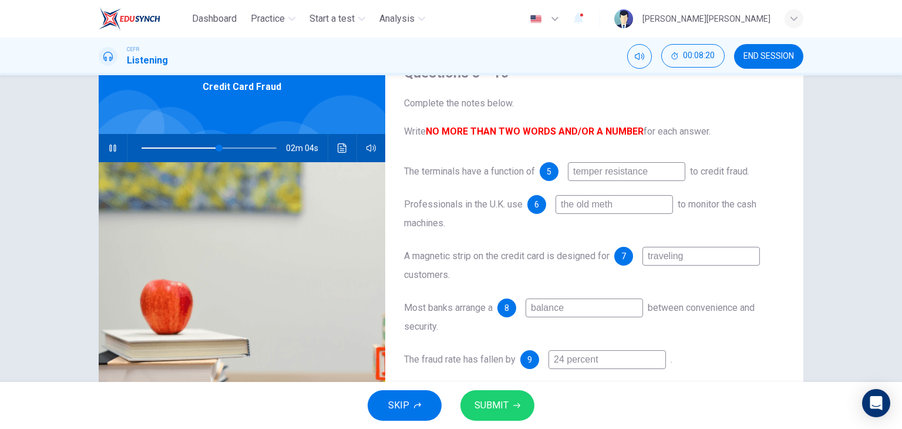
type input "58"
type input "the old method"
type input "59"
type input "the old method"
click at [494, 412] on span "SUBMIT" at bounding box center [491, 405] width 34 height 16
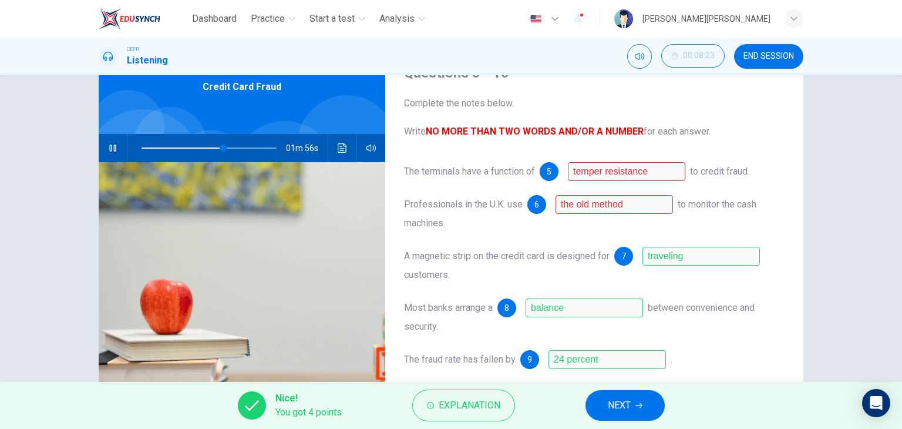
type input "61"
click at [645, 412] on button "NEXT" at bounding box center [624, 405] width 79 height 31
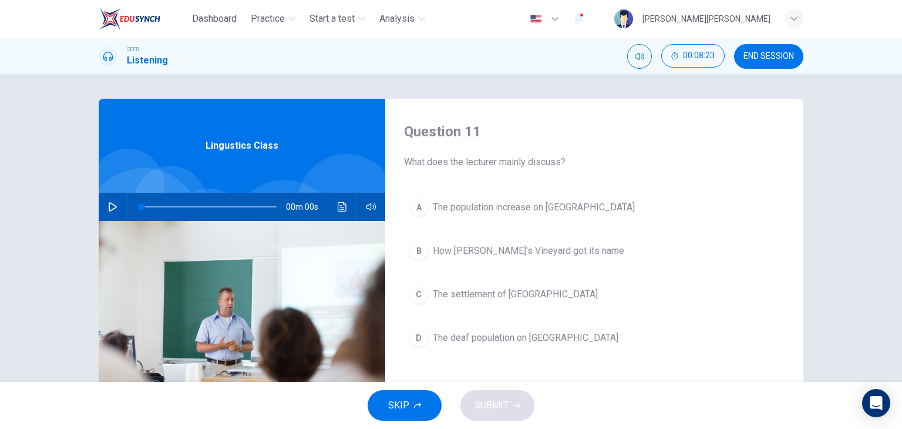
click at [768, 58] on span "END SESSION" at bounding box center [768, 56] width 50 height 9
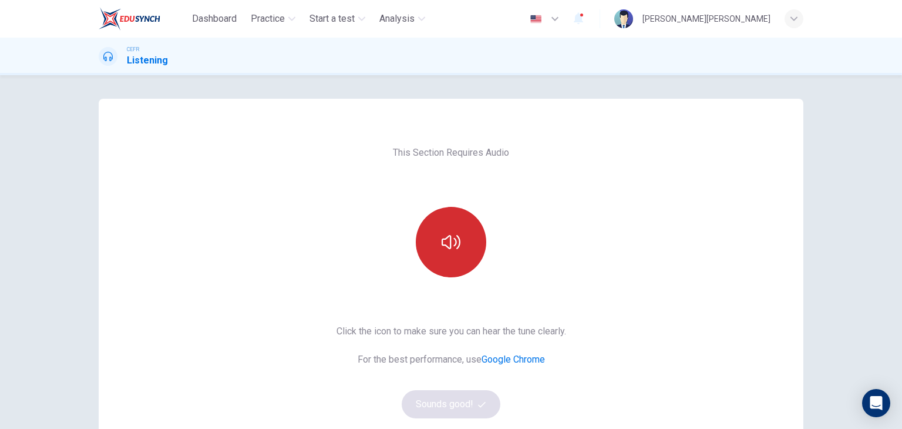
click at [435, 254] on button "button" at bounding box center [451, 242] width 70 height 70
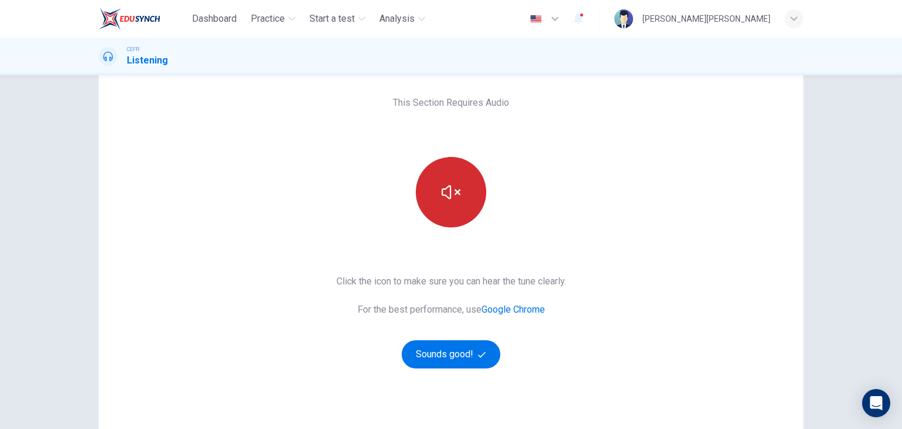
scroll to position [59, 0]
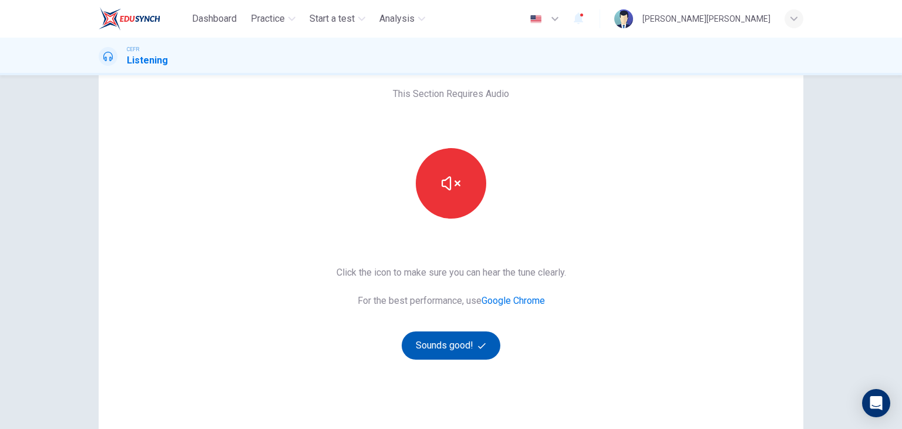
click at [442, 335] on button "Sounds good!" at bounding box center [451, 345] width 99 height 28
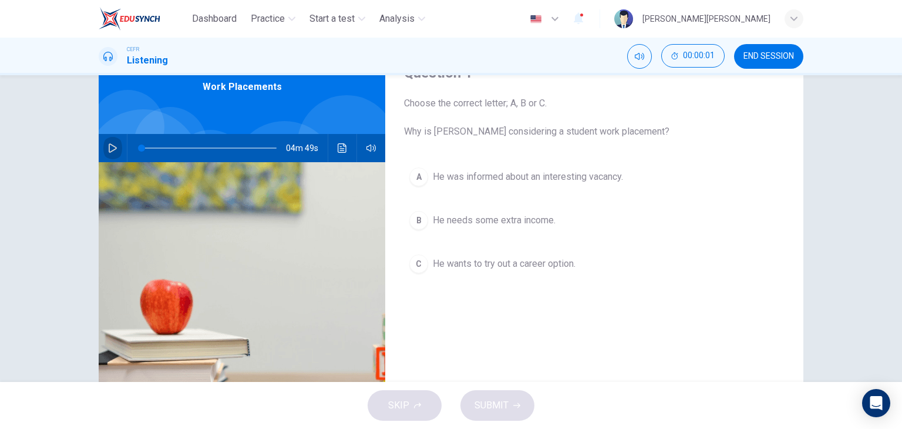
click at [111, 149] on icon "button" at bounding box center [112, 147] width 9 height 9
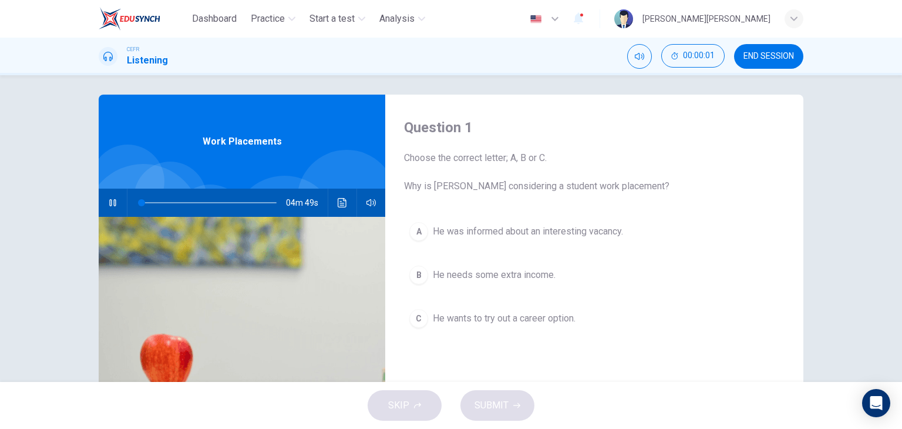
scroll to position [0, 0]
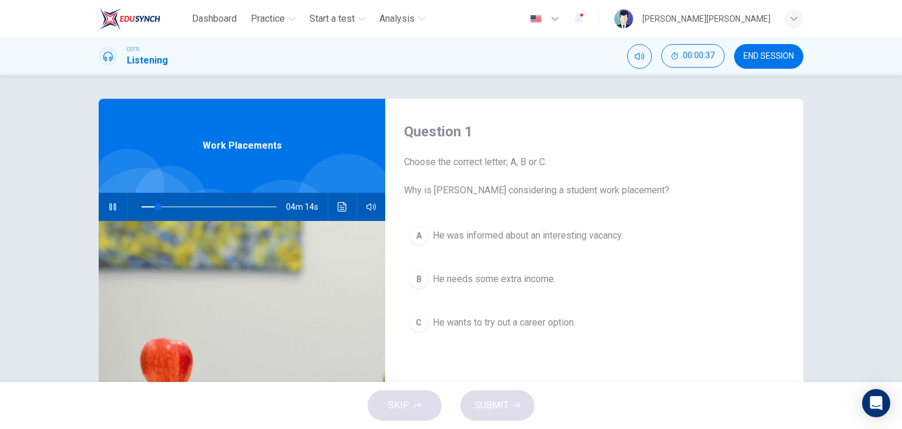
click at [571, 245] on button "A He was informed about an interesting vacancy." at bounding box center [594, 235] width 380 height 29
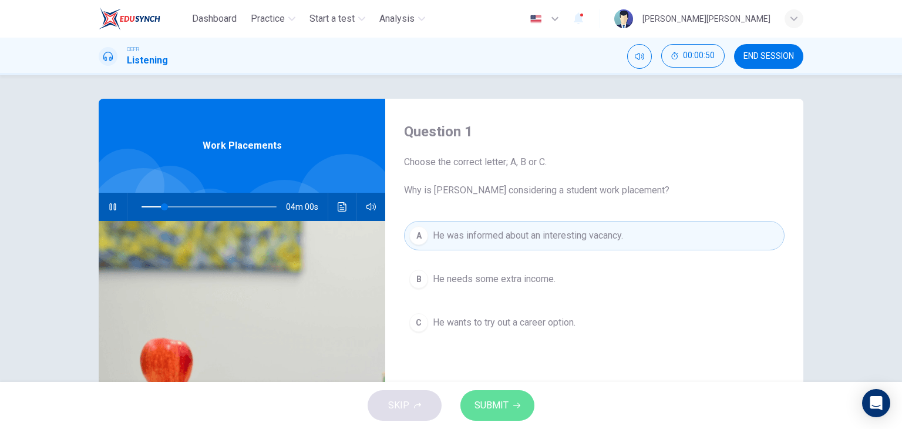
click at [503, 398] on span "SUBMIT" at bounding box center [491, 405] width 34 height 16
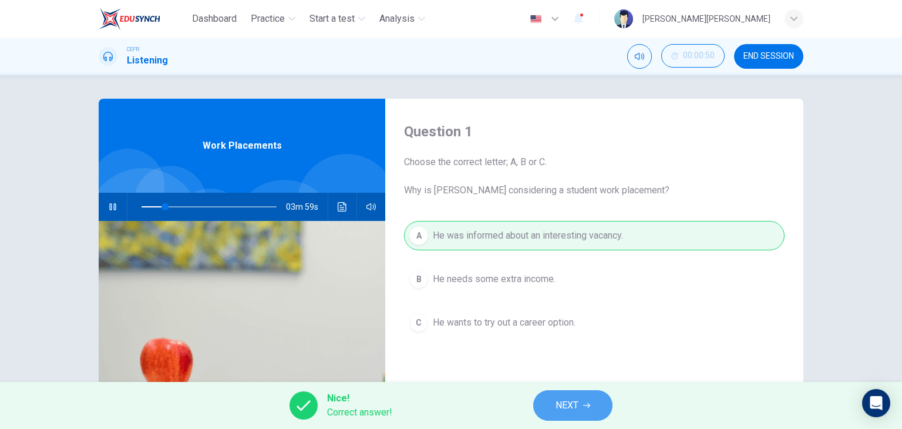
click at [560, 398] on span "NEXT" at bounding box center [566, 405] width 23 height 16
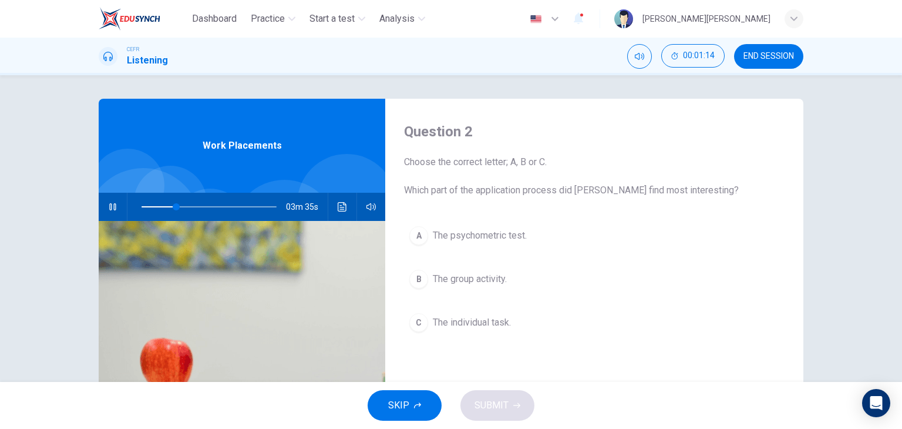
click at [489, 273] on span "The group activity." at bounding box center [470, 279] width 74 height 14
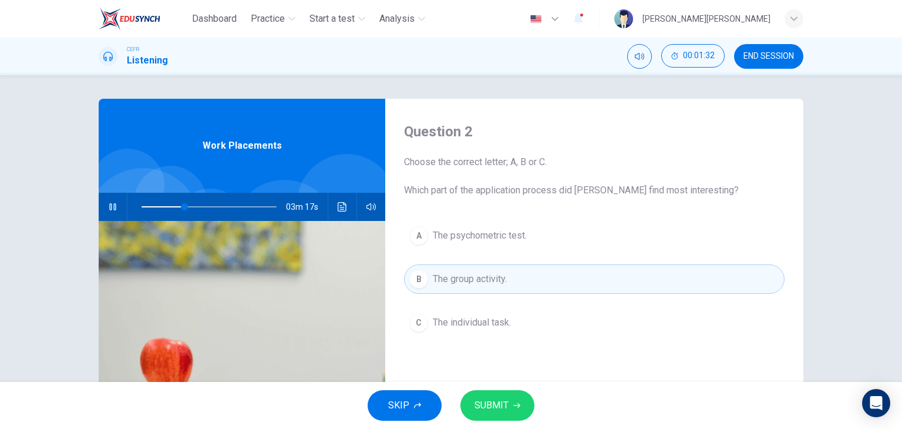
click at [503, 403] on span "SUBMIT" at bounding box center [491, 405] width 34 height 16
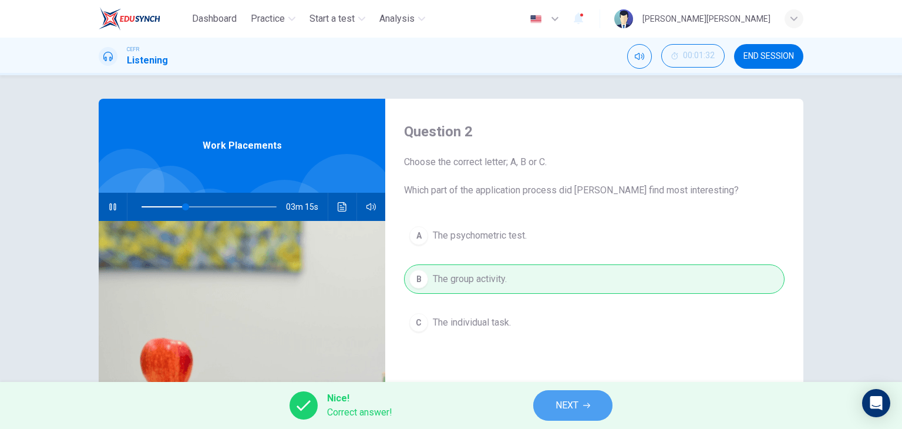
click at [552, 406] on button "NEXT" at bounding box center [572, 405] width 79 height 31
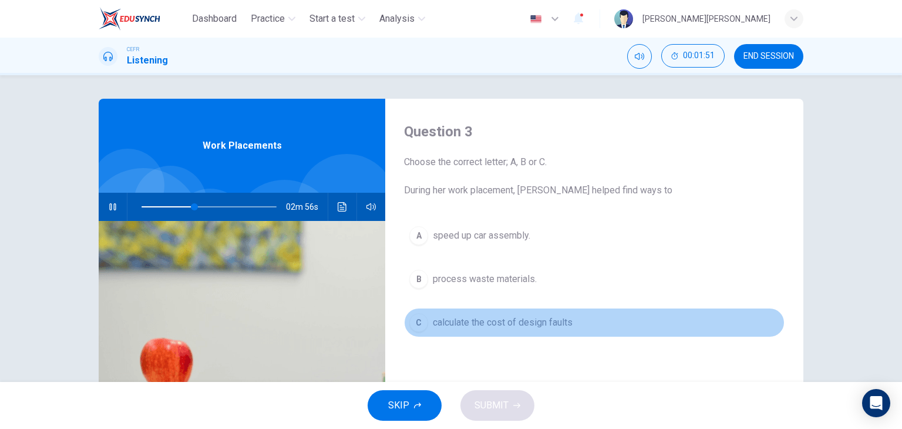
click at [521, 321] on span "calculate the cost of design faults" at bounding box center [503, 322] width 140 height 14
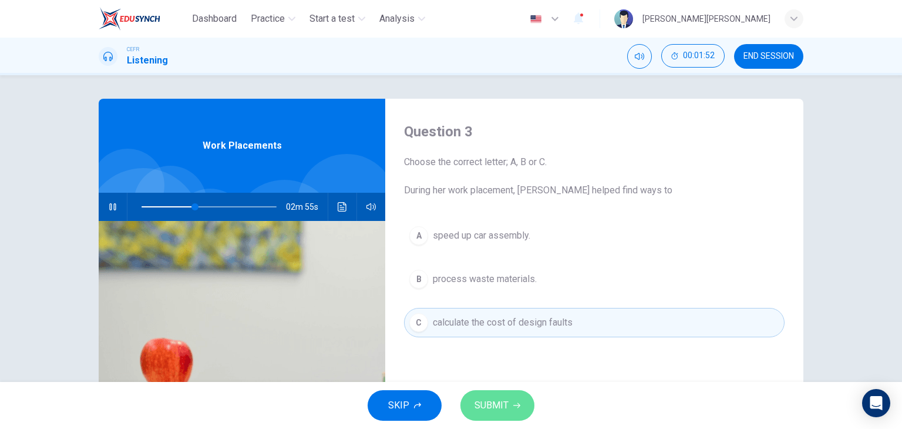
click at [511, 402] on button "SUBMIT" at bounding box center [497, 405] width 74 height 31
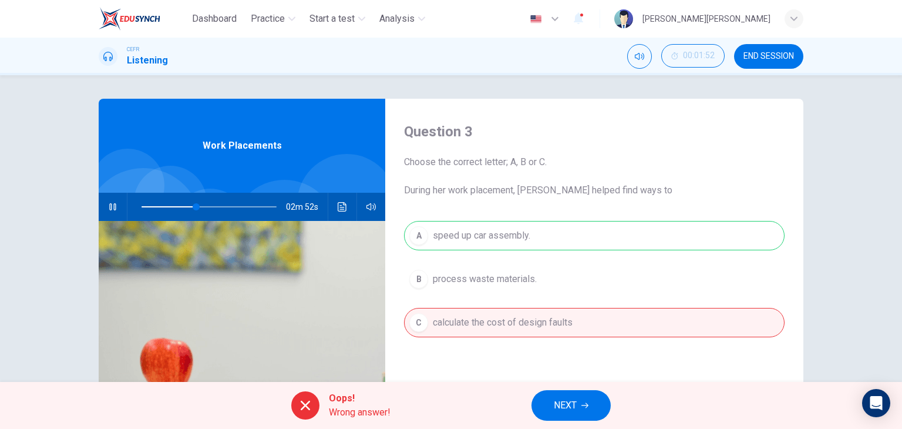
click at [551, 400] on button "NEXT" at bounding box center [570, 405] width 79 height 31
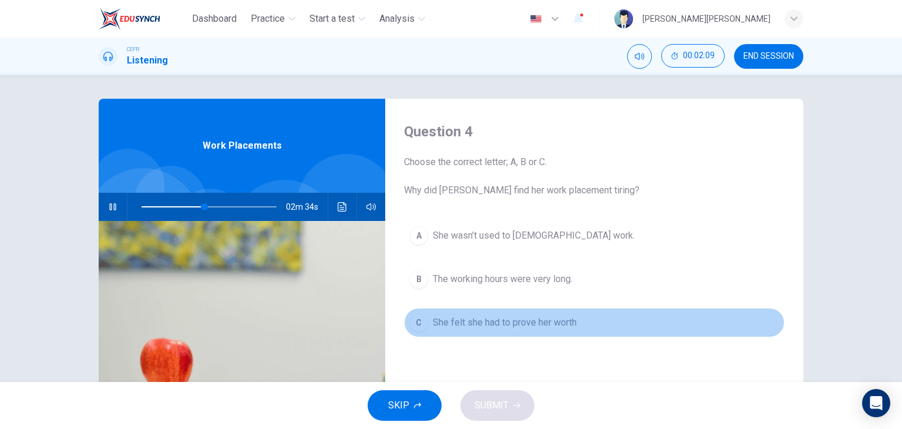
click at [526, 327] on span "She felt she had to prove her worth" at bounding box center [505, 322] width 144 height 14
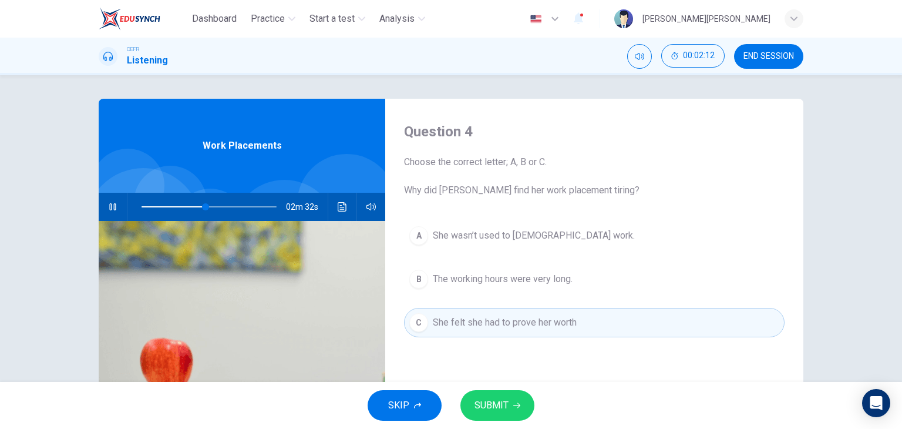
click at [510, 405] on button "SUBMIT" at bounding box center [497, 405] width 74 height 31
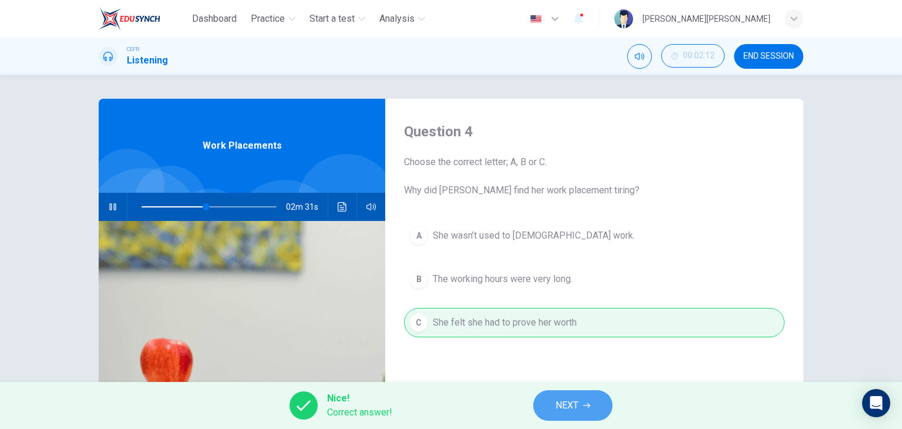
click at [592, 402] on button "NEXT" at bounding box center [572, 405] width 79 height 31
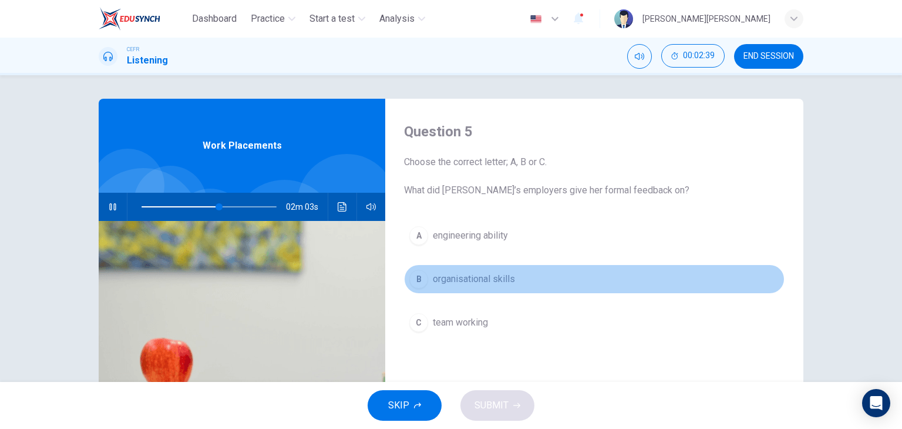
click at [497, 275] on span "organisational skills" at bounding box center [474, 279] width 82 height 14
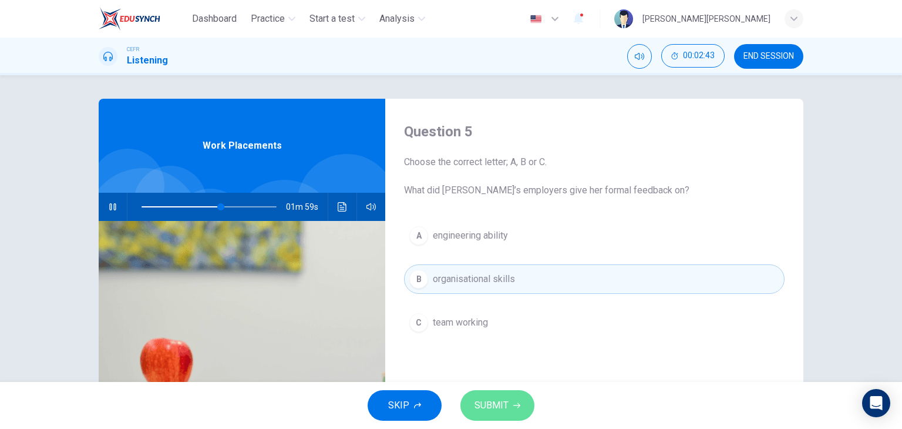
click at [500, 400] on span "SUBMIT" at bounding box center [491, 405] width 34 height 16
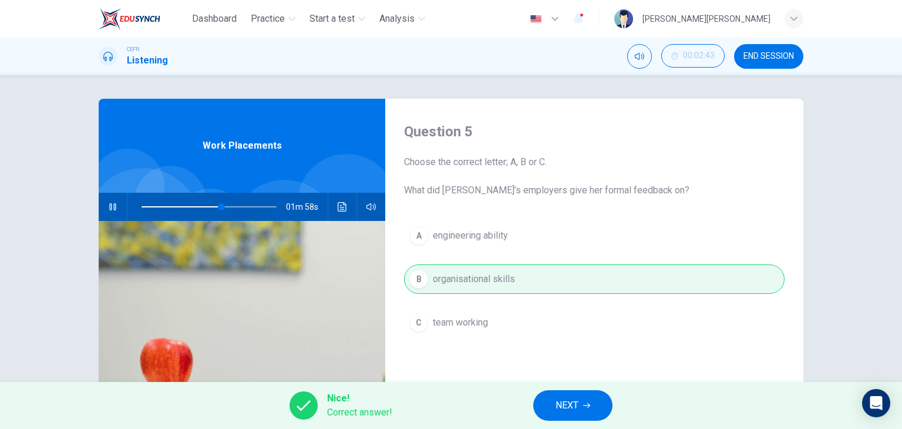
click at [551, 402] on button "NEXT" at bounding box center [572, 405] width 79 height 31
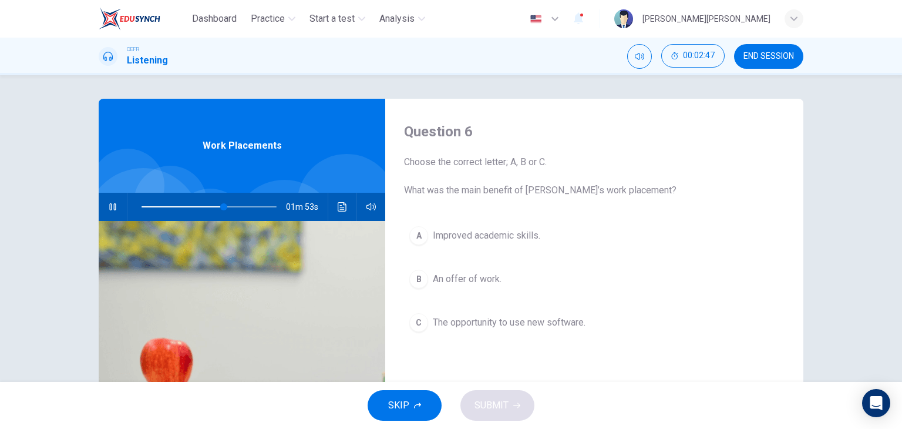
click at [461, 281] on span "An offer of work." at bounding box center [467, 279] width 69 height 14
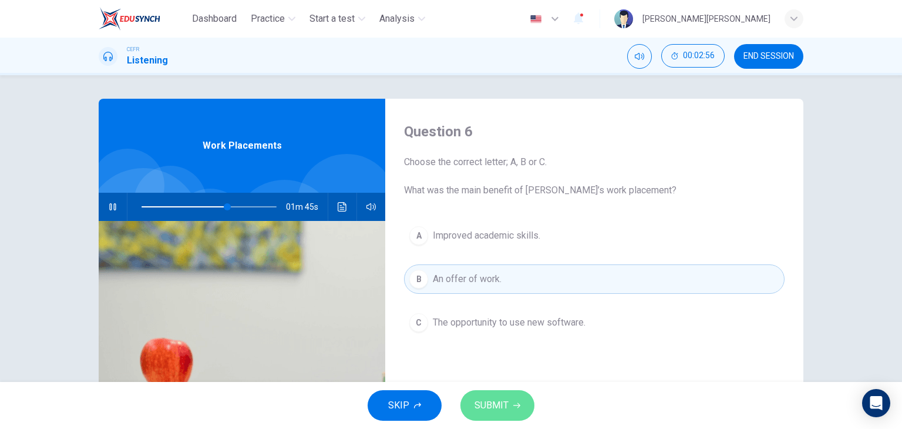
click at [484, 406] on span "SUBMIT" at bounding box center [491, 405] width 34 height 16
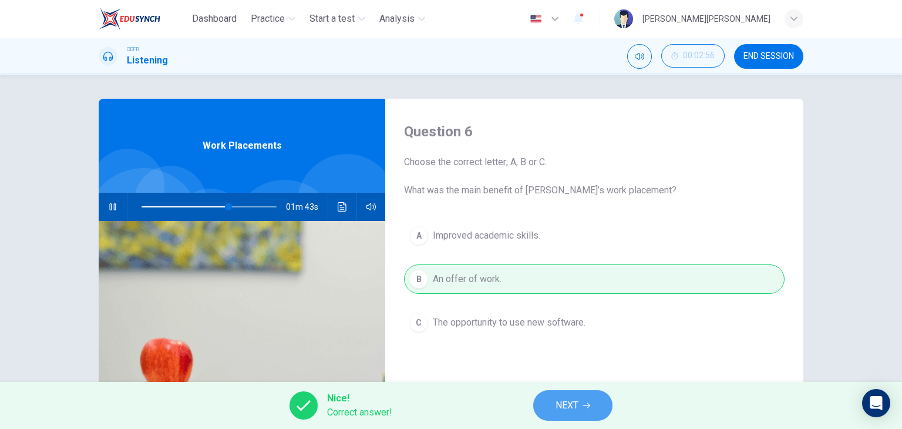
click at [561, 408] on span "NEXT" at bounding box center [566, 405] width 23 height 16
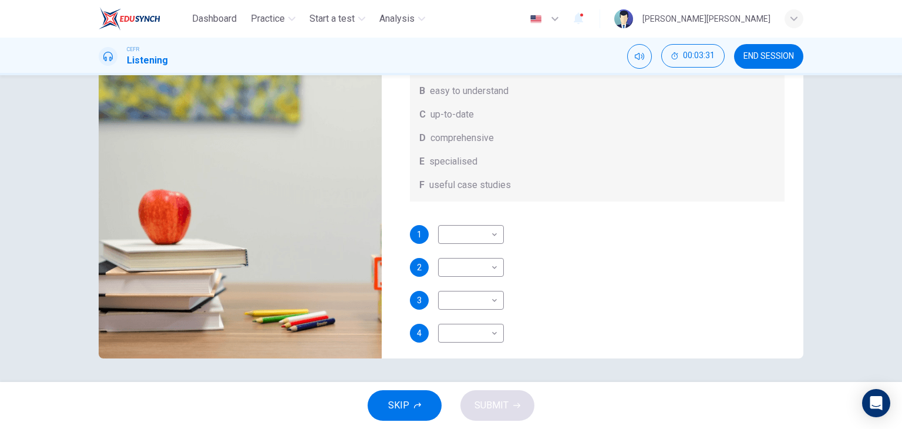
scroll to position [7, 0]
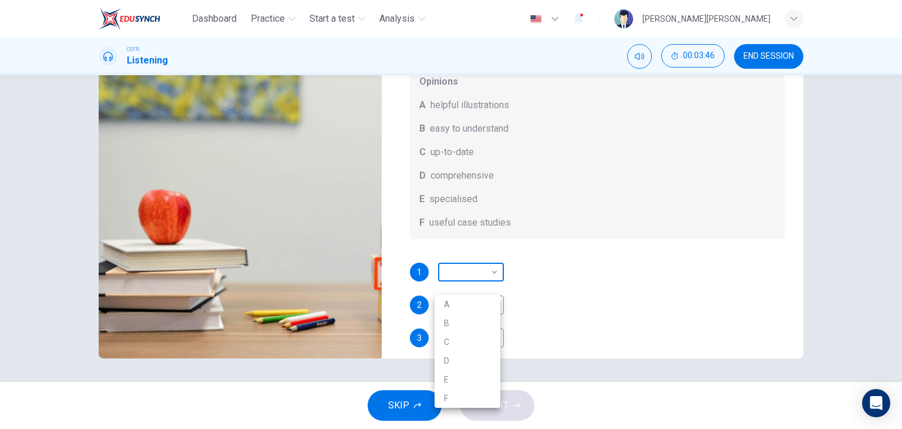
click at [484, 284] on body "Dashboard Practice Start a test Analysis English en ​ LOUIS SHAROSS M.SHASHI CE…" at bounding box center [451, 214] width 902 height 429
click at [464, 319] on li "B" at bounding box center [468, 323] width 66 height 19
type input "82"
type input "B"
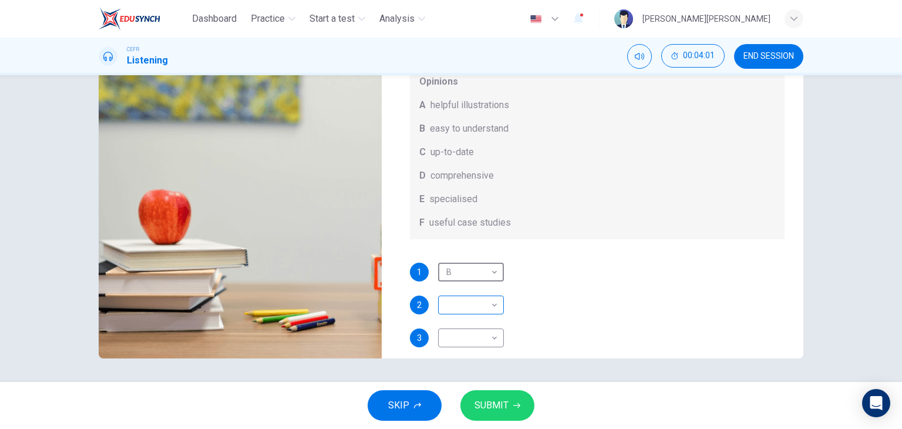
click at [447, 319] on body "Dashboard Practice Start a test Analysis English en ​ LOUIS SHAROSS M.SHASHI CE…" at bounding box center [451, 214] width 902 height 429
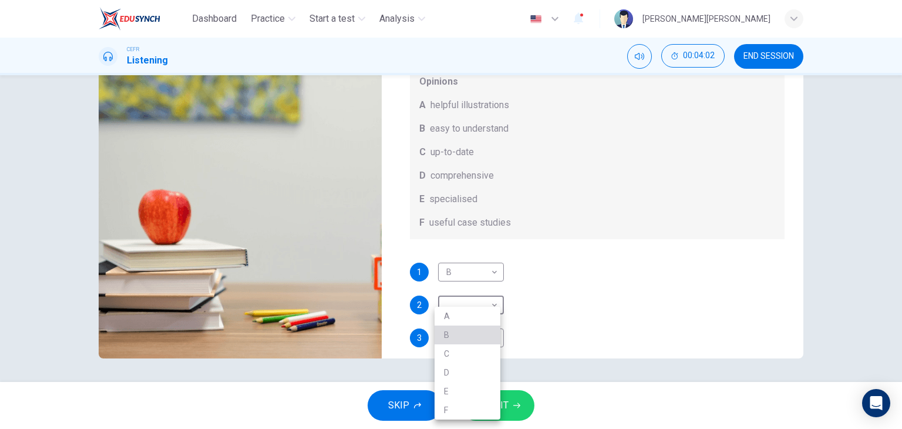
click at [451, 332] on li "B" at bounding box center [468, 334] width 66 height 19
type input "87"
type input "B"
click at [464, 321] on body "Dashboard Practice Start a test Analysis English en ​ LOUIS SHAROSS M.SHASHI CE…" at bounding box center [451, 214] width 902 height 429
click at [462, 312] on li "A" at bounding box center [468, 316] width 66 height 19
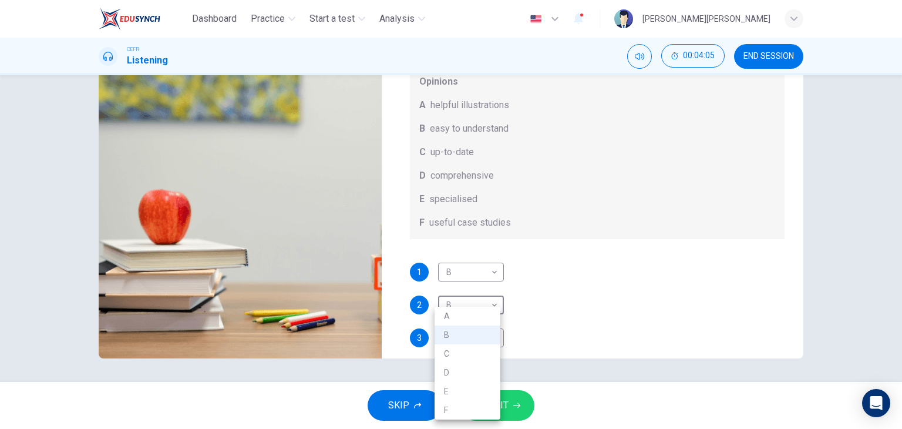
type input "88"
type input "A"
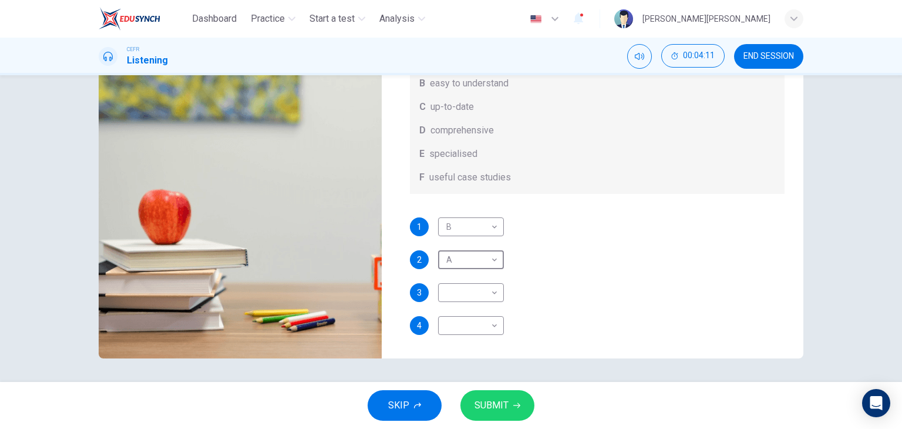
scroll to position [66, 0]
click at [477, 321] on body "Dashboard Practice Start a test Analysis English en ​ LOUIS SHAROSS M.SHASHI CE…" at bounding box center [451, 214] width 902 height 429
click at [463, 353] on li "C" at bounding box center [468, 353] width 66 height 19
type input "96"
type input "C"
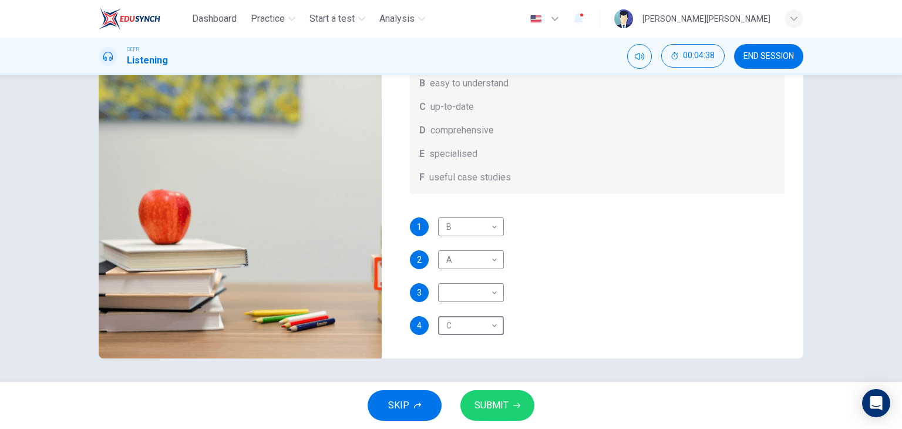
type input "0"
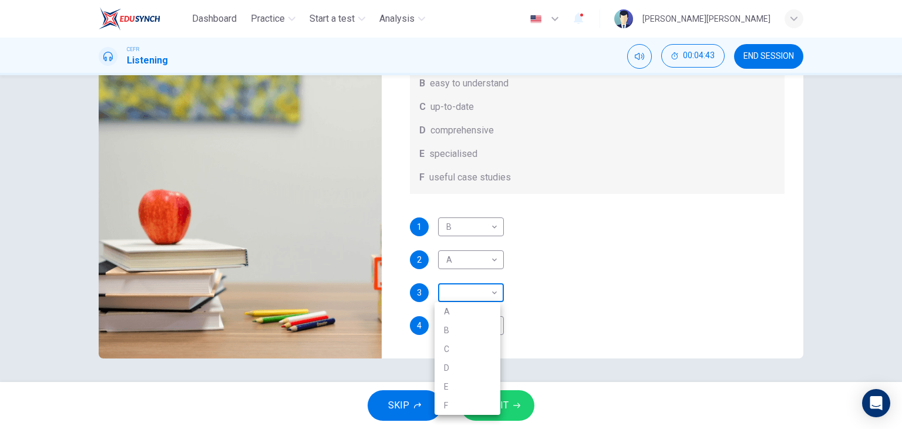
click at [484, 296] on body "Dashboard Practice Start a test Analysis English en ​ LOUIS SHAROSS M.SHASHI CE…" at bounding box center [451, 214] width 902 height 429
click at [470, 346] on li "C" at bounding box center [468, 348] width 66 height 19
type input "C"
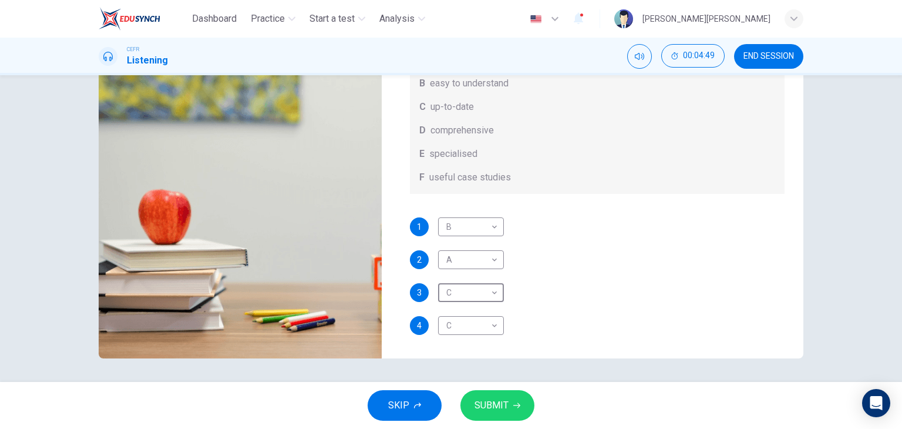
click at [518, 412] on button "SUBMIT" at bounding box center [497, 405] width 74 height 31
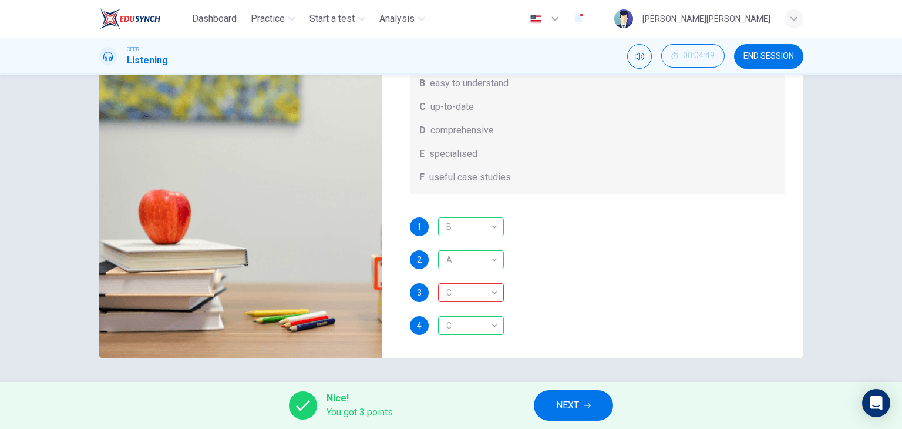
click at [586, 403] on icon "button" at bounding box center [587, 405] width 7 height 7
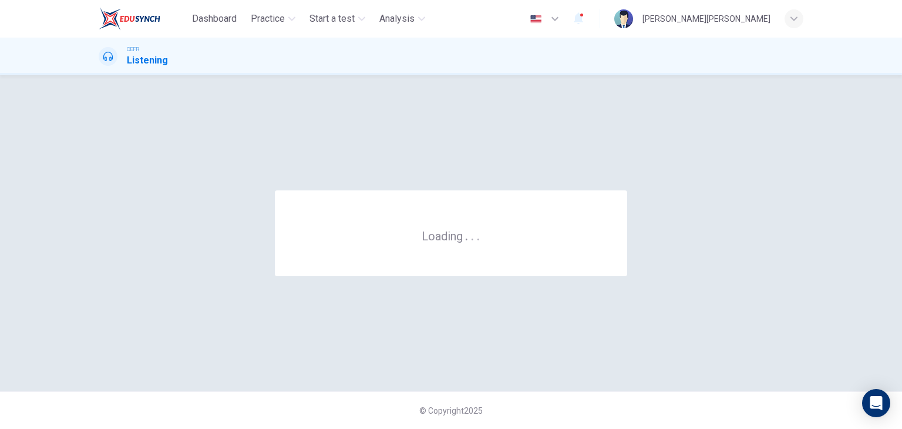
scroll to position [0, 0]
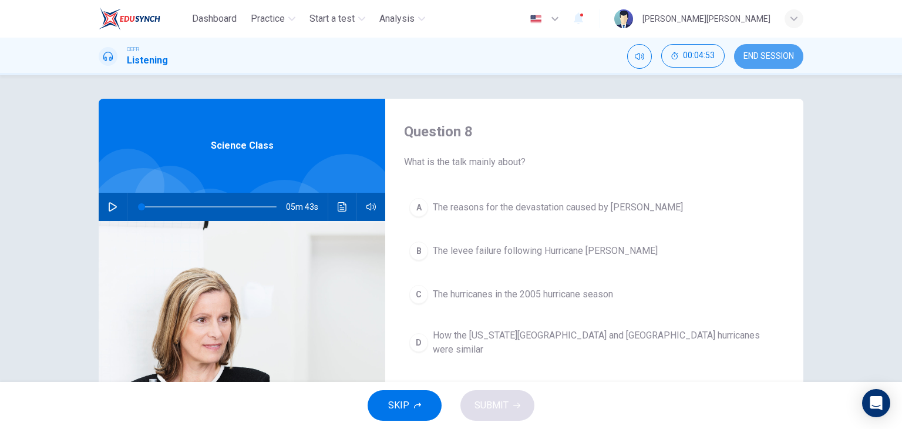
click at [787, 52] on span "END SESSION" at bounding box center [768, 56] width 50 height 9
